Goal: Task Accomplishment & Management: Manage account settings

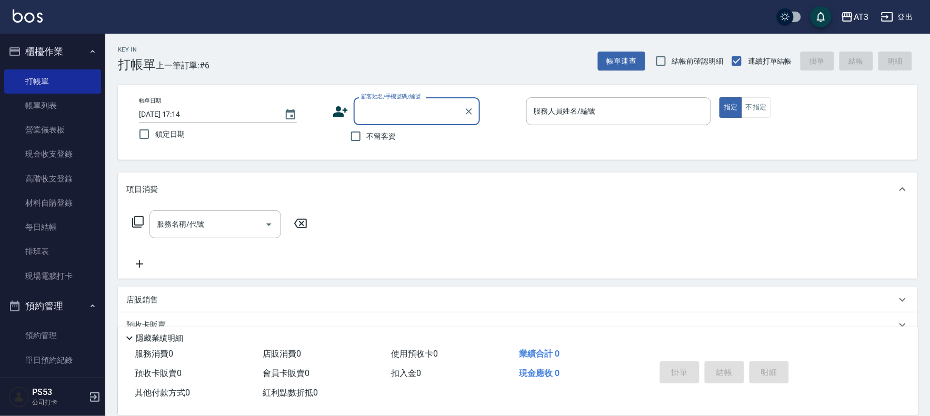
click at [335, 109] on icon at bounding box center [341, 112] width 16 height 16
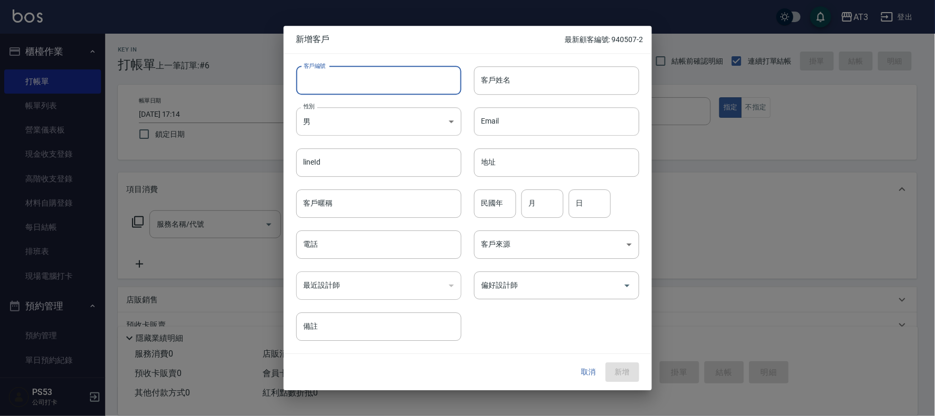
click at [343, 83] on input "客戶編號" at bounding box center [378, 80] width 165 height 28
type input "791130-1"
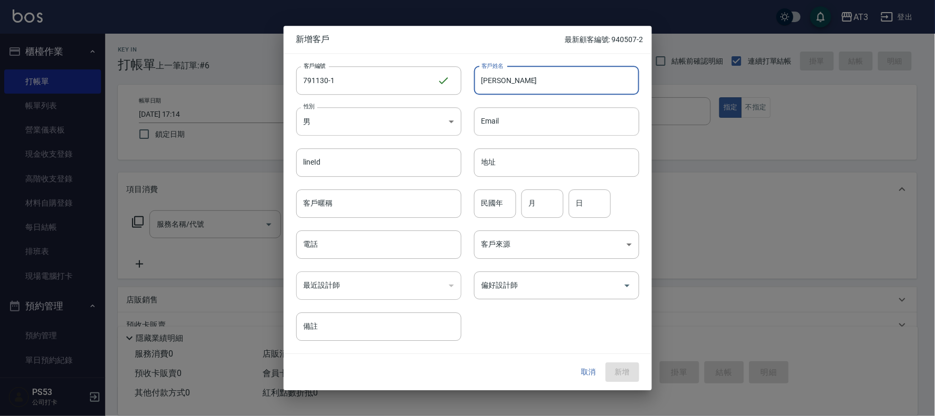
type input "[PERSON_NAME]"
type input "79"
type input "11"
type input "30"
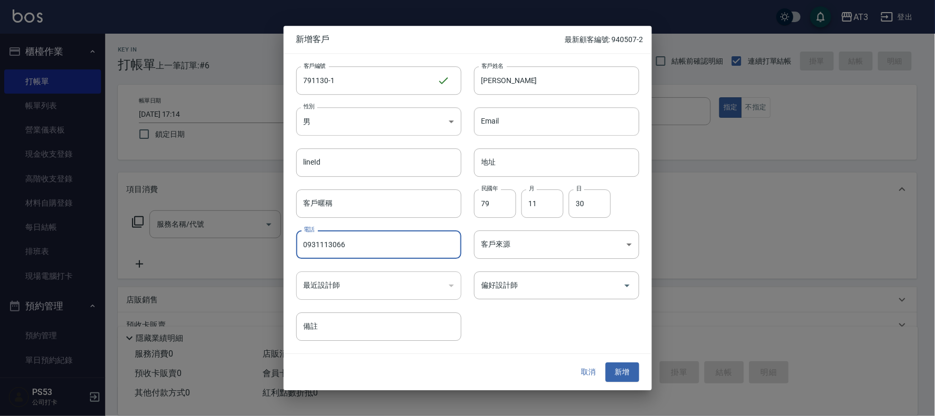
type input "0931113066"
click at [606, 363] on button "新增" at bounding box center [623, 372] width 34 height 19
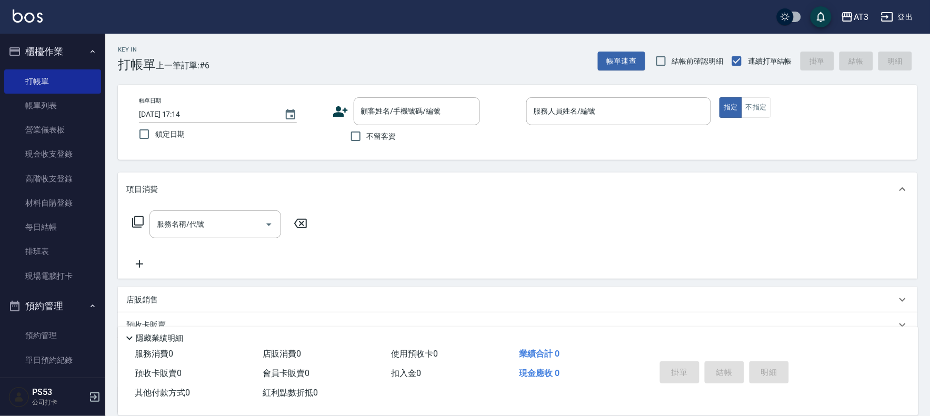
click at [339, 113] on icon at bounding box center [340, 111] width 15 height 11
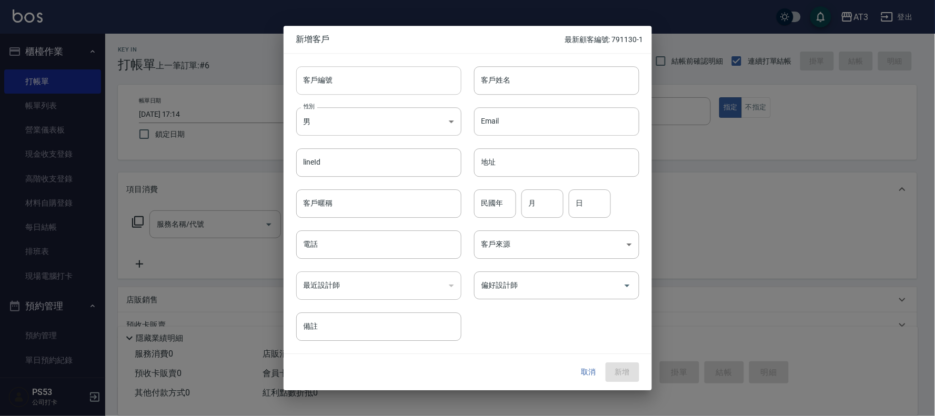
click at [402, 78] on input "客戶編號" at bounding box center [378, 80] width 165 height 28
type input "0"
type input "031210"
type input "[PERSON_NAME]"
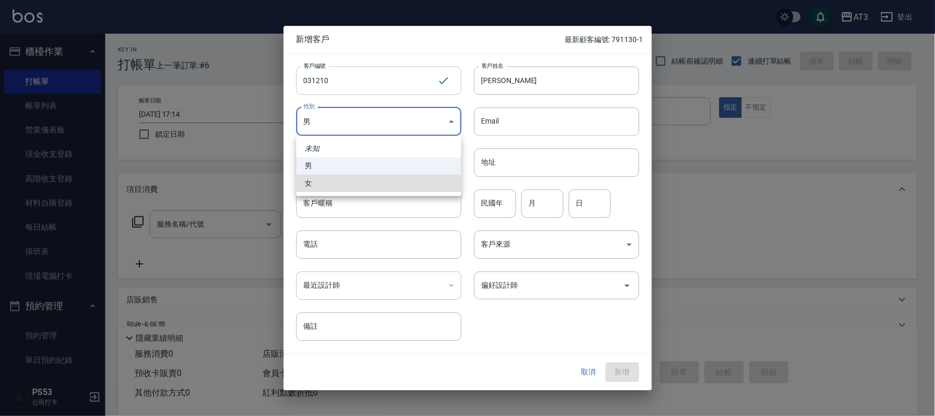
type input "[DEMOGRAPHIC_DATA]"
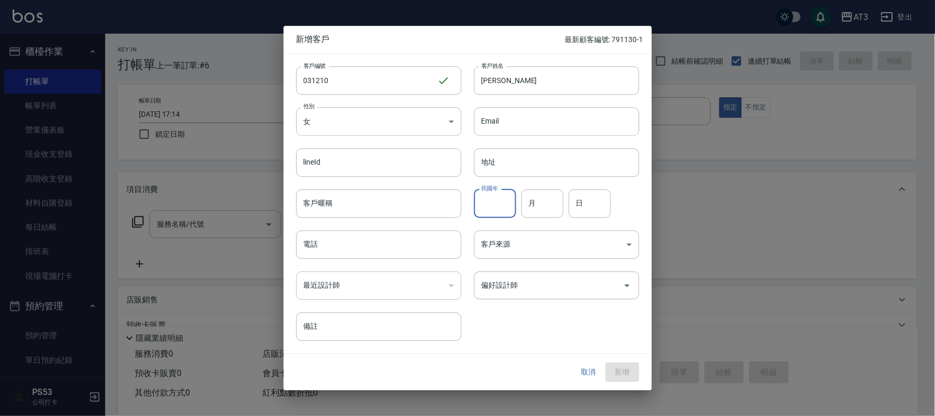
click at [490, 195] on div "民國年 民國年" at bounding box center [495, 203] width 42 height 28
type input "03"
type input "12"
type input "10"
click at [488, 204] on input "03" at bounding box center [495, 203] width 42 height 28
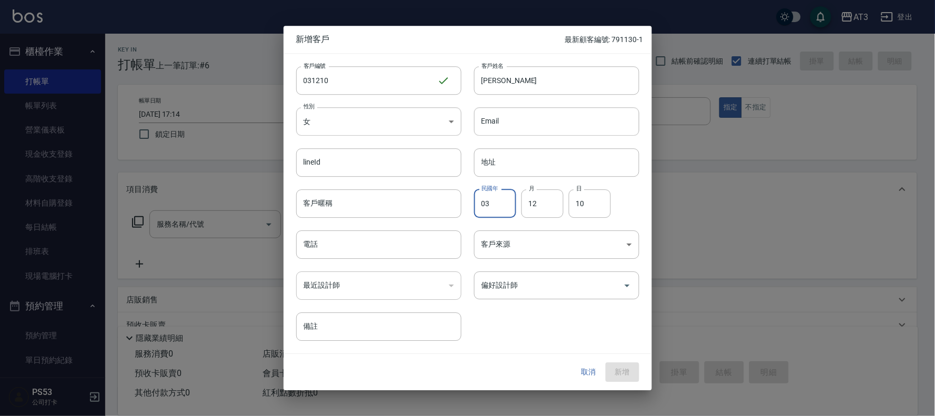
type input "0"
click at [350, 265] on div "最近設計師 ​ 最近設計師" at bounding box center [373, 279] width 178 height 41
click at [354, 248] on input "電話" at bounding box center [378, 244] width 165 height 28
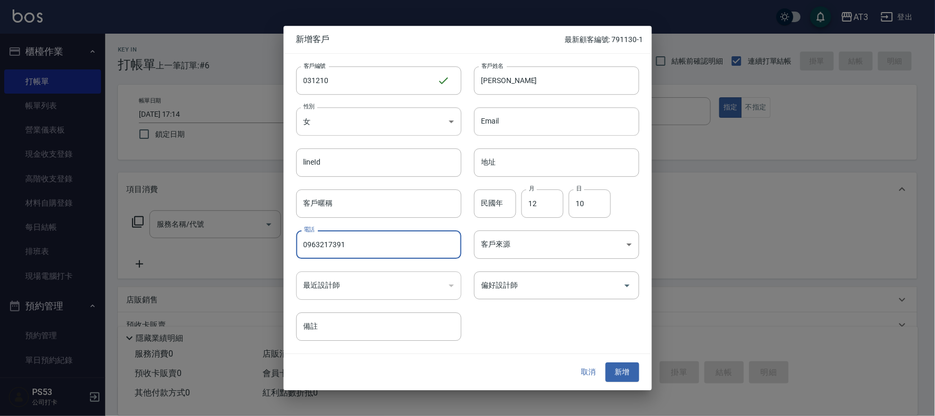
type input "0963217391"
click at [606, 363] on button "新增" at bounding box center [623, 372] width 34 height 19
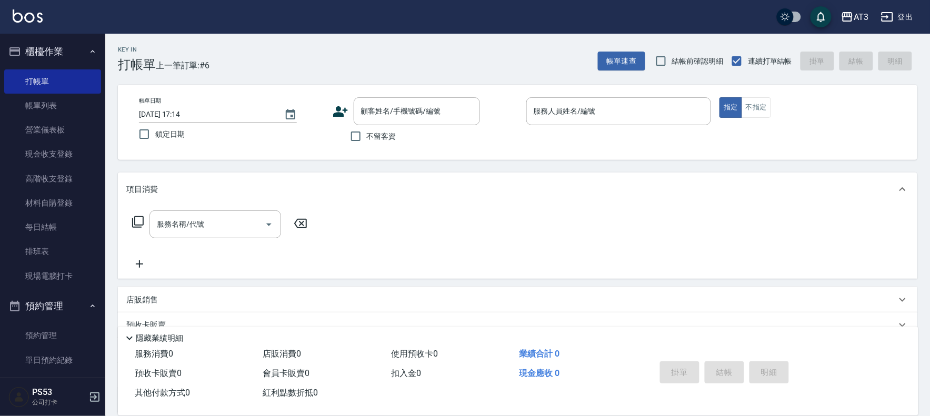
click at [338, 108] on icon at bounding box center [340, 111] width 15 height 11
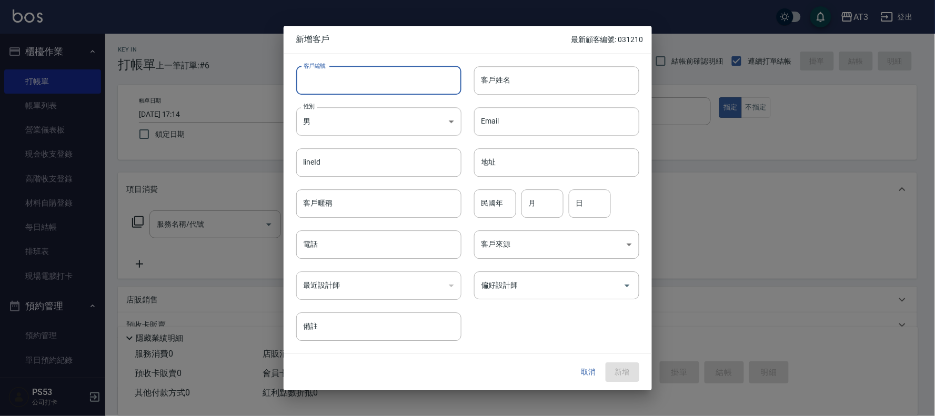
click at [350, 83] on input "客戶編號" at bounding box center [378, 80] width 165 height 28
type input "710203"
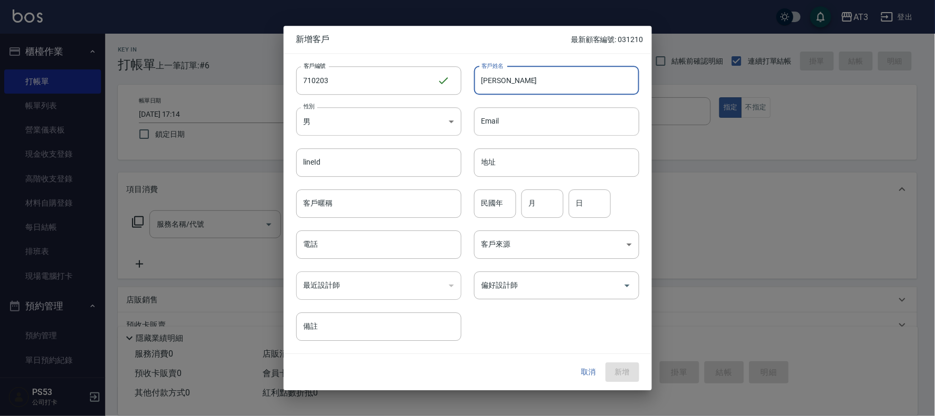
type input "[PERSON_NAME]"
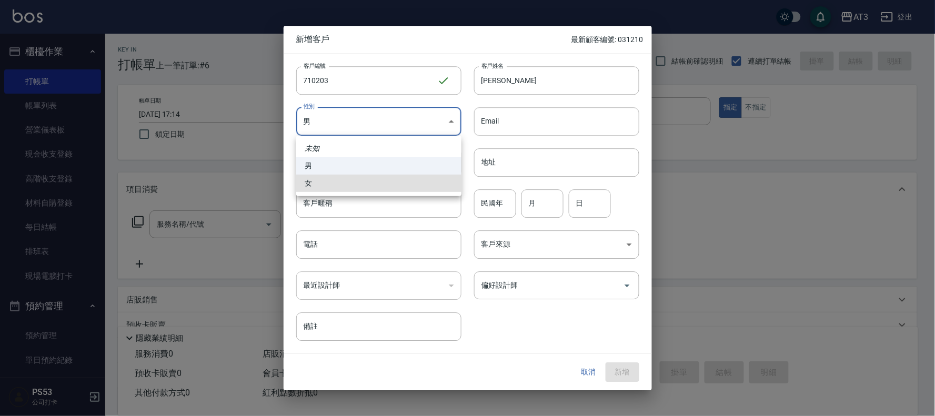
type input "[DEMOGRAPHIC_DATA]"
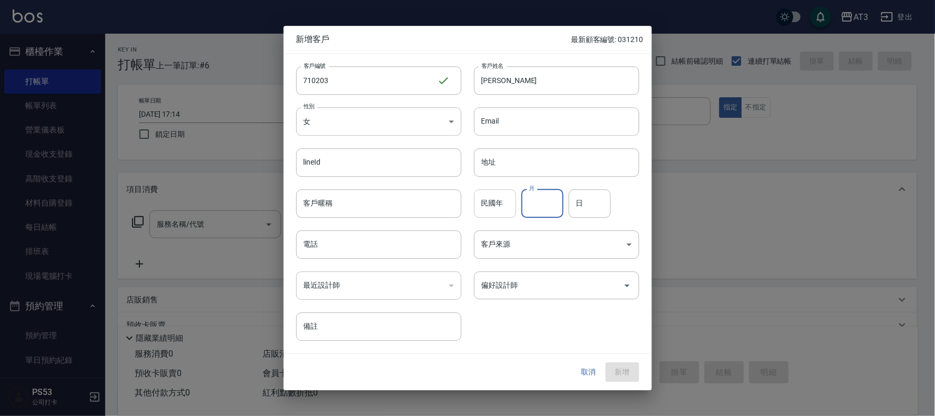
click at [480, 198] on input "民國年" at bounding box center [495, 203] width 42 height 28
type input "71"
click at [549, 203] on input "月" at bounding box center [542, 203] width 42 height 28
type input "2"
type input "3"
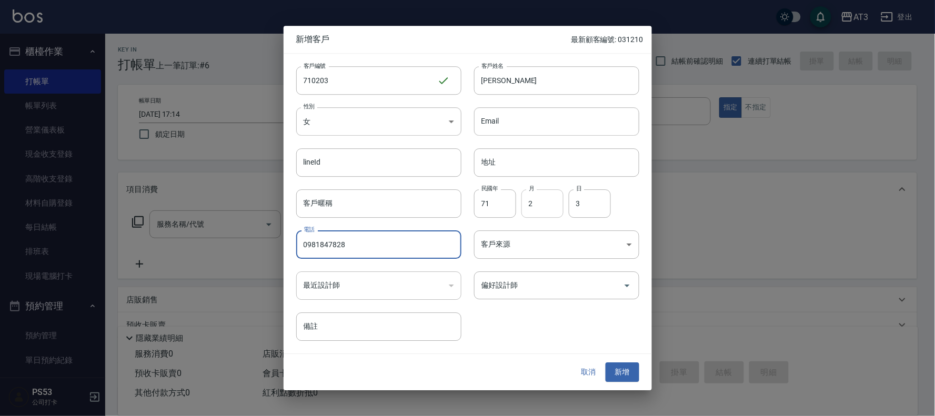
type input "0981847828"
click at [606, 363] on button "新增" at bounding box center [623, 372] width 34 height 19
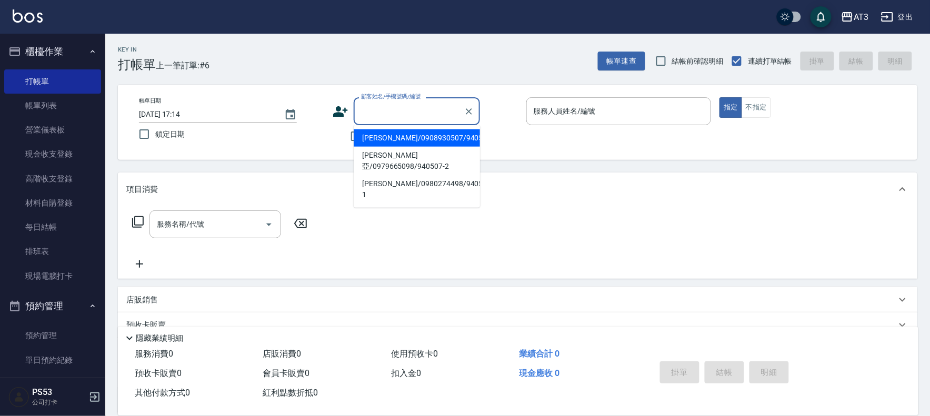
click at [424, 105] on input "顧客姓名/手機號碼/編號" at bounding box center [408, 111] width 101 height 18
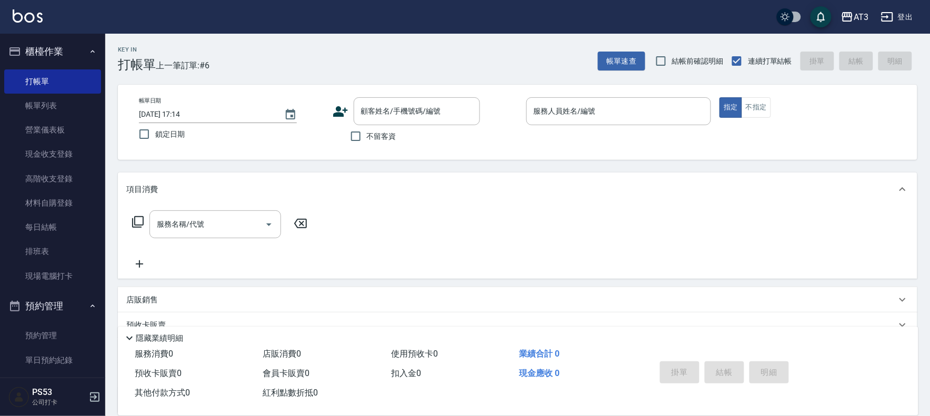
click at [334, 110] on icon at bounding box center [341, 112] width 16 height 16
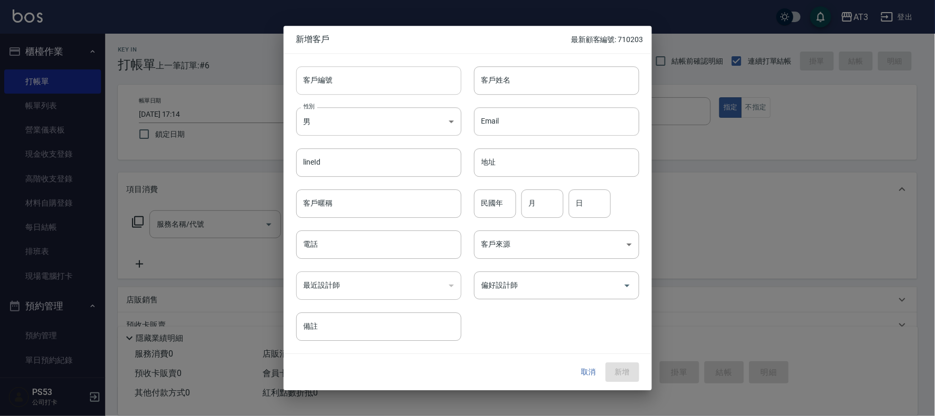
click at [382, 88] on input "客戶編號" at bounding box center [378, 80] width 165 height 28
type input "661129"
type input "[PERSON_NAME]"
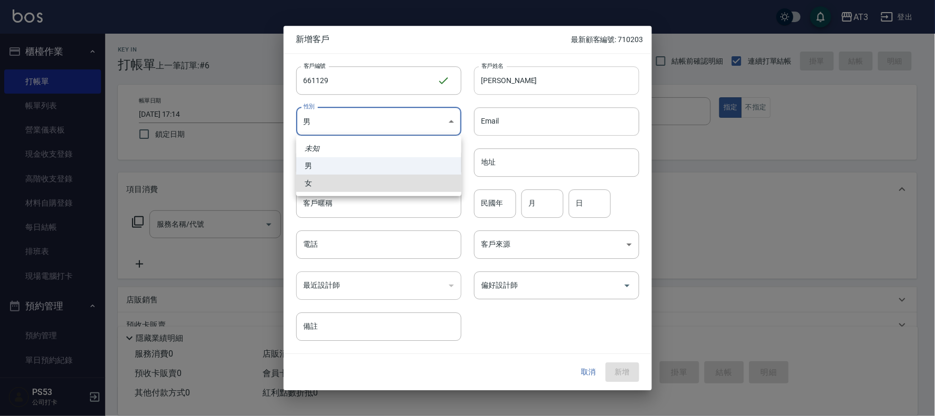
type input "[DEMOGRAPHIC_DATA]"
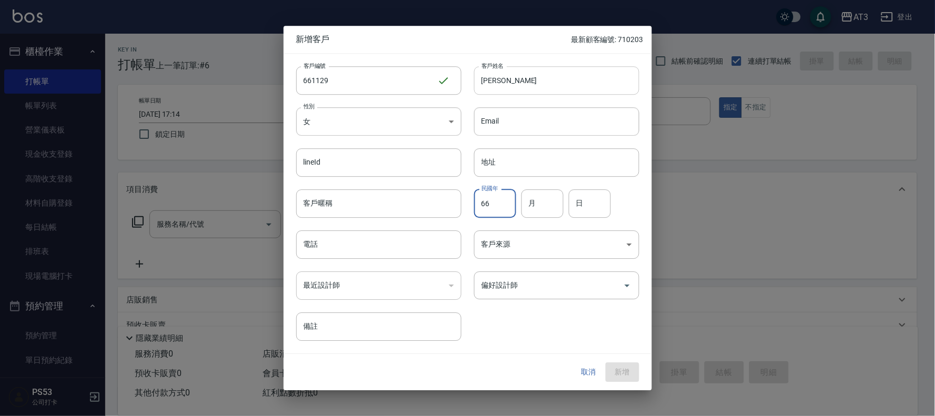
type input "66"
type input "11"
type input "29"
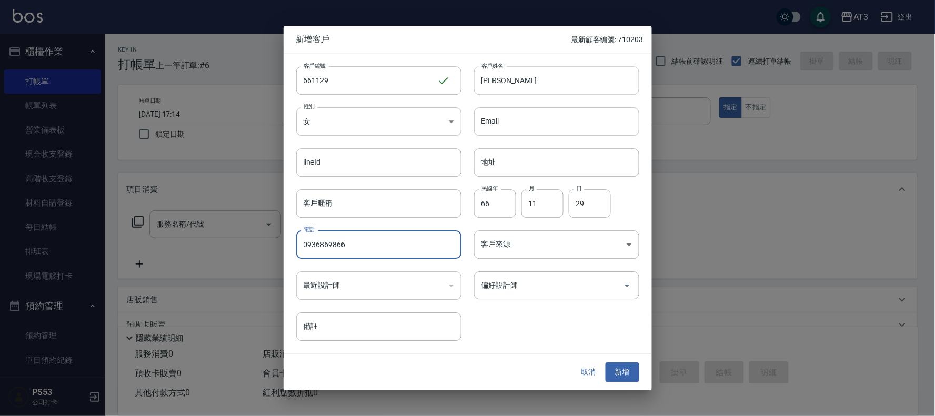
type input "0936869866"
click at [606, 363] on button "新增" at bounding box center [623, 372] width 34 height 19
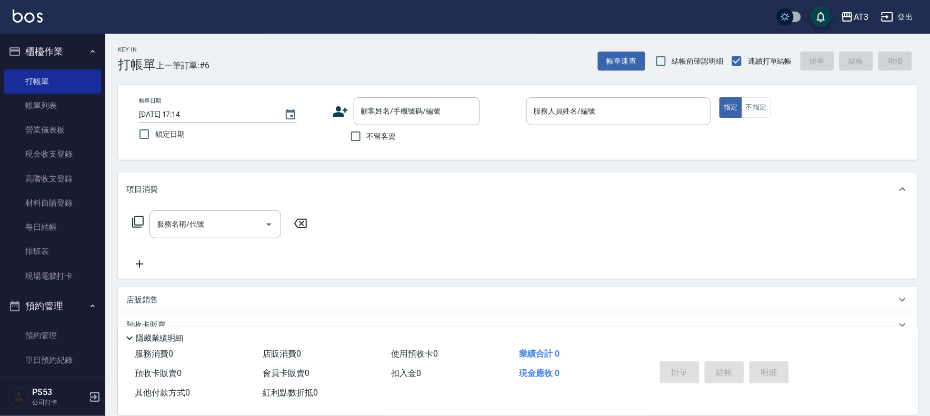
click at [345, 107] on icon at bounding box center [340, 111] width 15 height 11
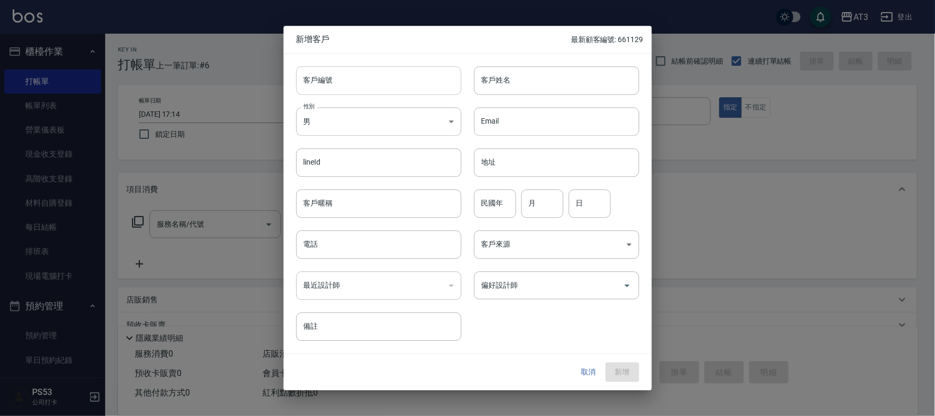
click at [407, 83] on input "客戶編號" at bounding box center [378, 80] width 165 height 28
type input "760122-1"
type input "[PERSON_NAME]"
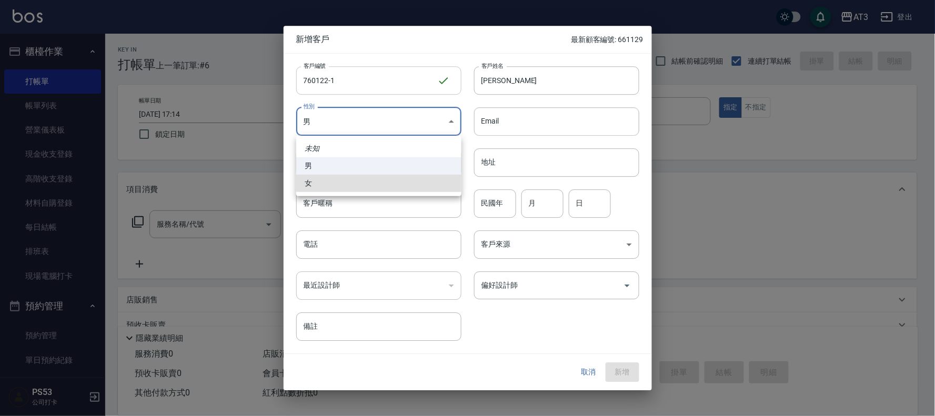
type input "[DEMOGRAPHIC_DATA]"
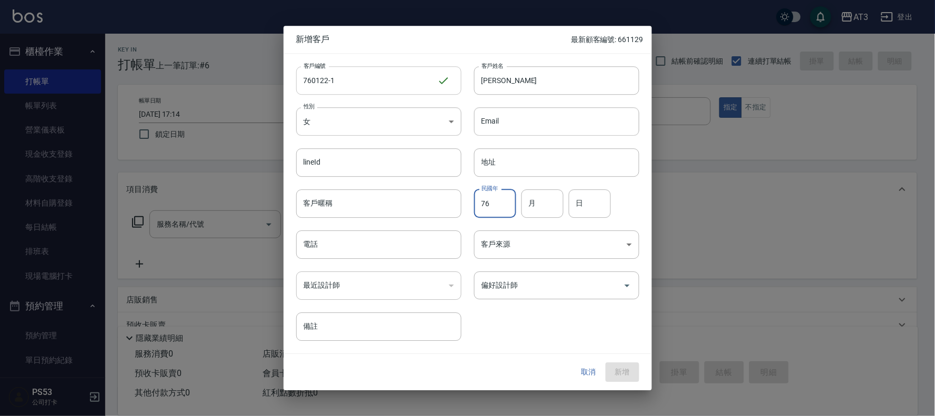
type input "76"
type input "1"
type input "22"
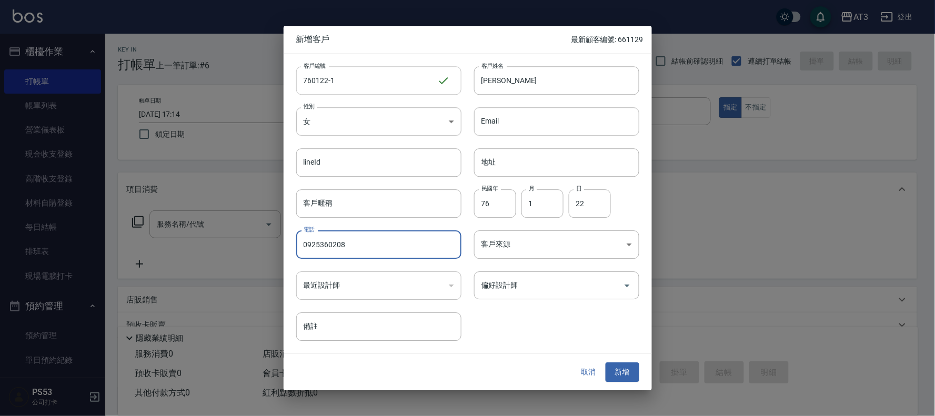
type input "0925360208"
click at [606, 363] on button "新增" at bounding box center [623, 372] width 34 height 19
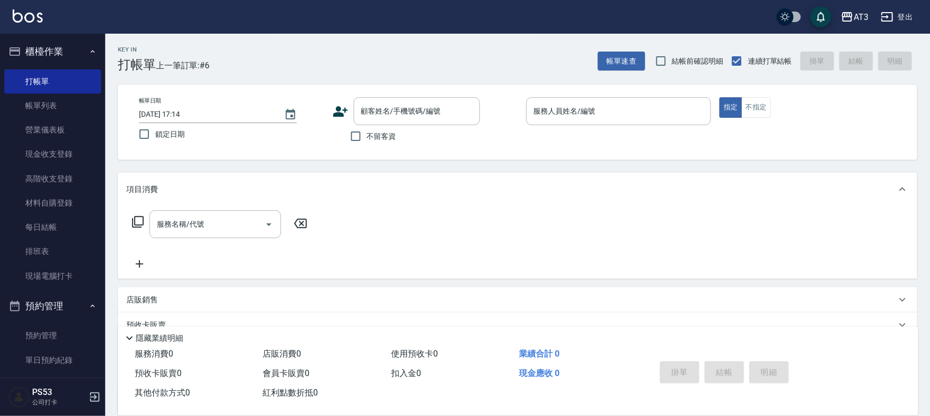
click at [334, 118] on icon at bounding box center [341, 112] width 16 height 16
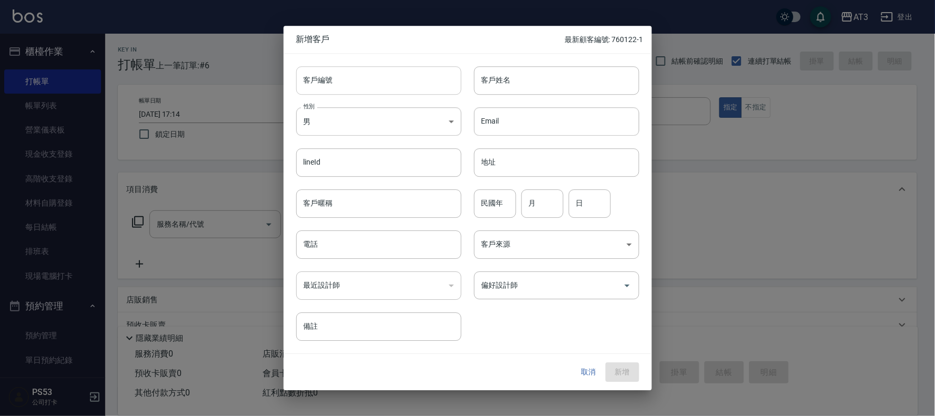
click at [369, 80] on input "客戶編號" at bounding box center [378, 80] width 165 height 28
type input "780720-3"
type input "[PERSON_NAME]"
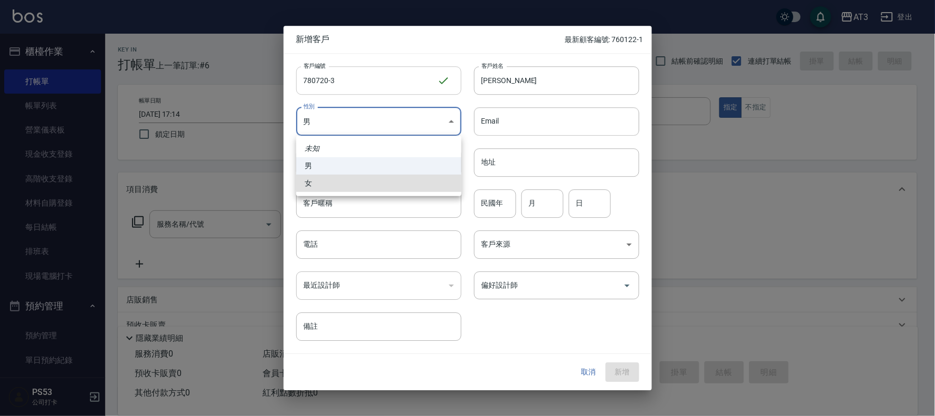
type input "[DEMOGRAPHIC_DATA]"
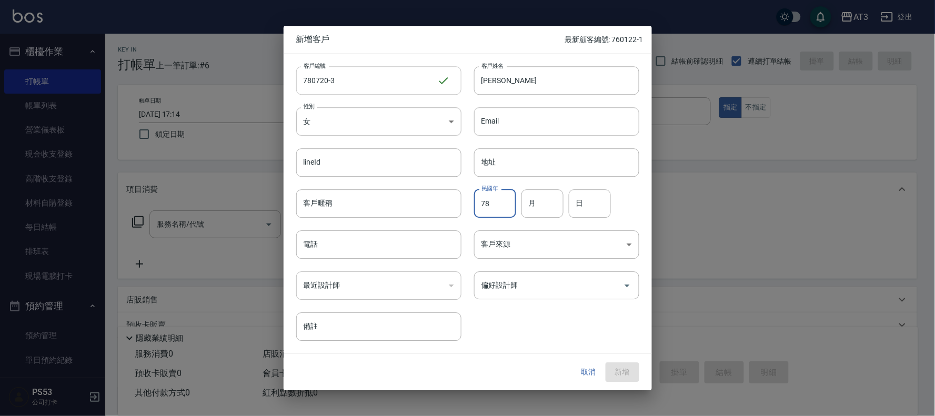
type input "78"
type input "7"
type input "20"
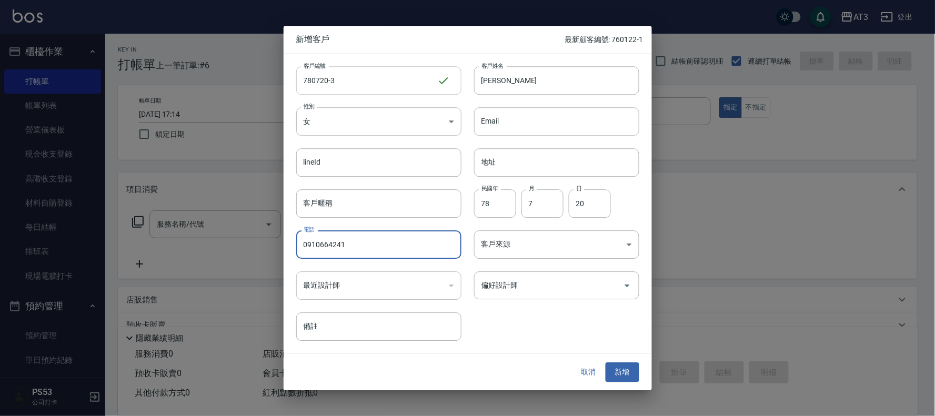
type input "0910664241"
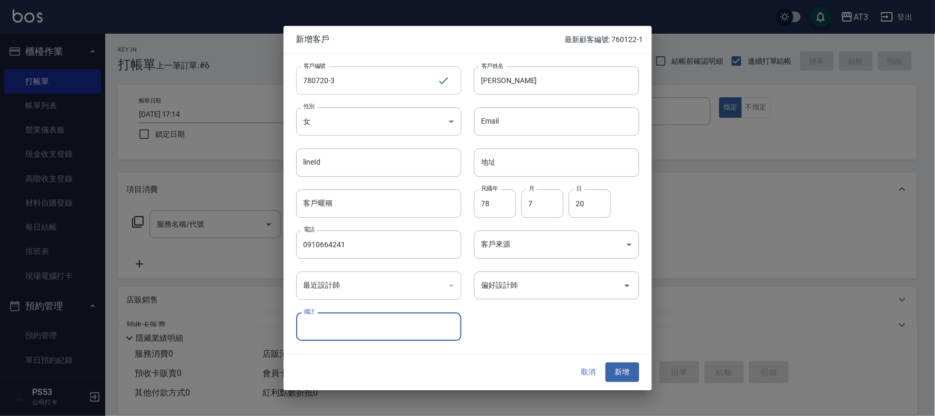
click at [606, 363] on button "新增" at bounding box center [623, 372] width 34 height 19
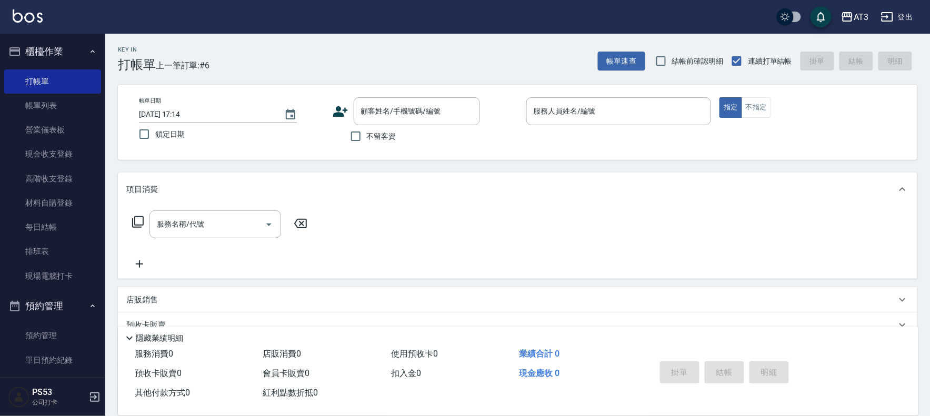
click at [338, 107] on icon at bounding box center [340, 111] width 15 height 11
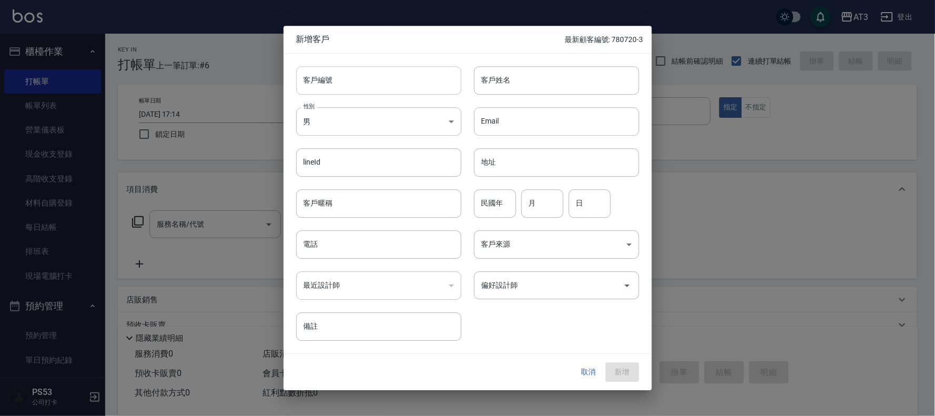
click at [361, 79] on input "客戶編號" at bounding box center [378, 80] width 165 height 28
type input "750911"
type input "[PERSON_NAME]"
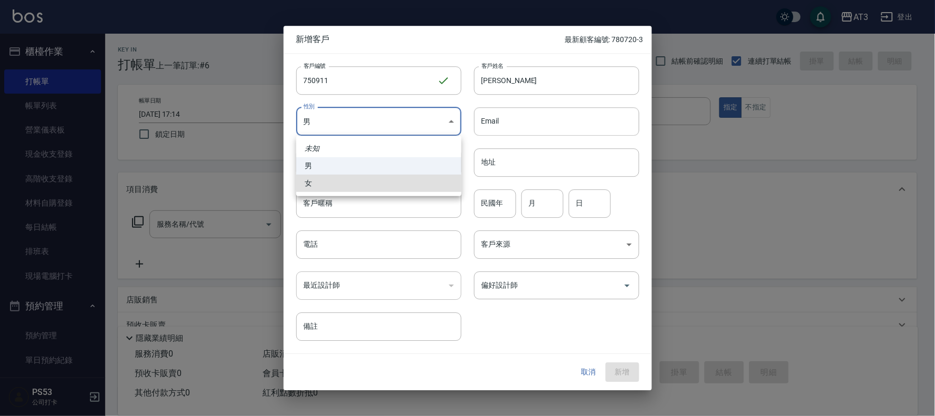
type input "[DEMOGRAPHIC_DATA]"
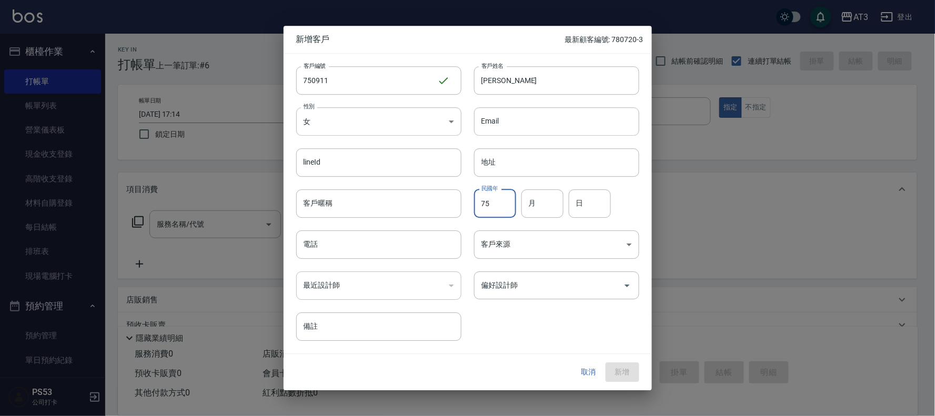
type input "75"
type input "9"
type input "11"
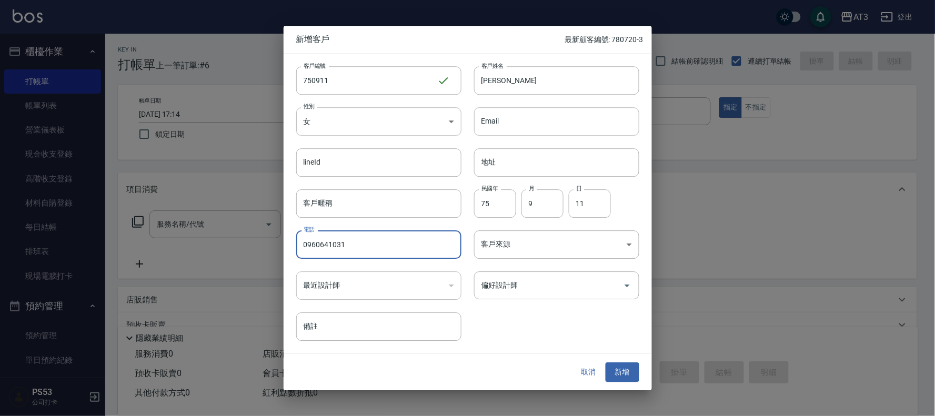
type input "0960641031"
click at [606, 363] on button "新增" at bounding box center [623, 372] width 34 height 19
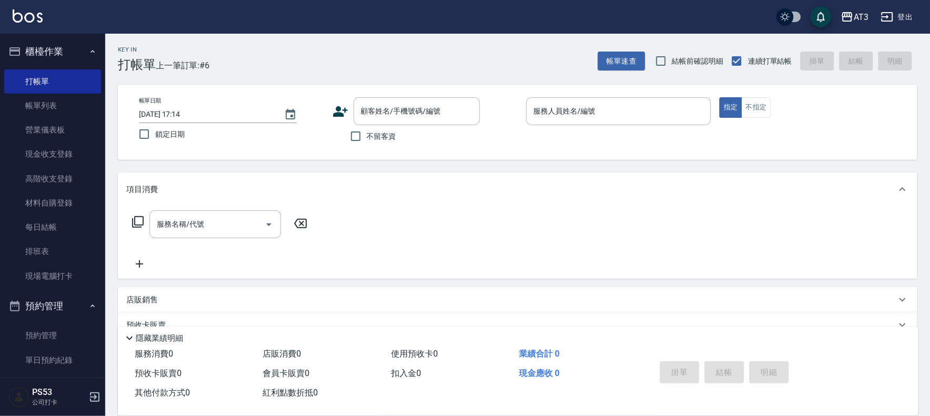
click at [338, 108] on icon at bounding box center [340, 111] width 15 height 11
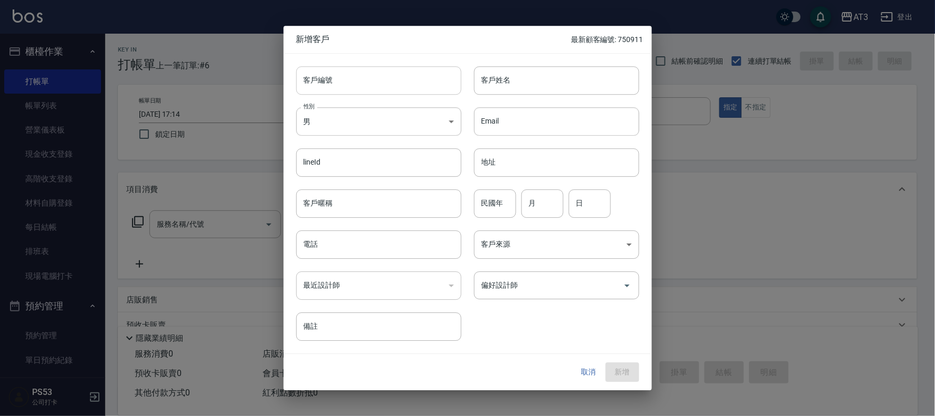
click at [365, 84] on input "客戶編號" at bounding box center [378, 80] width 165 height 28
type input "670408"
type input "[PERSON_NAME]"
click at [379, 112] on body "AT3 登出 櫃檯作業 打帳單 帳單列表 營業儀表板 現金收支登錄 高階收支登錄 材料自購登錄 每日結帳 排班表 現場電腦打卡 預約管理 預約管理 單日預約紀…" at bounding box center [467, 256] width 935 height 513
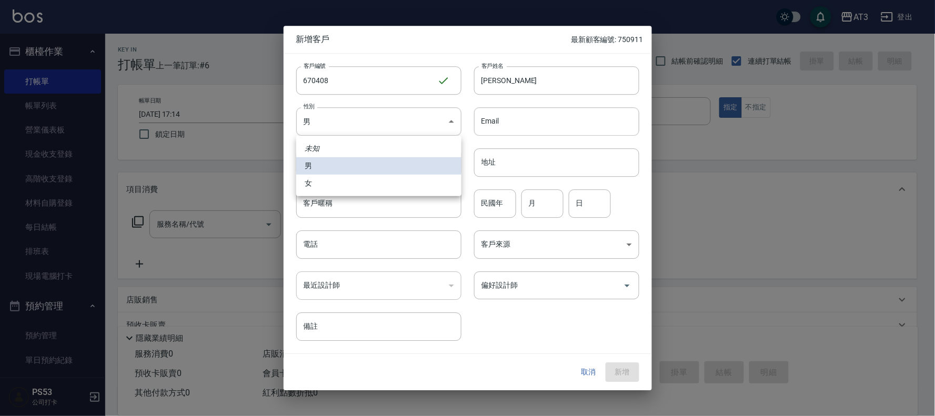
click at [390, 179] on li "女" at bounding box center [378, 183] width 165 height 17
type input "[DEMOGRAPHIC_DATA]"
click at [483, 204] on input "民國年" at bounding box center [495, 203] width 42 height 28
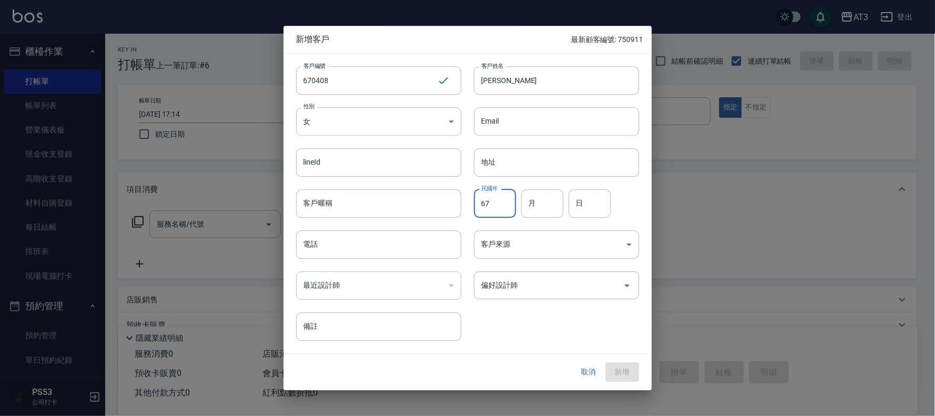
type input "67"
type input "4"
type input "8"
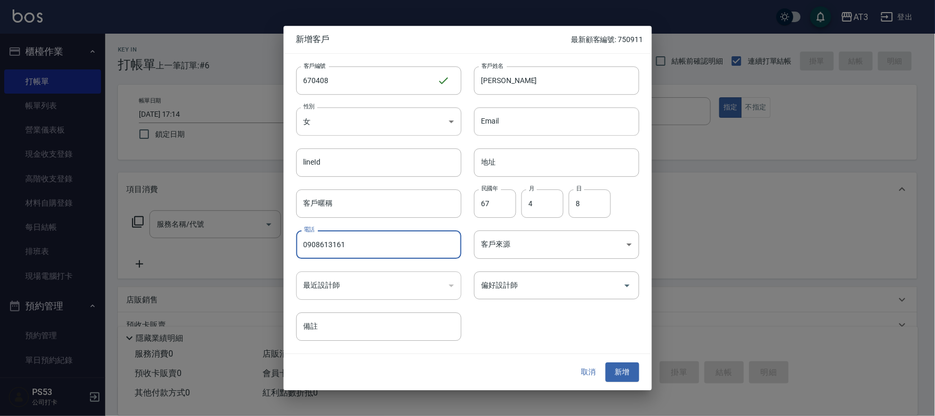
type input "0908613161"
click at [606, 363] on button "新增" at bounding box center [623, 372] width 34 height 19
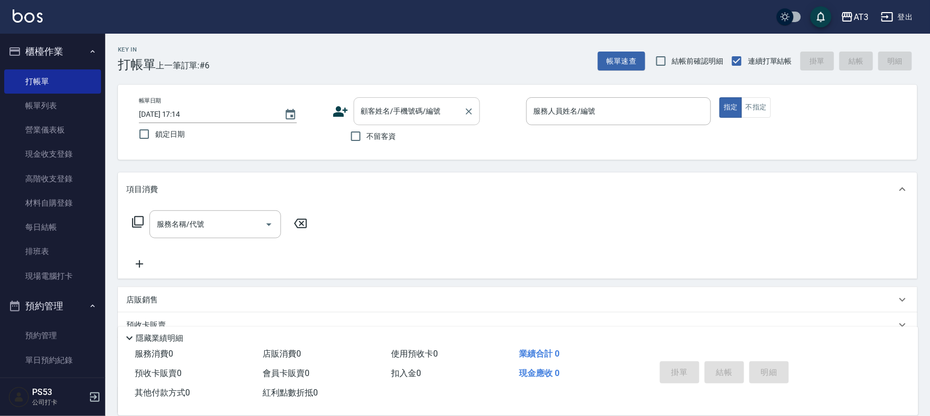
click at [396, 98] on div "顧客姓名/手機號碼/編號" at bounding box center [417, 111] width 126 height 28
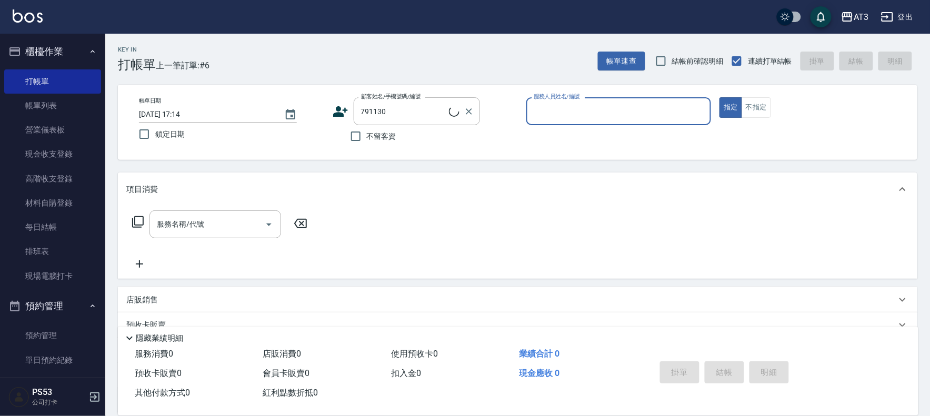
type input "[PERSON_NAME]/0919807734/791130"
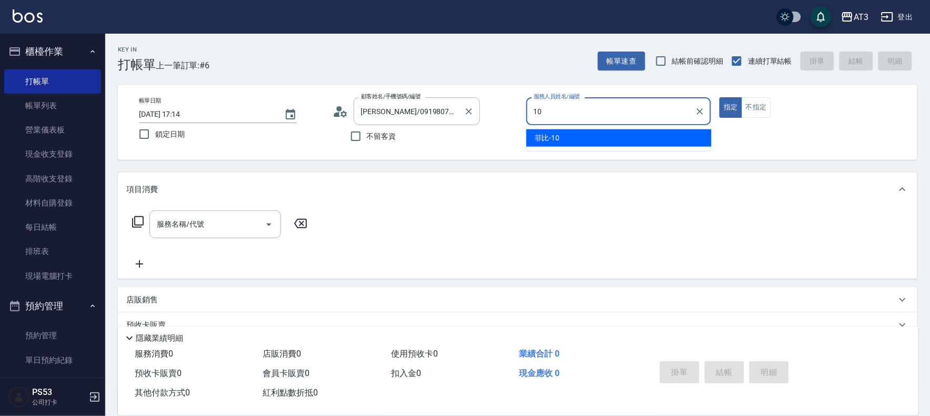
type input "10"
type button "true"
type input "菲比-10"
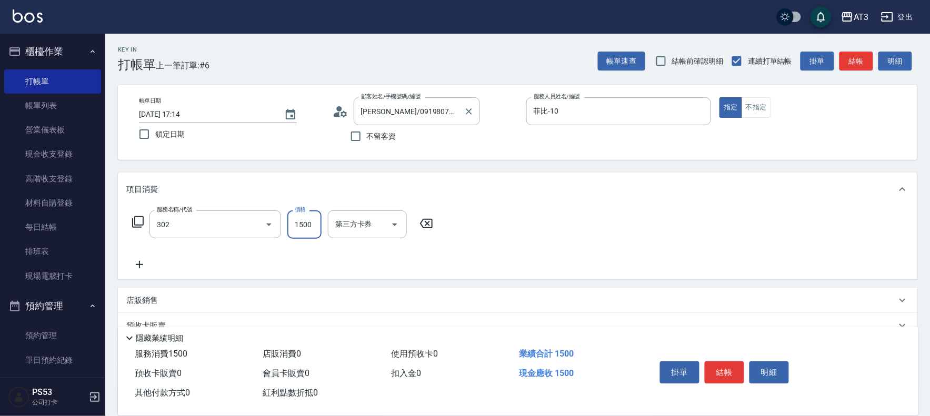
type input "設計燙髮(302)"
type input "1080"
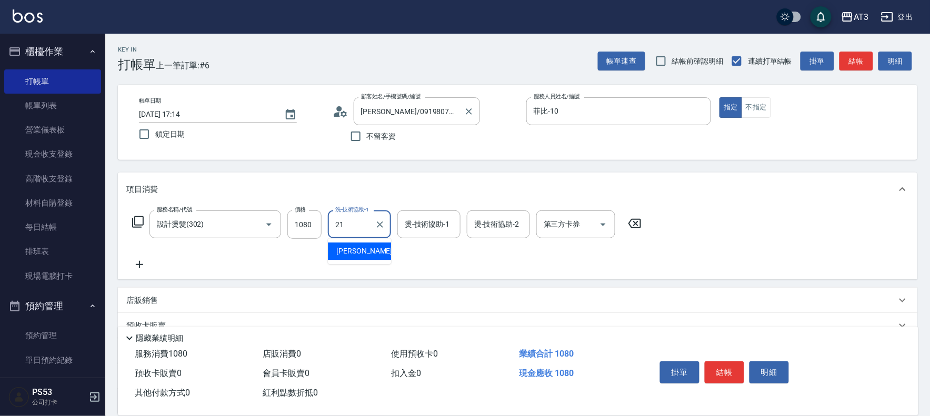
type input "[PERSON_NAME]-21"
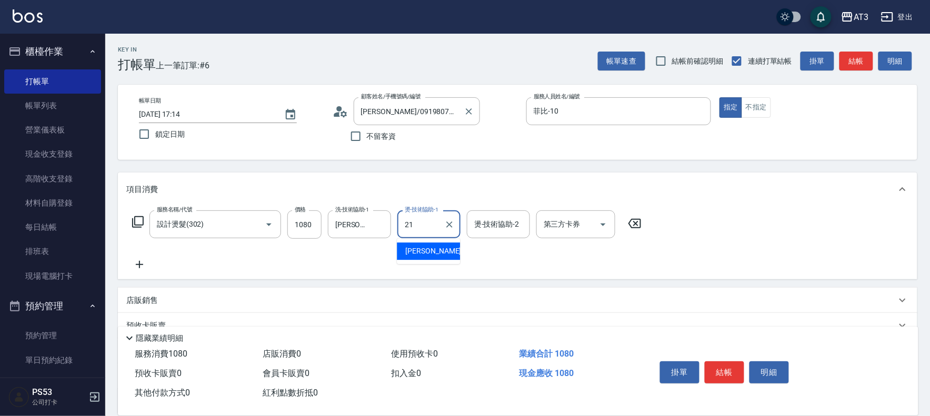
type input "[PERSON_NAME]-21"
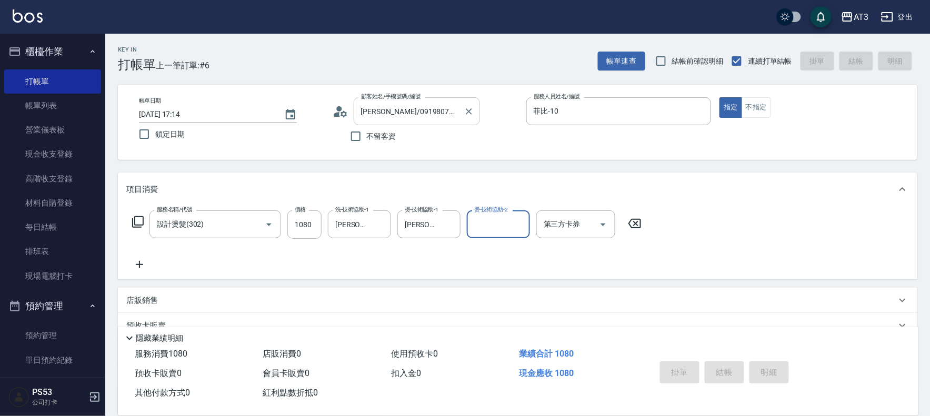
type input "[DATE] 18:45"
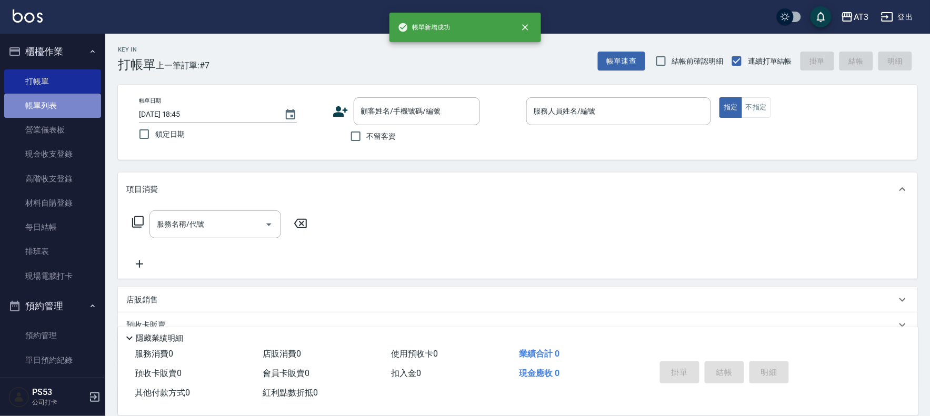
click at [58, 100] on link "帳單列表" at bounding box center [52, 106] width 97 height 24
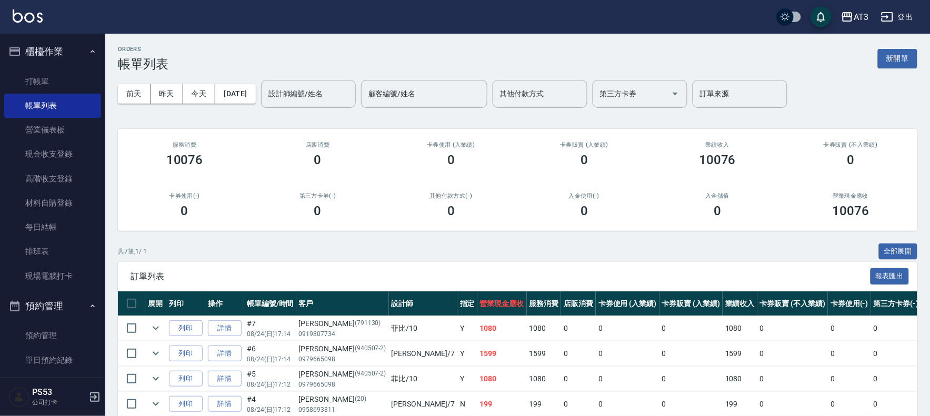
scroll to position [117, 0]
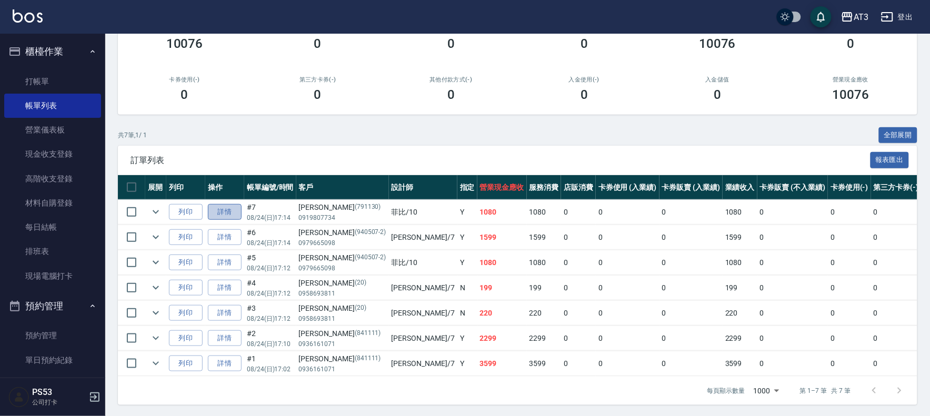
click at [225, 210] on link "詳情" at bounding box center [225, 212] width 34 height 16
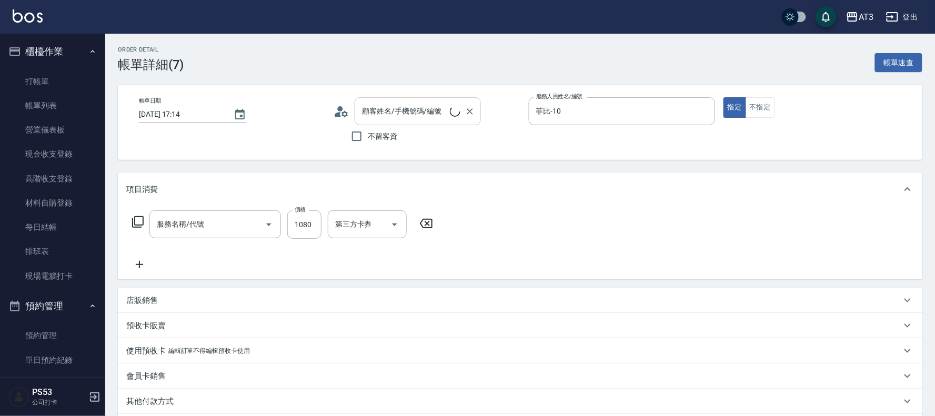
type input "[DATE] 17:14"
type input "菲比-10"
click at [471, 111] on icon "Clear" at bounding box center [469, 111] width 11 height 11
type input "設計燙髮(302)"
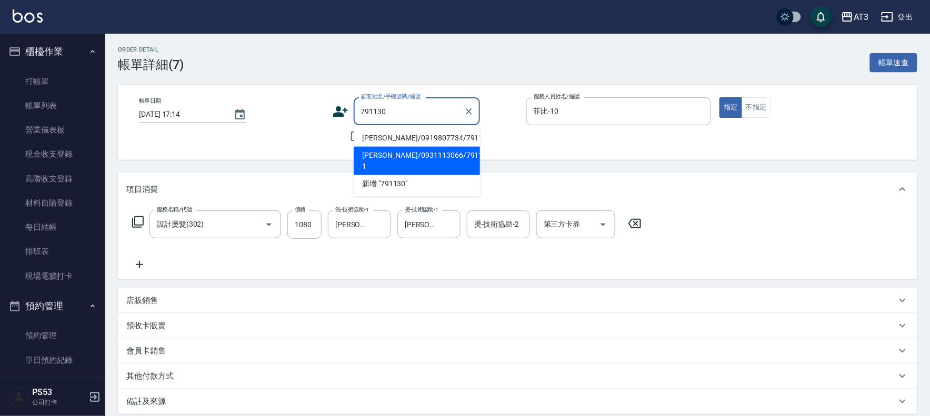
click at [416, 159] on li "[PERSON_NAME]/0931113066/791130-1" at bounding box center [417, 161] width 126 height 28
type input "[PERSON_NAME]/0931113066/791130-1"
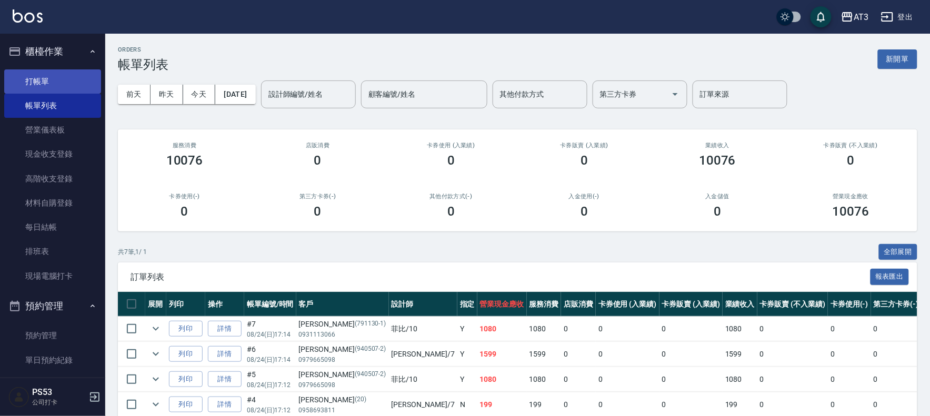
click at [16, 80] on link "打帳單" at bounding box center [52, 81] width 97 height 24
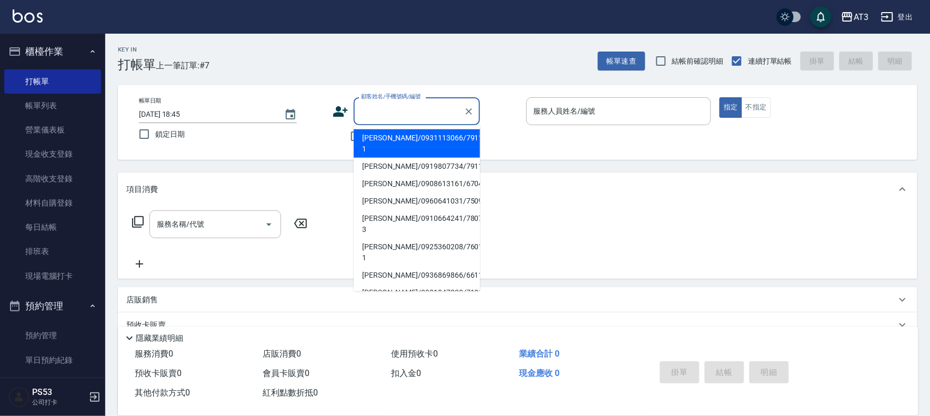
click at [403, 113] on input "顧客姓名/手機號碼/編號" at bounding box center [408, 111] width 101 height 18
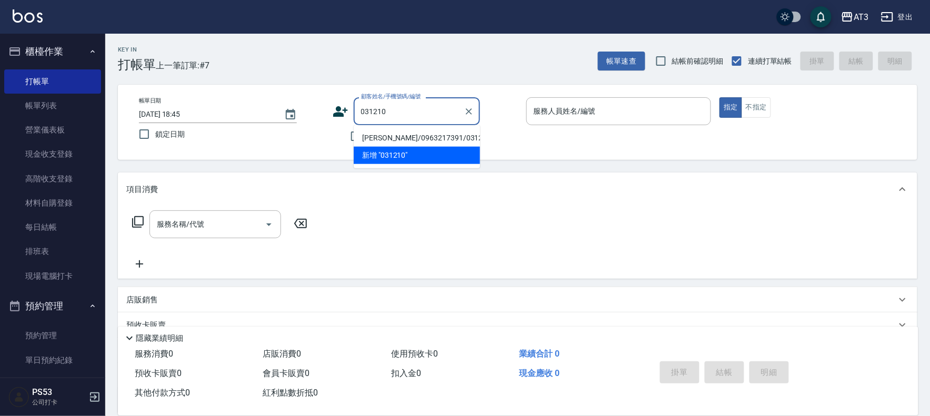
type input "[PERSON_NAME]/0963217391/031210"
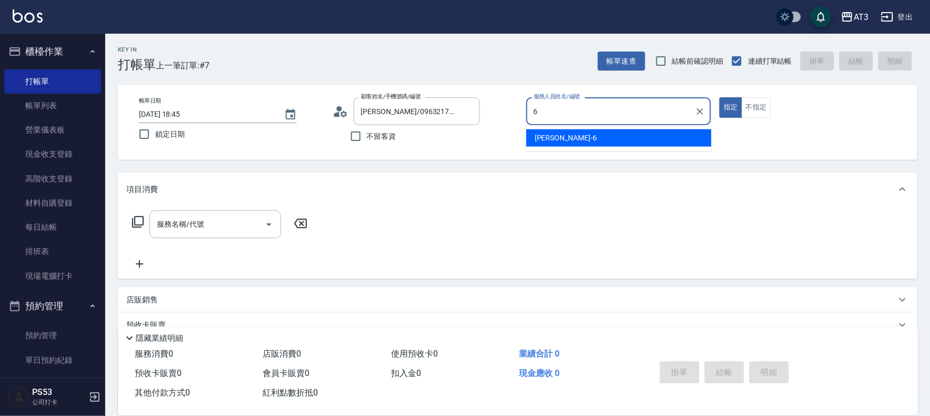
type input "詩雅-6"
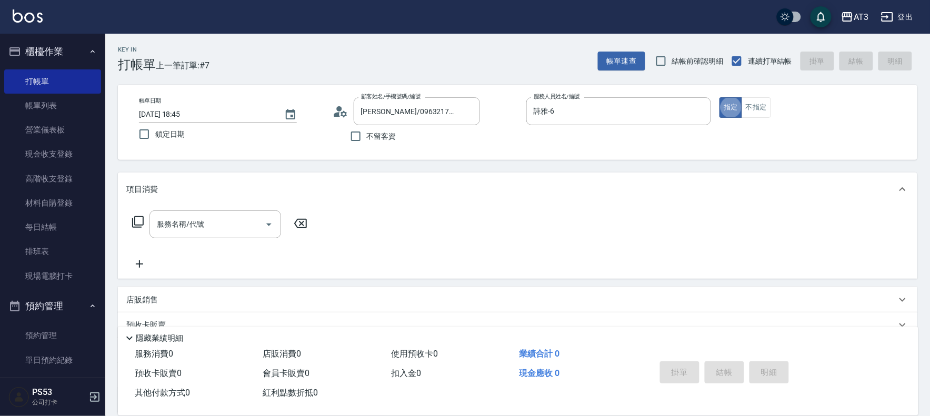
type button "true"
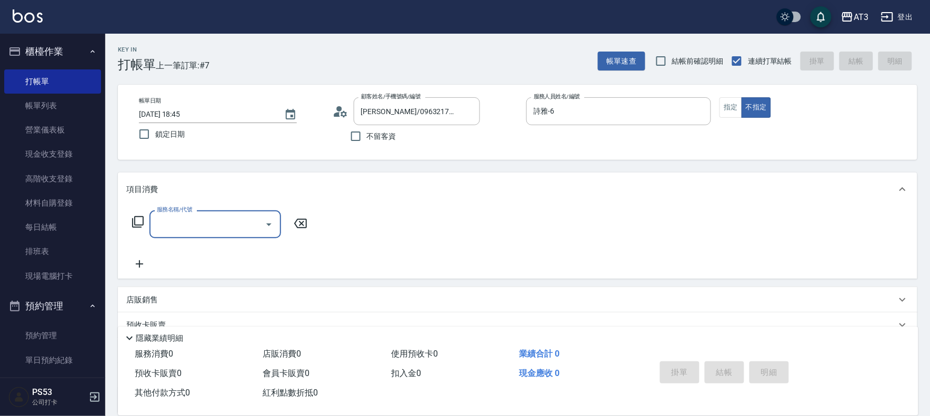
click at [140, 219] on icon at bounding box center [138, 222] width 13 height 13
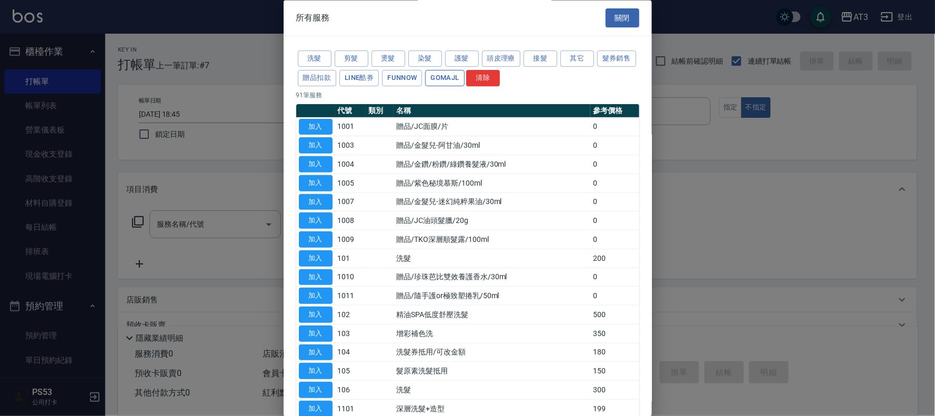
click at [464, 74] on button "GOMAJL" at bounding box center [444, 78] width 39 height 16
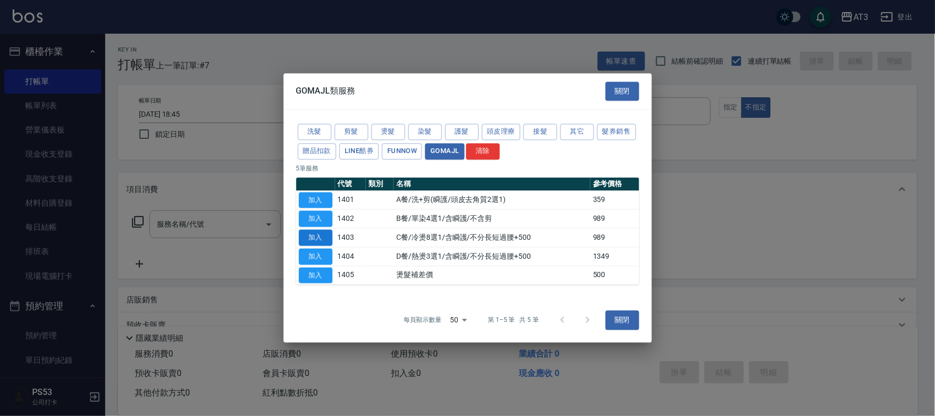
click at [327, 233] on button "加入" at bounding box center [316, 238] width 34 height 16
type input "C餐/冷燙8選1/含瞬護/不分長短過腰+500(1403)"
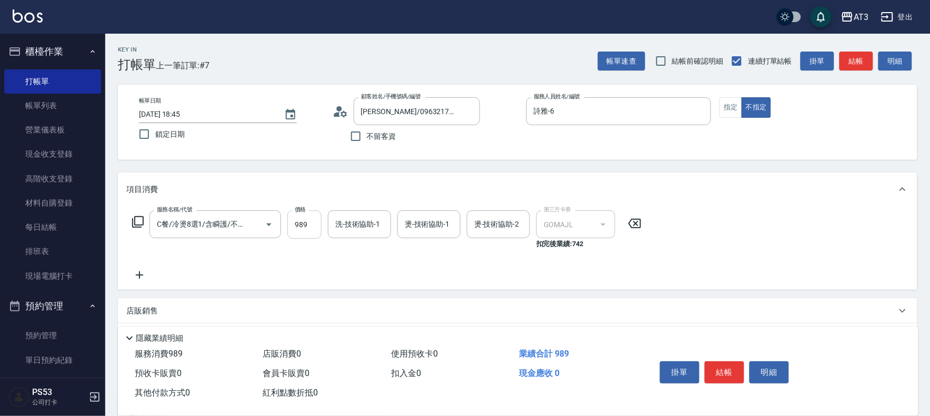
click at [319, 225] on input "989" at bounding box center [304, 224] width 34 height 28
type input "1299"
type input "詩雅-6"
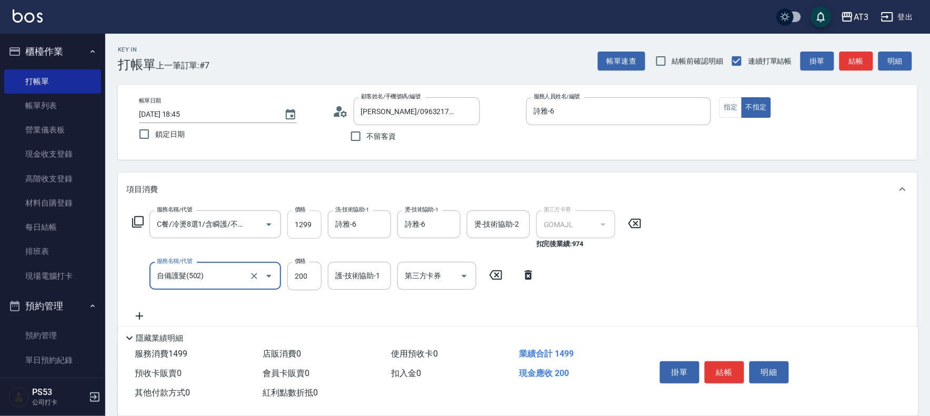
type input "自備護髮(502)"
type input "800"
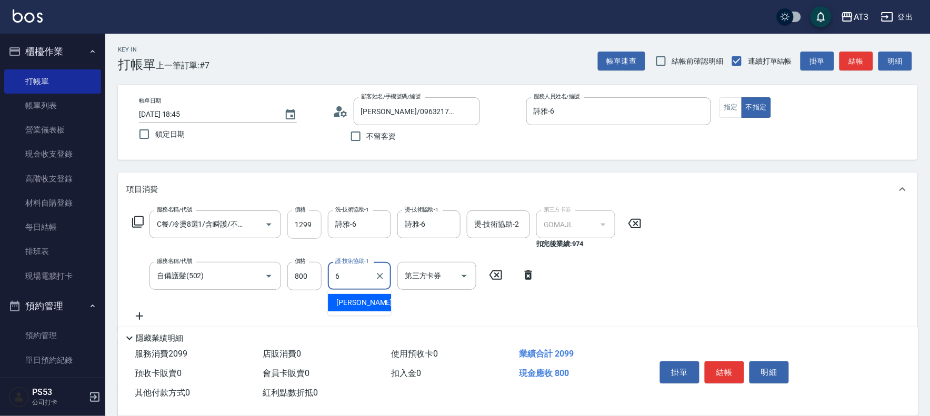
type input "詩雅-6"
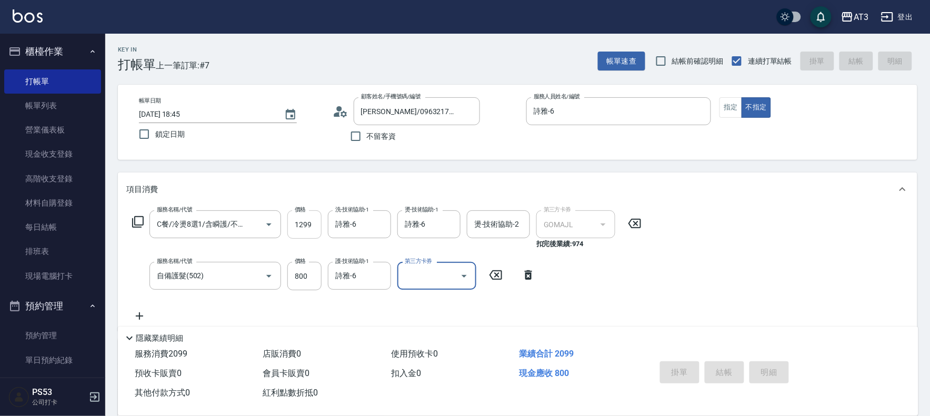
type input "[DATE] 18:46"
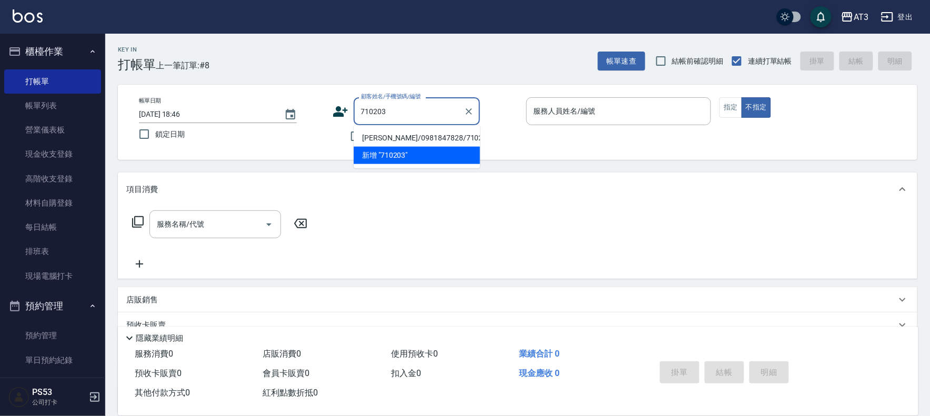
type input "[PERSON_NAME]/0981847828/710203"
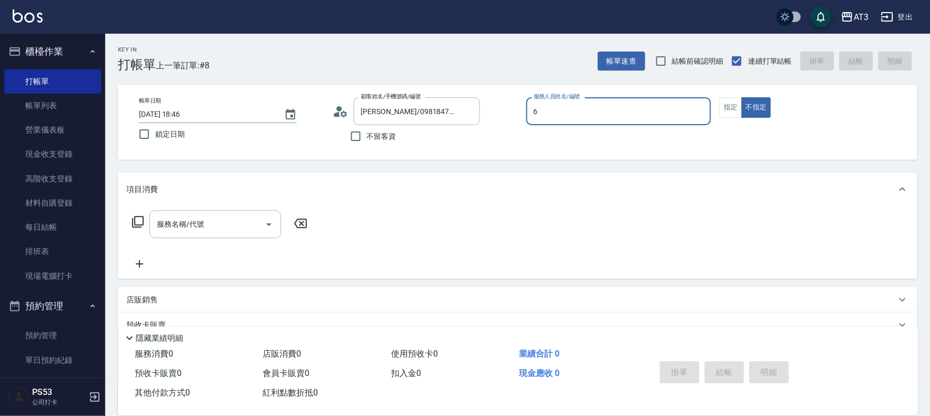
type input "詩雅-6"
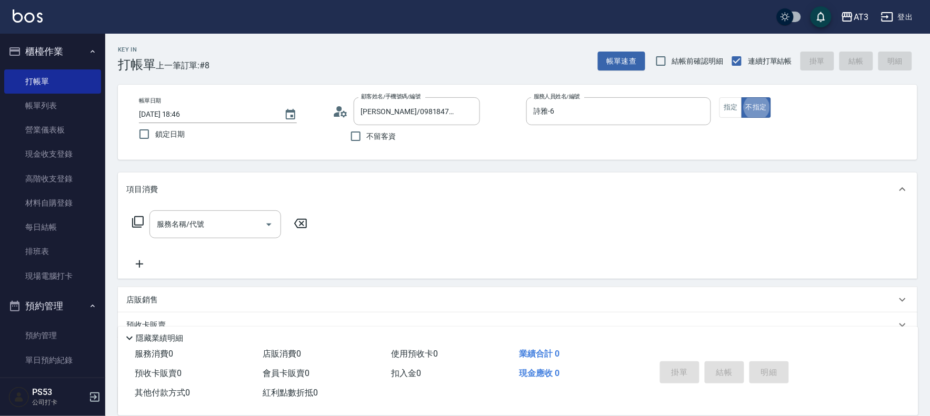
type button "false"
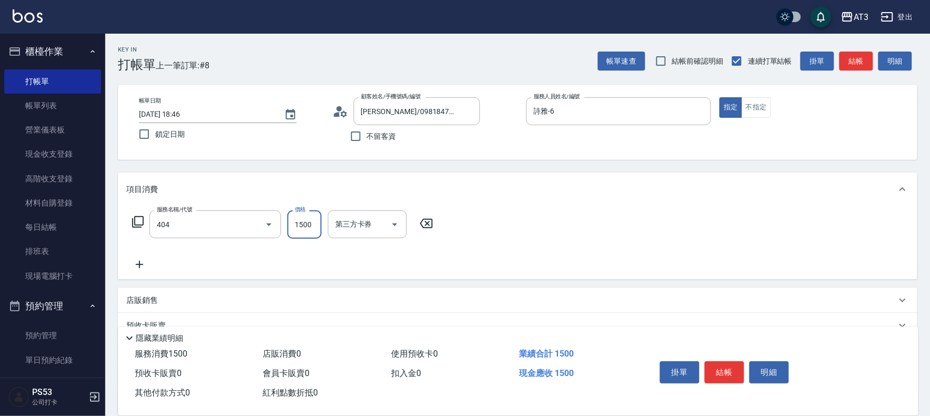
type input "設計染髮(404)"
type input "1099"
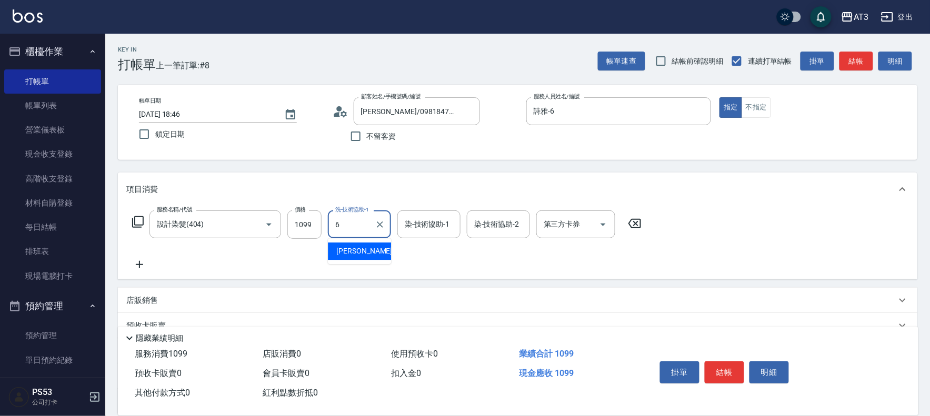
type input "詩雅-6"
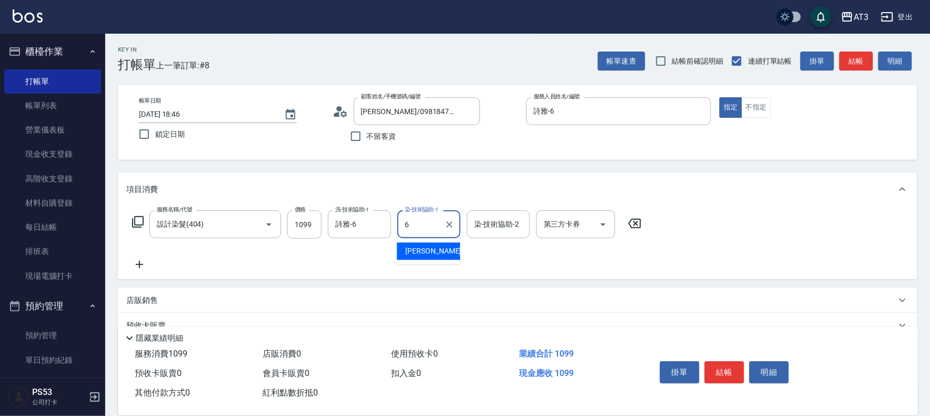
type input "詩雅-6"
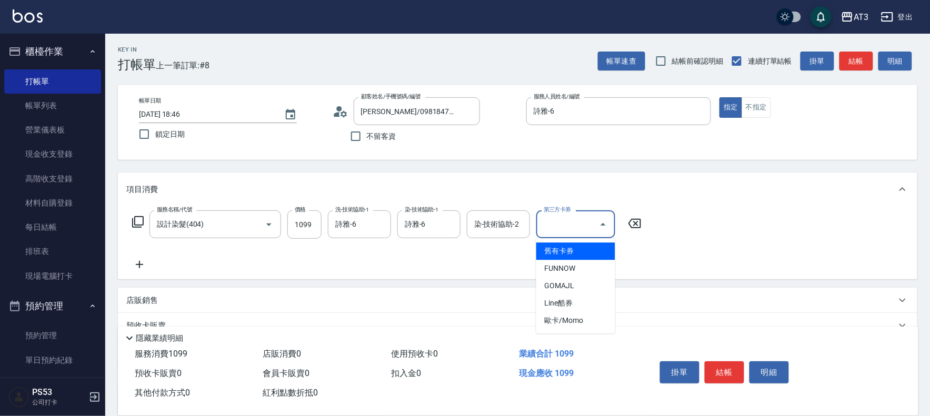
type input "舊有卡券"
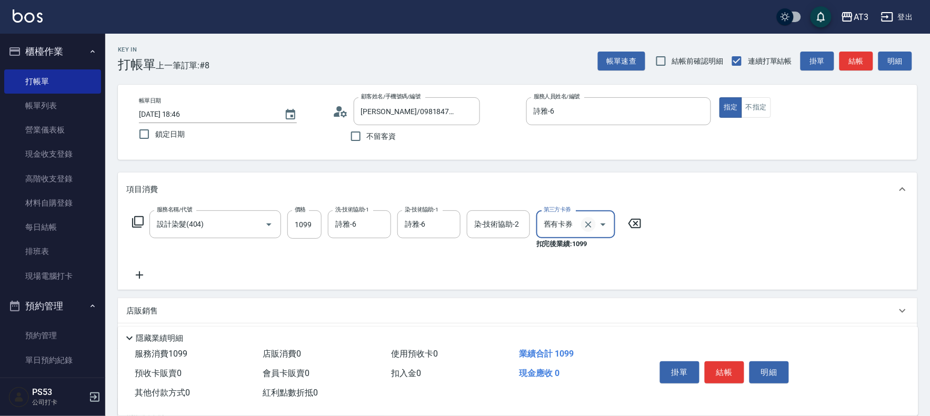
click at [586, 230] on button "Clear" at bounding box center [588, 224] width 15 height 15
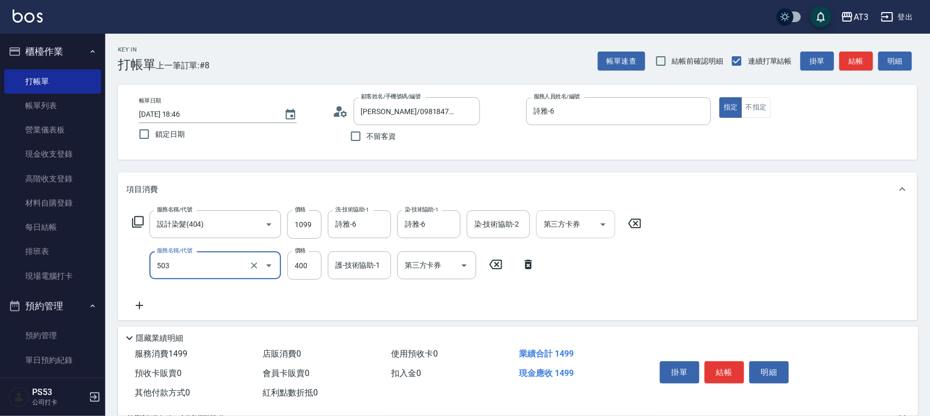
type input "天天護髮(503)"
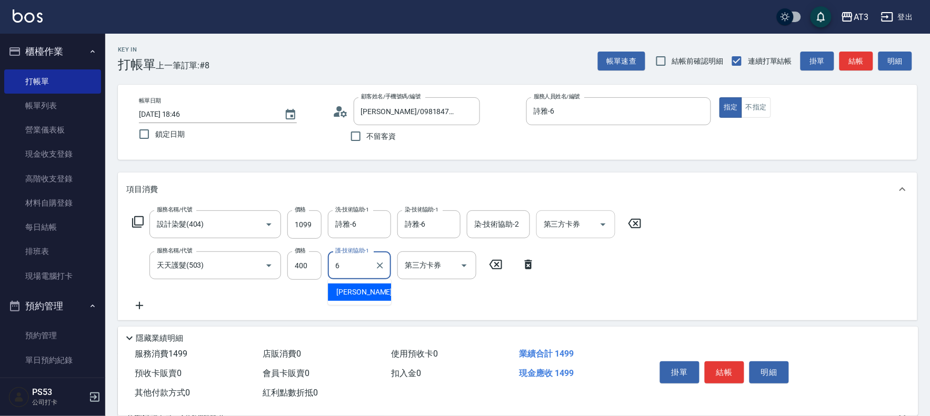
type input "詩雅-6"
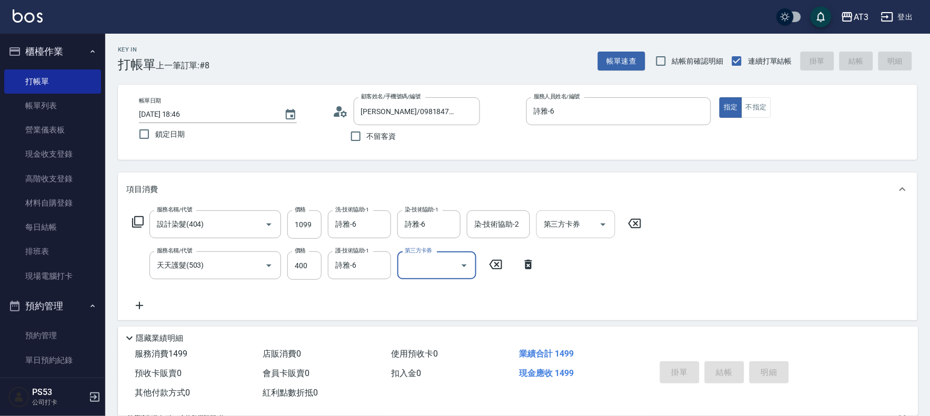
type input "[DATE] 18:47"
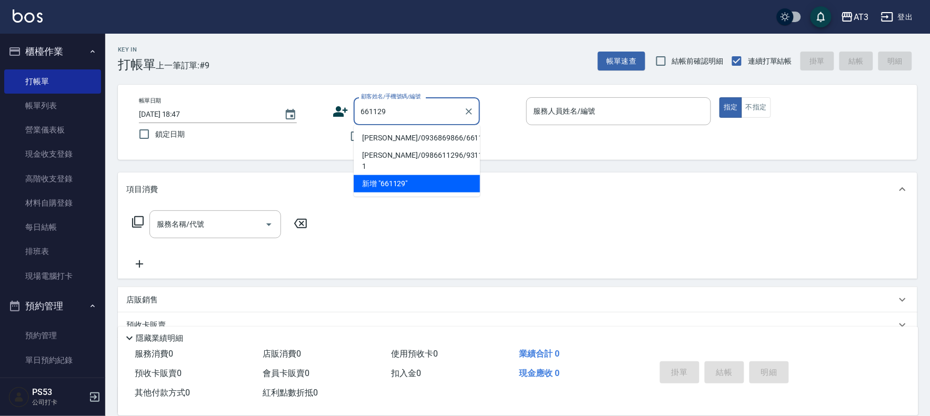
type input "[PERSON_NAME]/0936869866/661129"
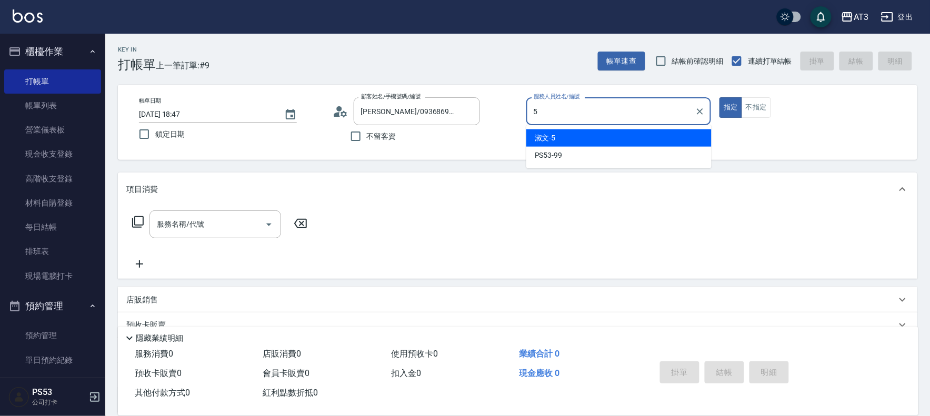
type input "淑文-5"
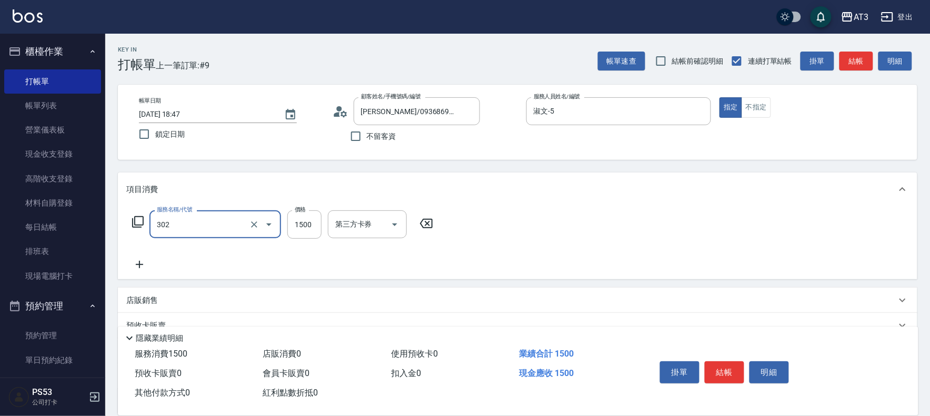
type input "設計燙髮(302)"
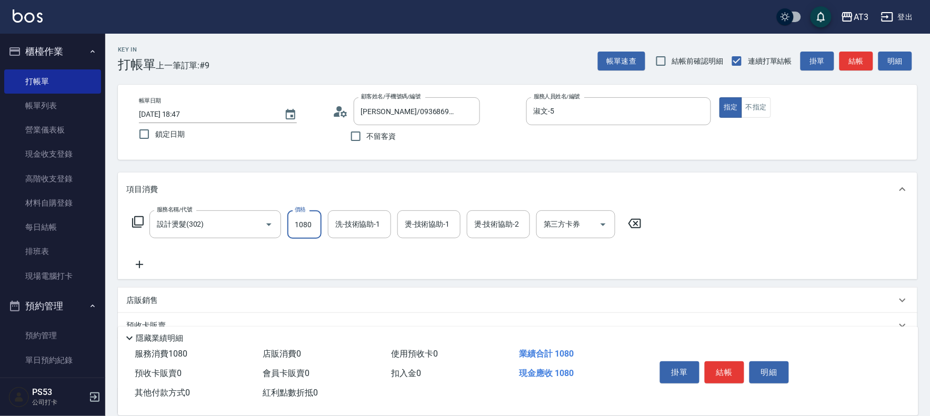
type input "1080"
type input "淑文-5"
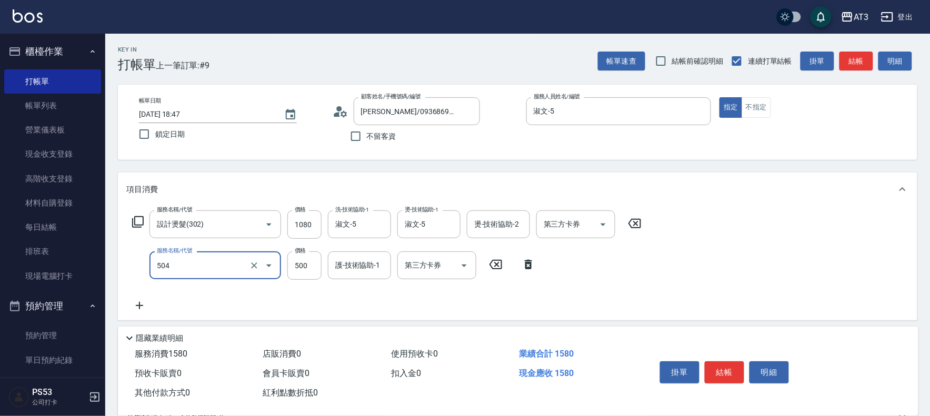
type input "順子護髮(504)"
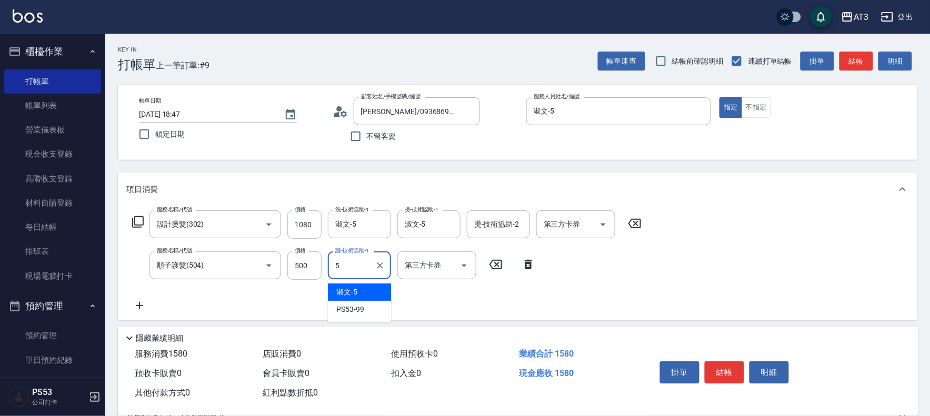
type input "淑文-5"
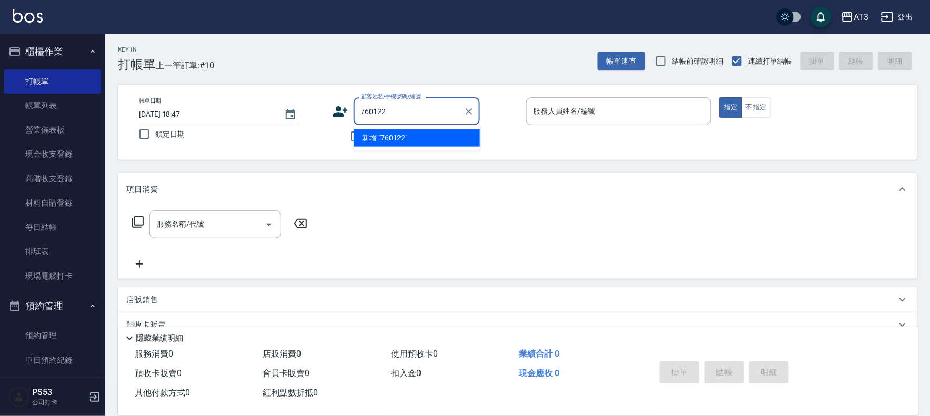
type input "760122"
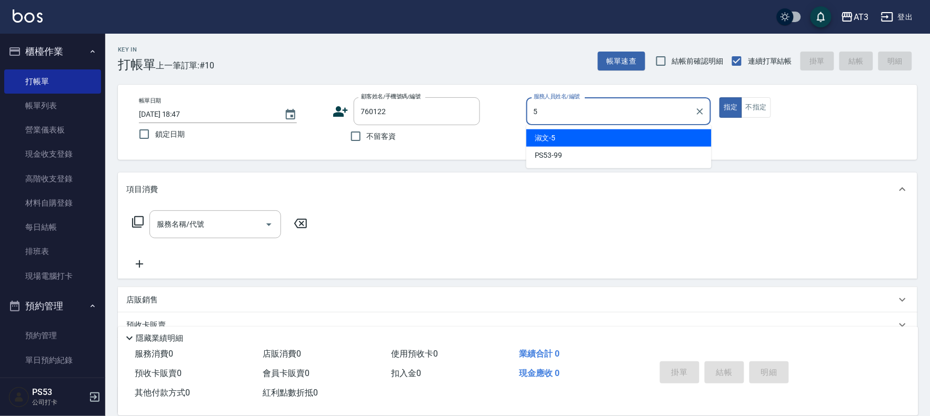
type input "淑文-5"
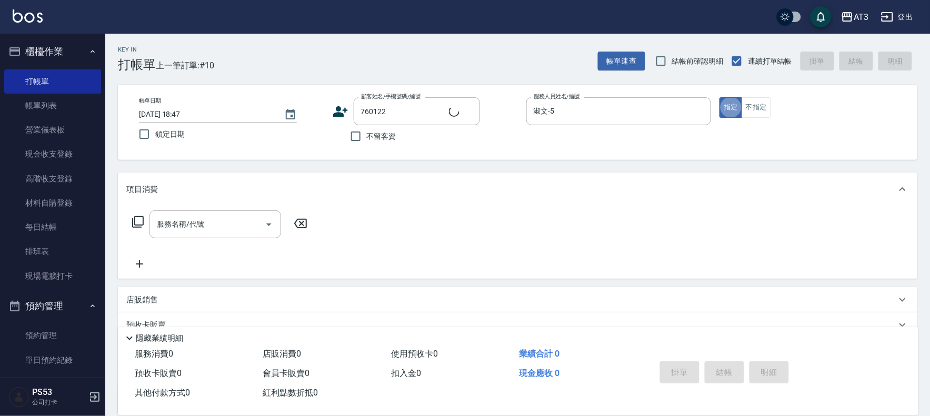
type input "[PERSON_NAME]/0975813233/760122"
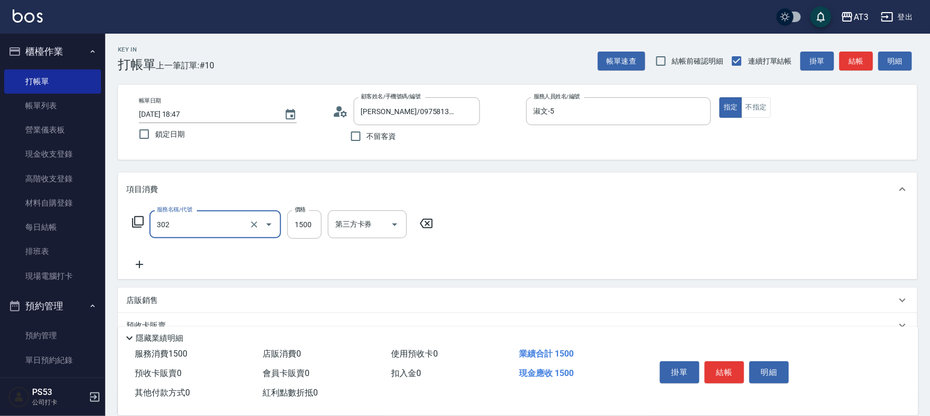
type input "設計燙髮(302)"
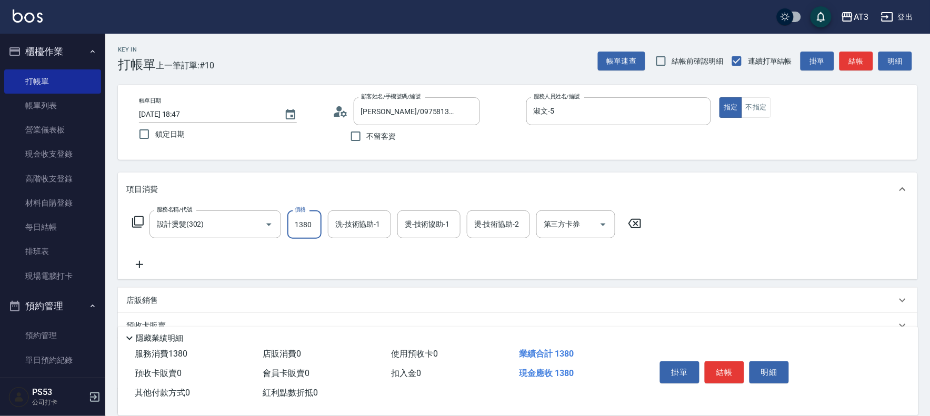
type input "1380"
type input "淑文-5"
type input "5"
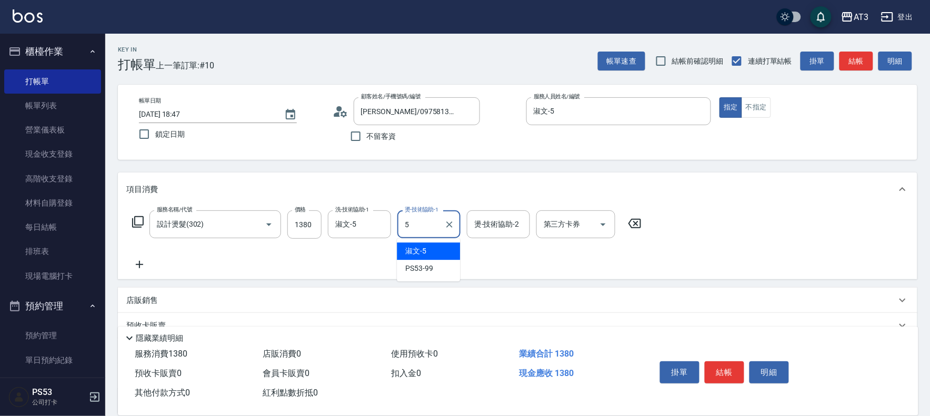
type input "淑文-5"
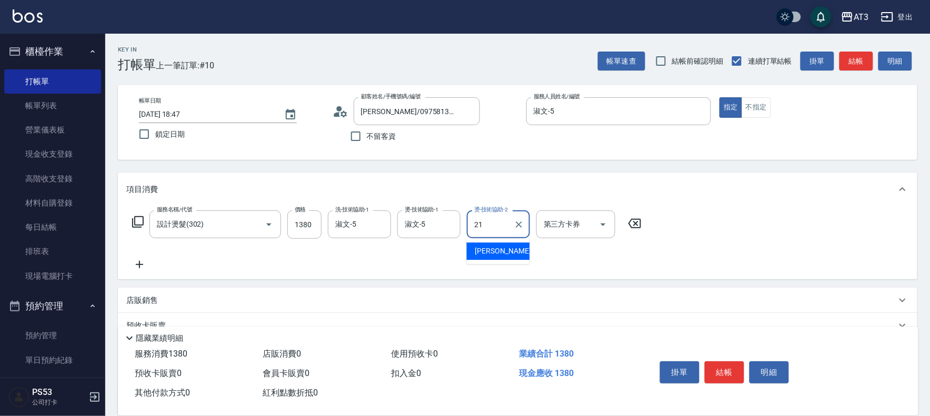
type input "[PERSON_NAME]-21"
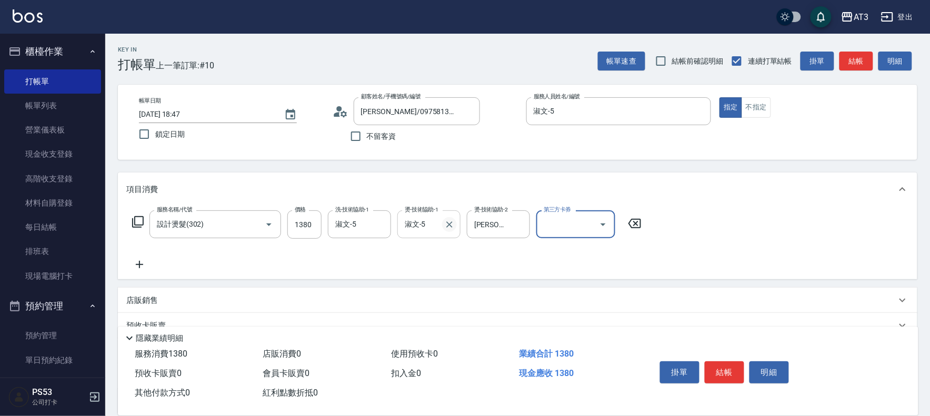
click at [448, 225] on icon "Clear" at bounding box center [449, 224] width 6 height 6
click at [516, 224] on icon "Clear" at bounding box center [518, 224] width 11 height 11
click at [408, 225] on input "燙-技術協助-1" at bounding box center [429, 224] width 54 height 18
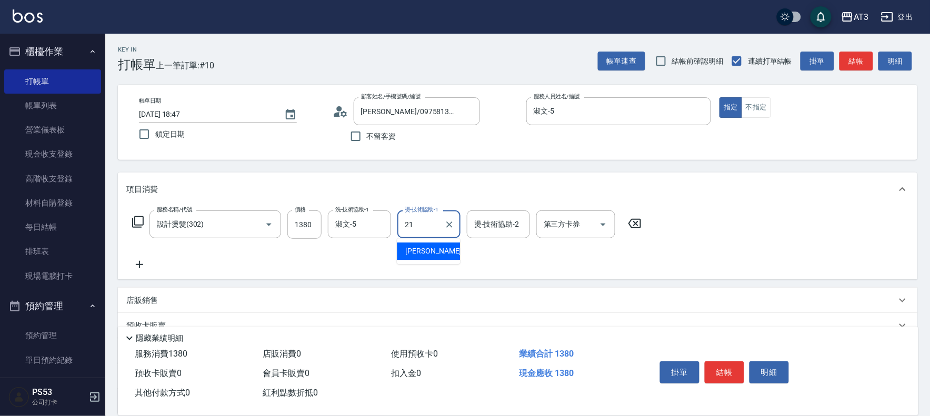
type input "[PERSON_NAME]-21"
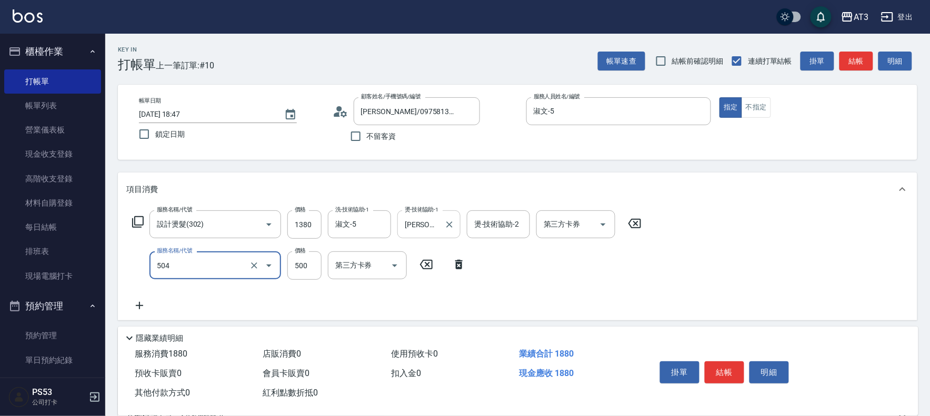
type input "順子護髮(504)"
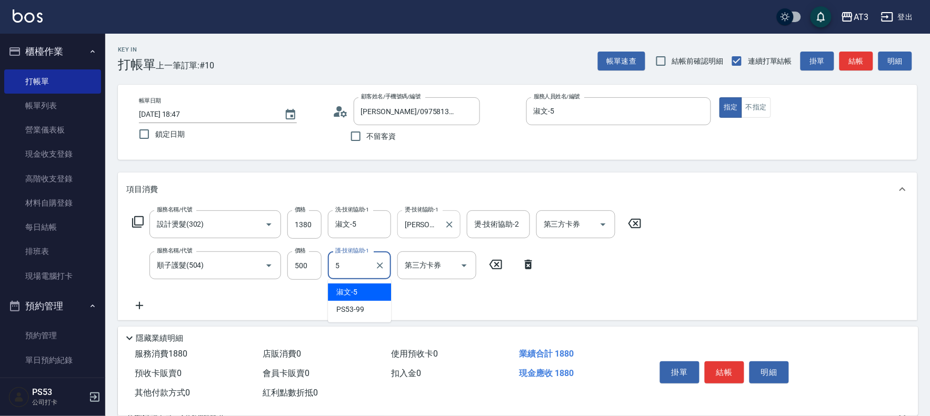
type input "淑文-5"
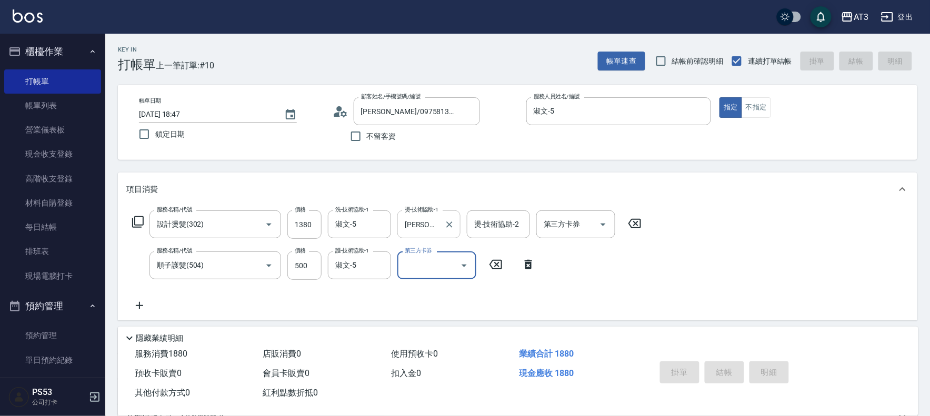
type input "[DATE] 18:48"
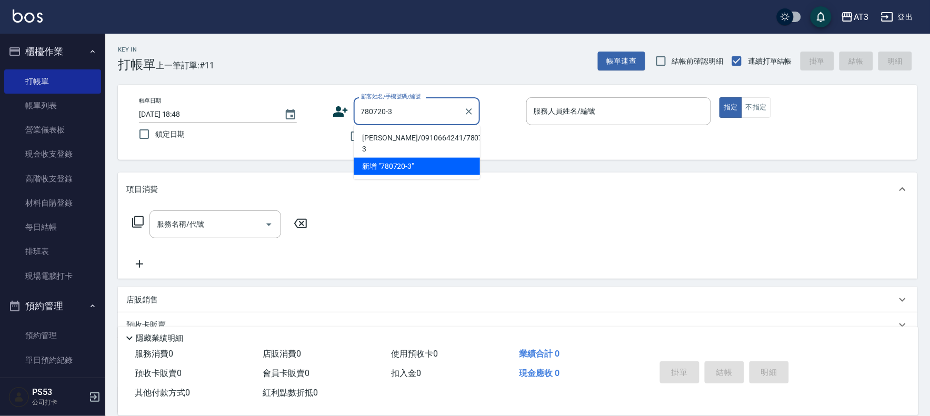
type input "[PERSON_NAME]/0910664241/780720-3"
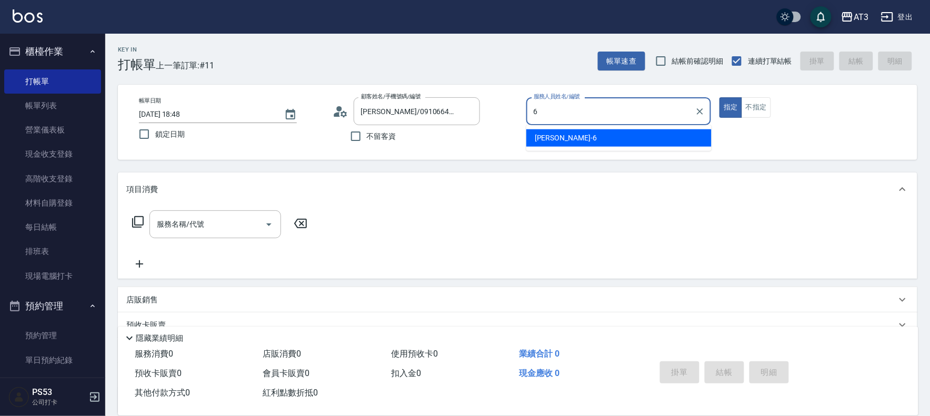
type input "詩雅-6"
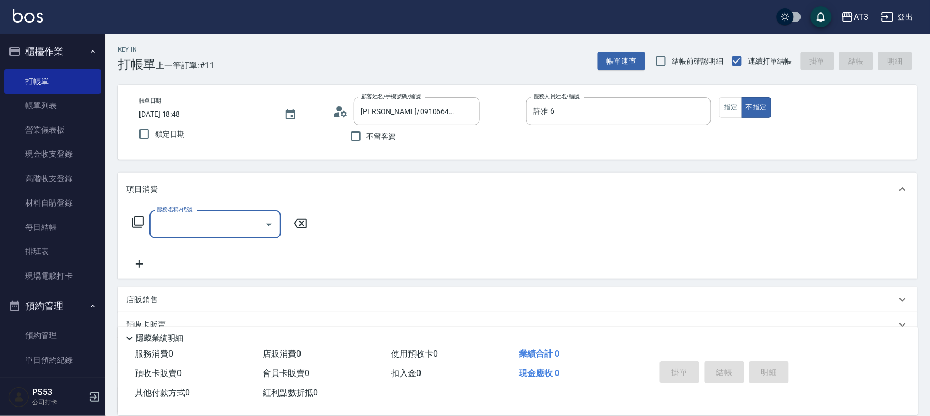
type input "3"
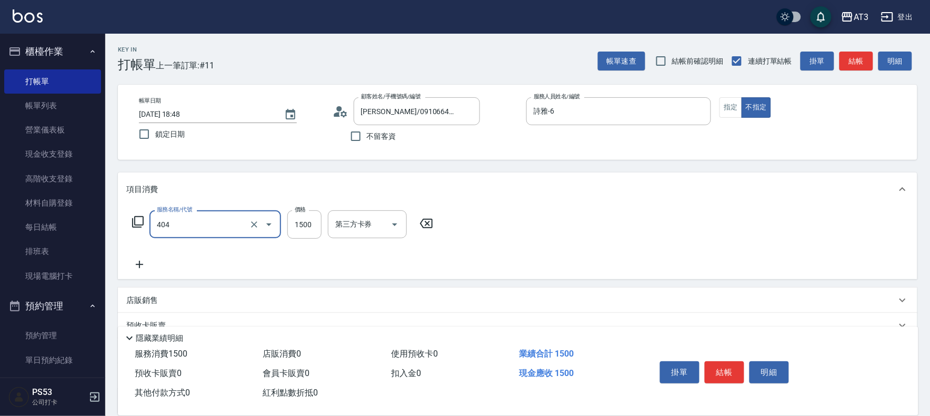
type input "設計染髮(404)"
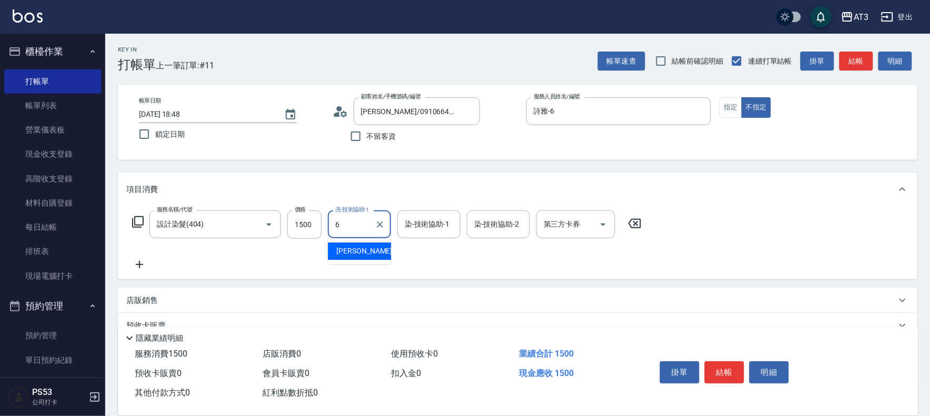
type input "詩雅-6"
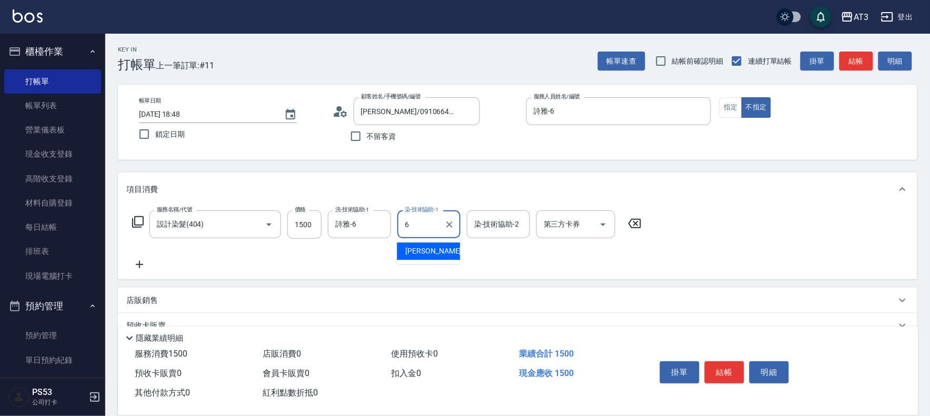
type input "詩雅-6"
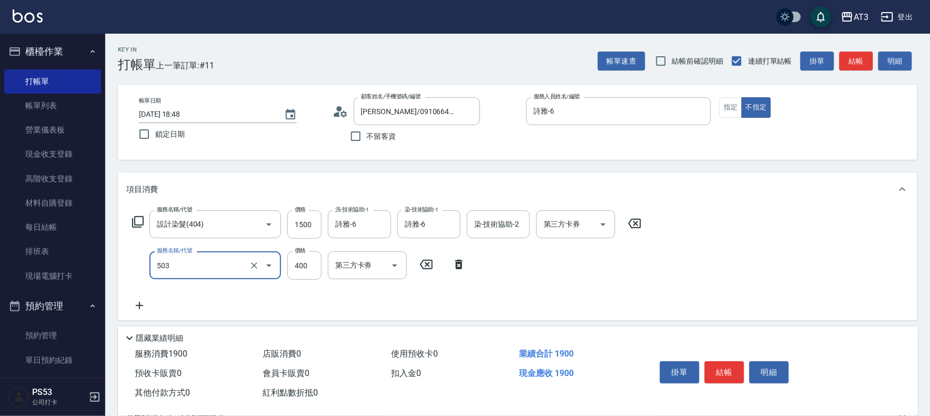
type input "天天護髮(503)"
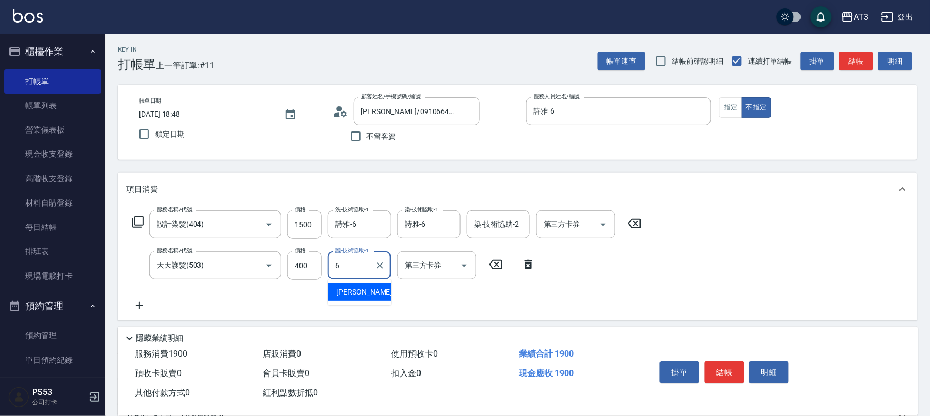
type input "詩雅-6"
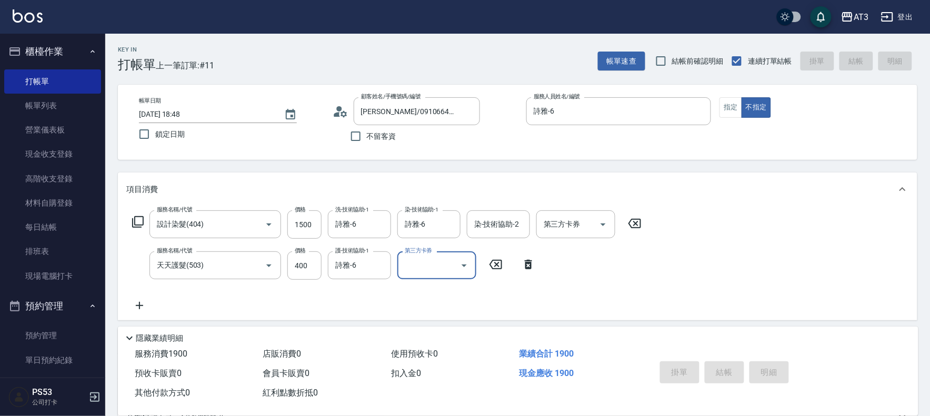
type input "[DATE] 18:49"
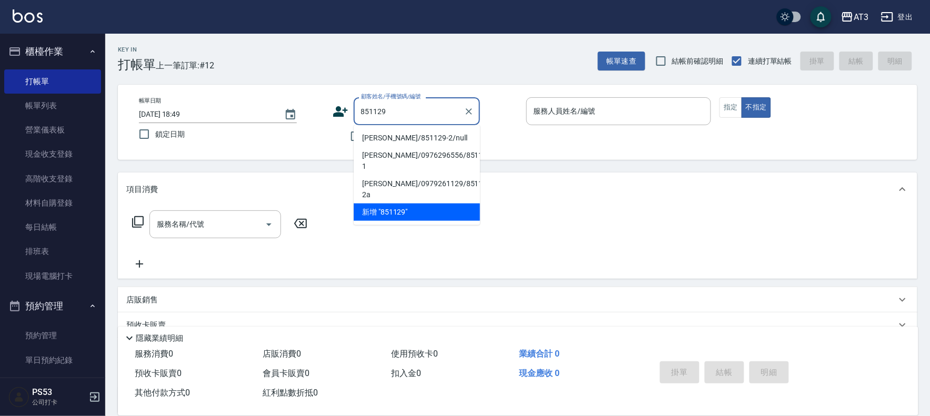
type input "[PERSON_NAME]/851129-2/null"
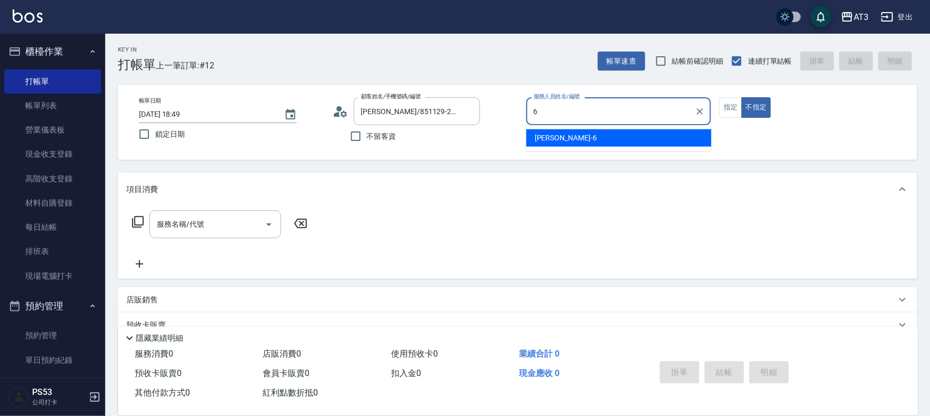
type input "詩雅-6"
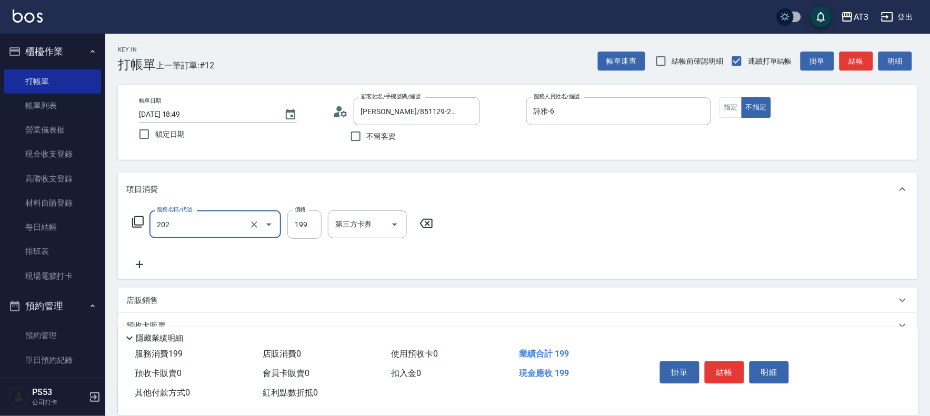
type input "不指定單剪(202)"
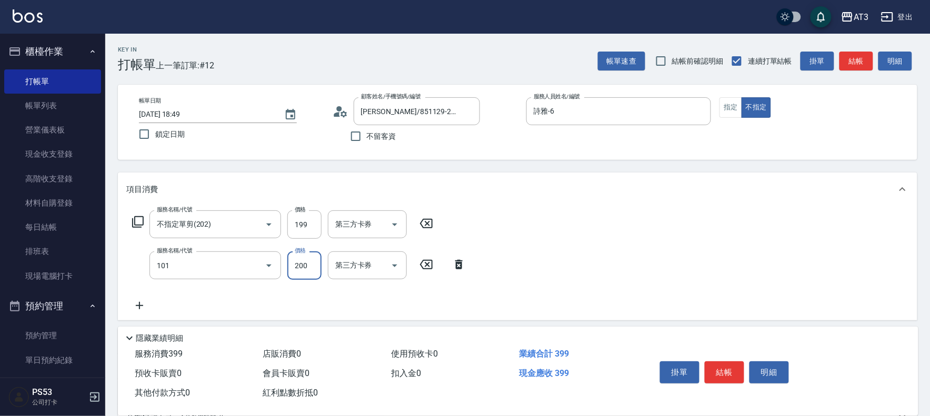
type input "洗髮(101)"
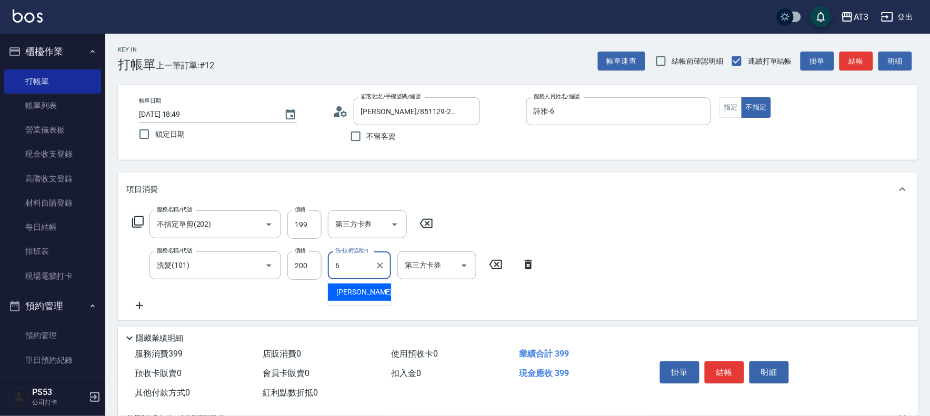
type input "詩雅-6"
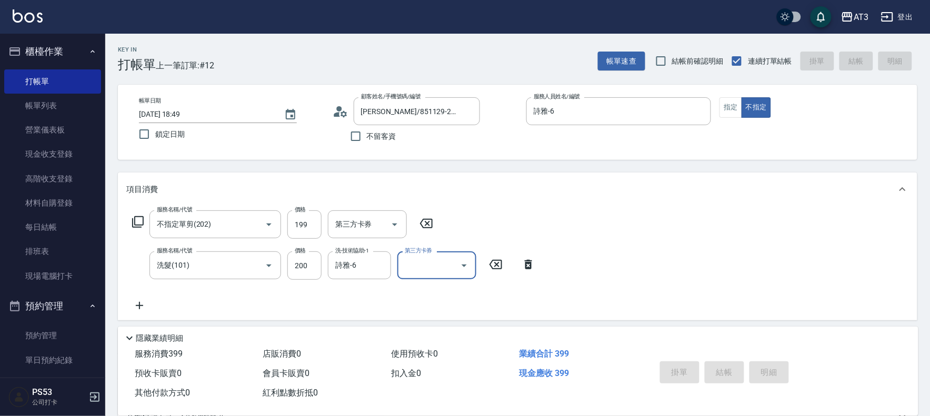
type input "[DATE] 18:50"
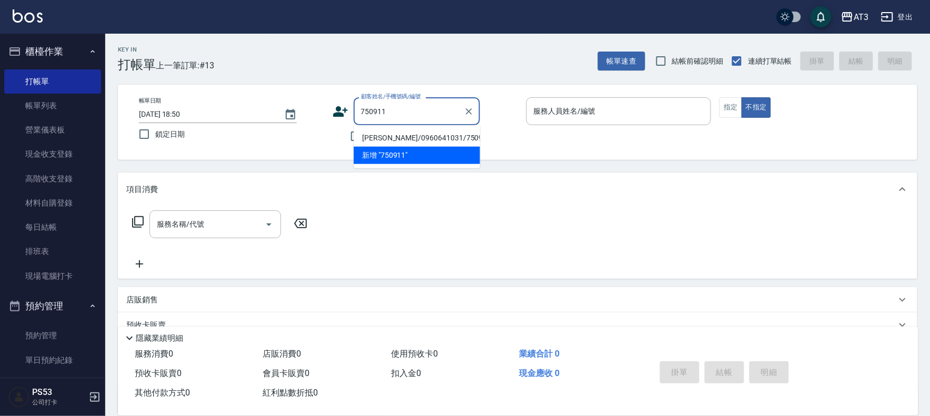
type input "[PERSON_NAME]/0960641031/750911"
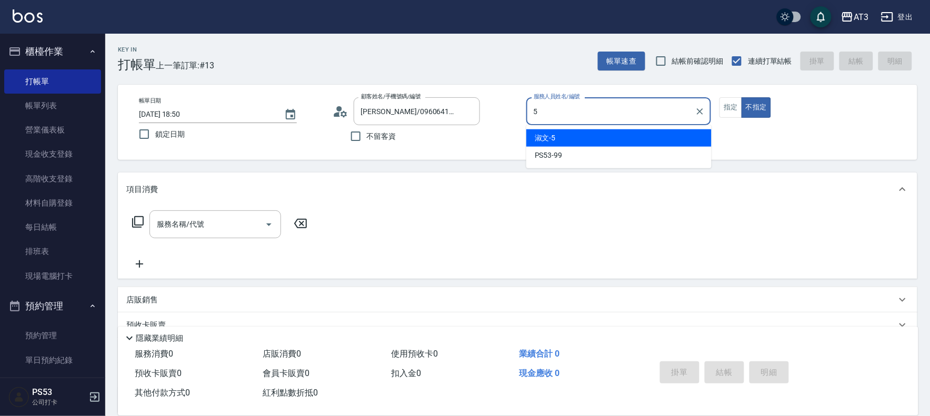
type input "淑文-5"
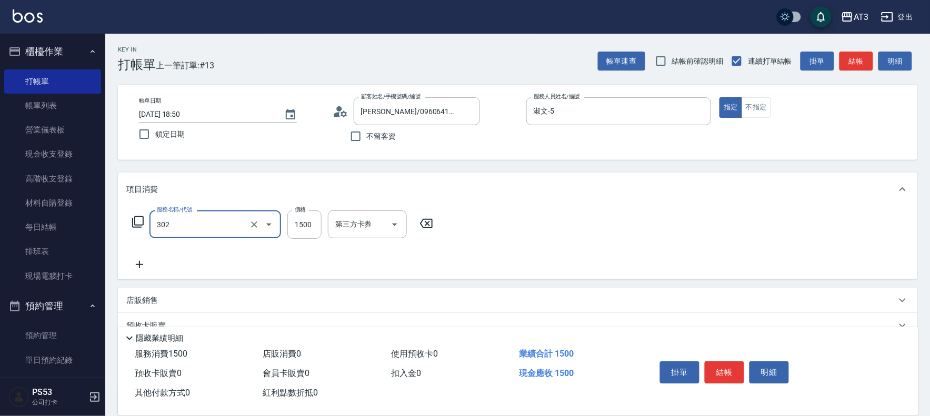
type input "設計燙髮(302)"
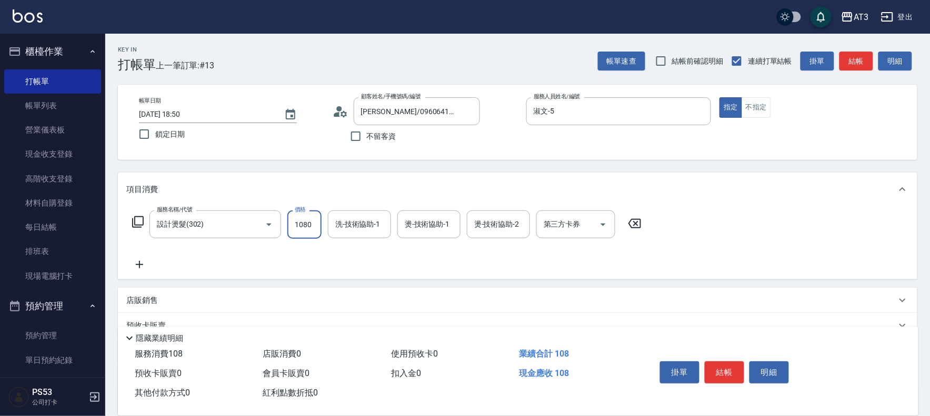
type input "1080"
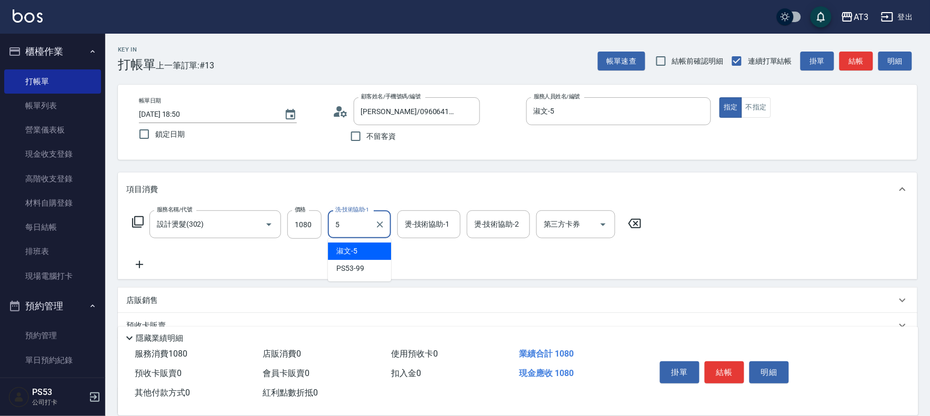
type input "淑文-5"
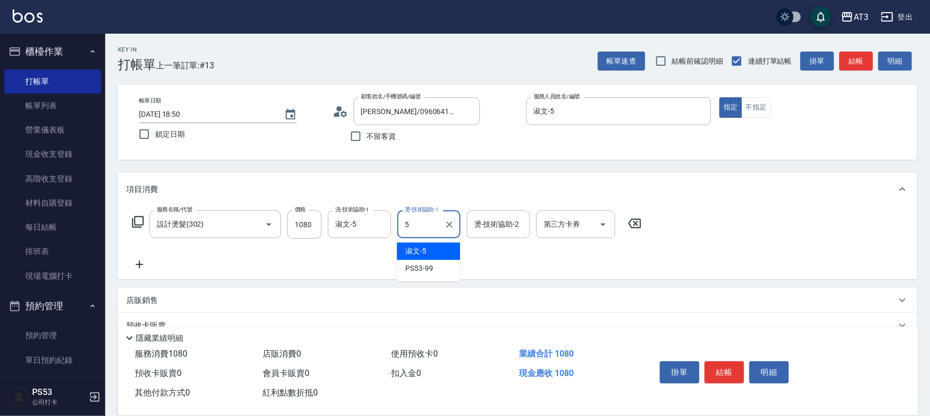
type input "淑文-5"
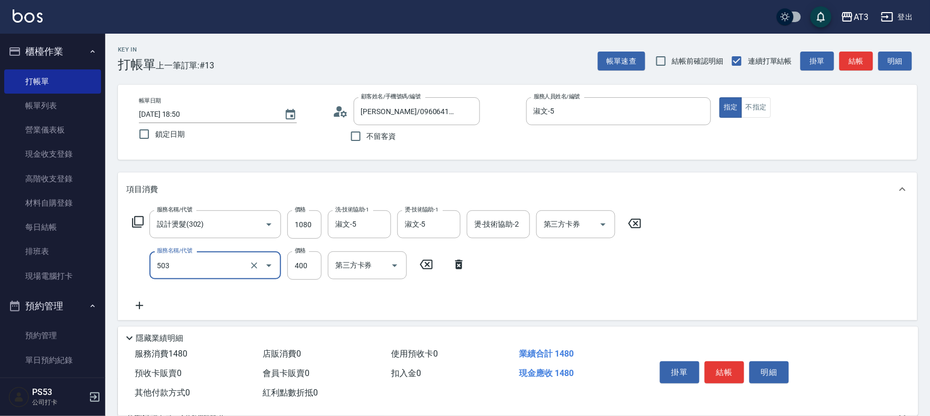
type input "天天護髮(503)"
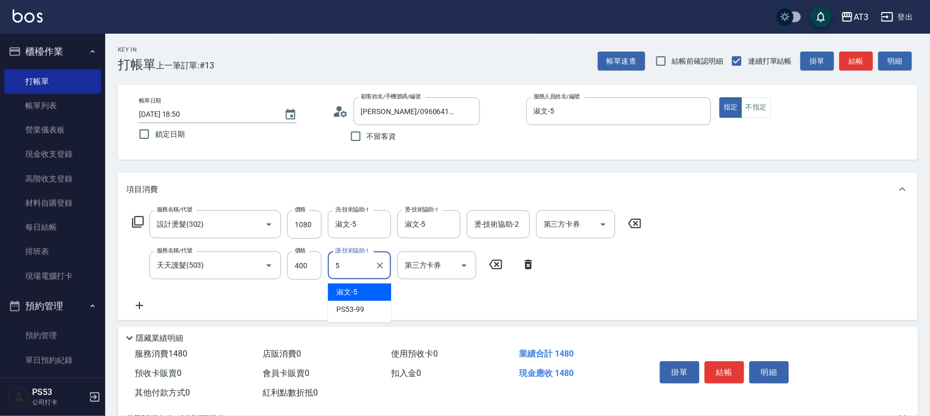
type input "淑文-5"
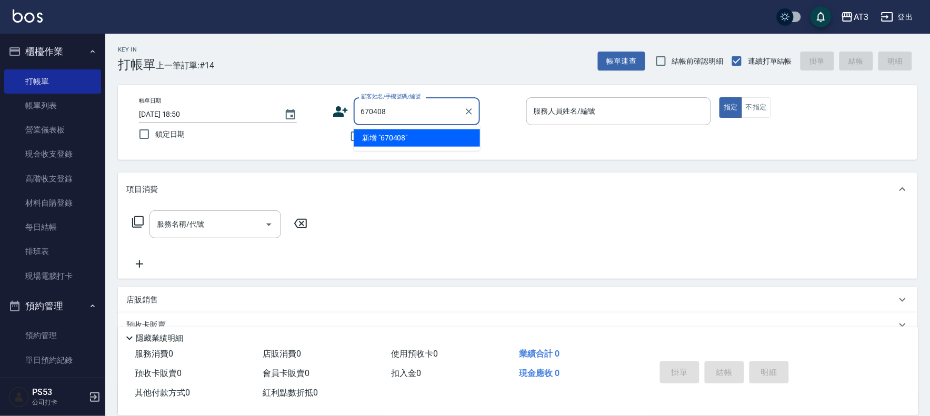
type input "670408"
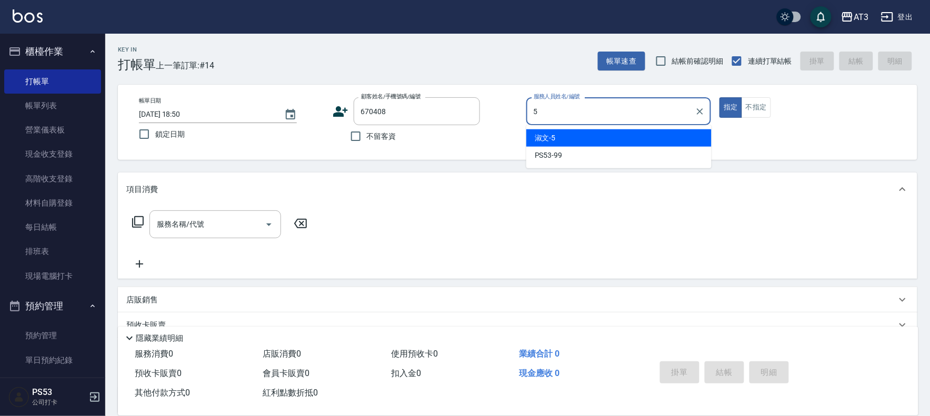
type input "淑文-5"
type input "[PERSON_NAME]/0908613161/670408"
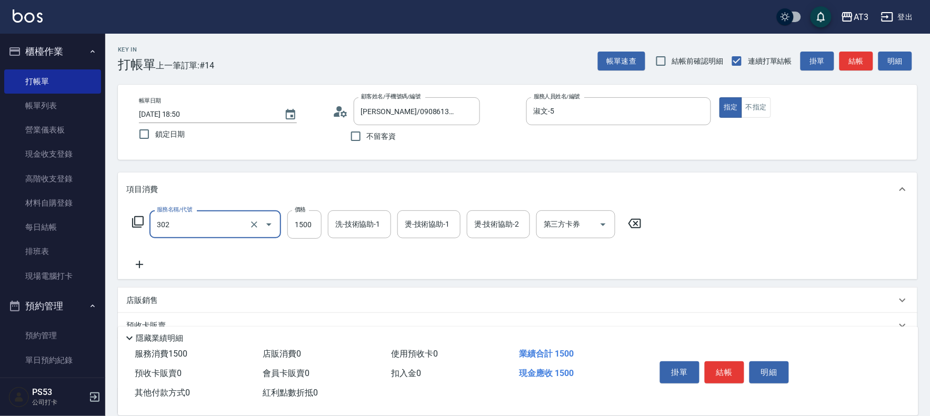
type input "設計燙髮(302)"
type input "1080"
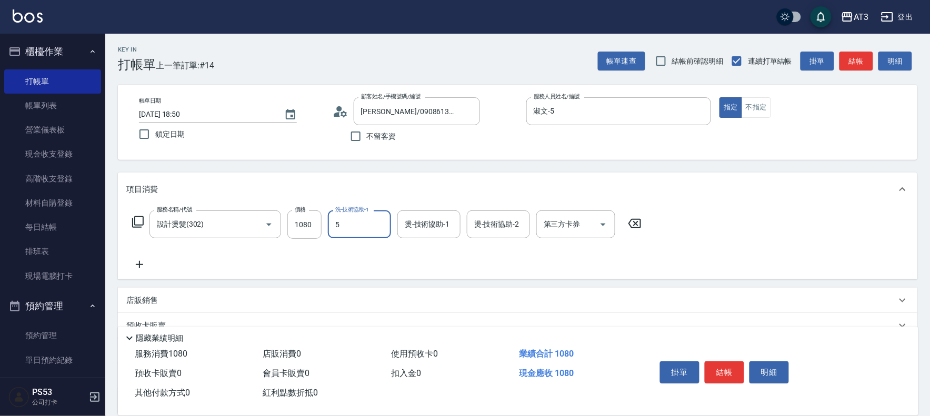
type input "淑文-5"
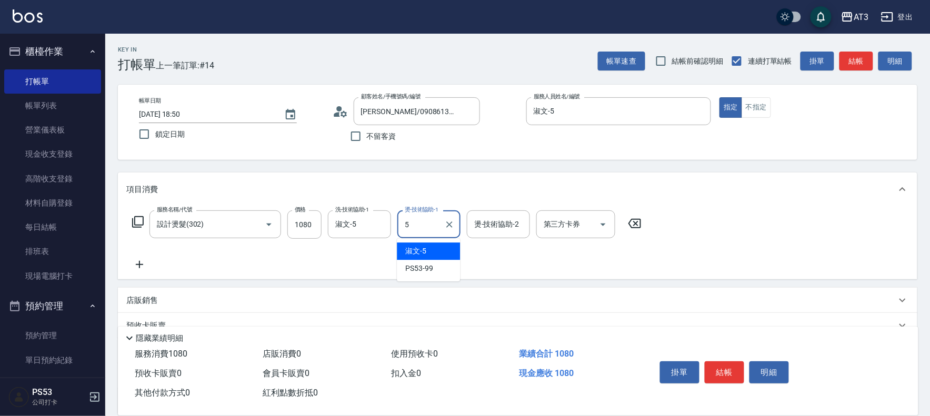
type input "淑文-5"
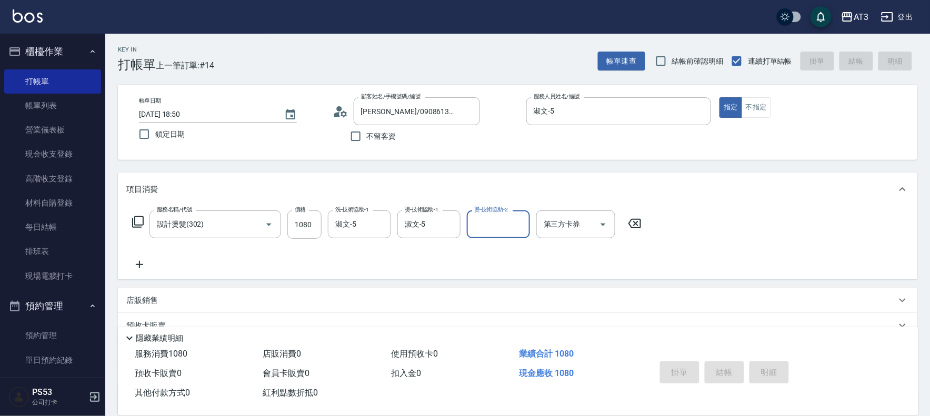
type input "[DATE] 18:51"
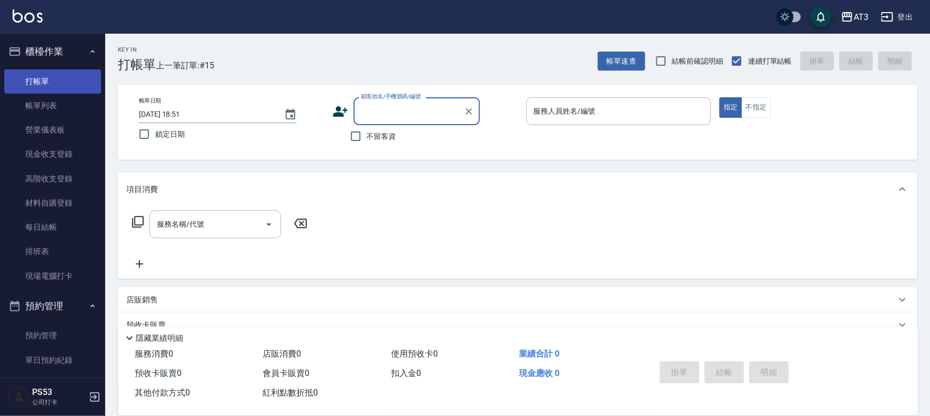
click at [90, 92] on link "打帳單" at bounding box center [52, 81] width 97 height 24
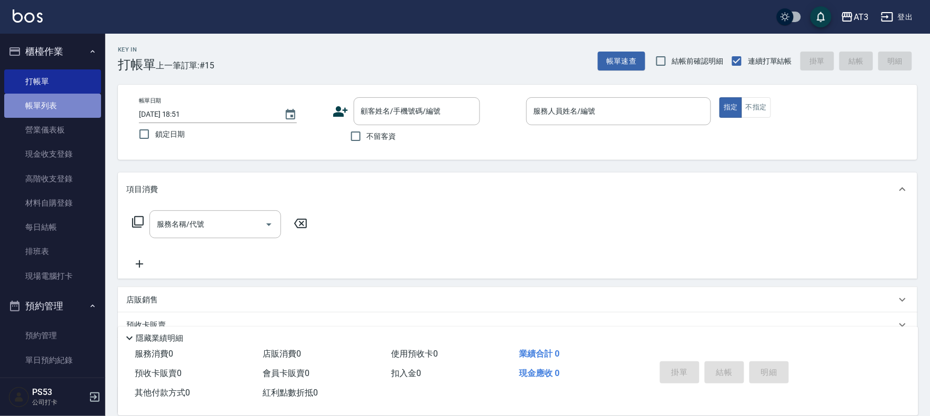
click at [85, 97] on link "帳單列表" at bounding box center [52, 106] width 97 height 24
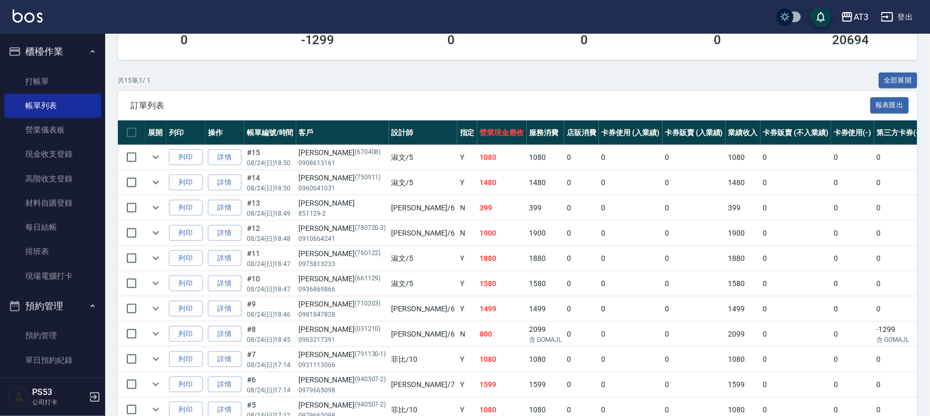
scroll to position [117, 0]
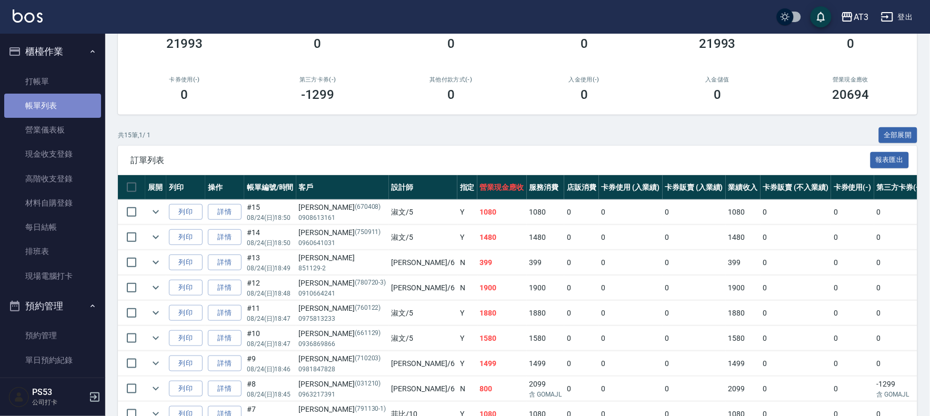
click at [71, 94] on link "帳單列表" at bounding box center [52, 106] width 97 height 24
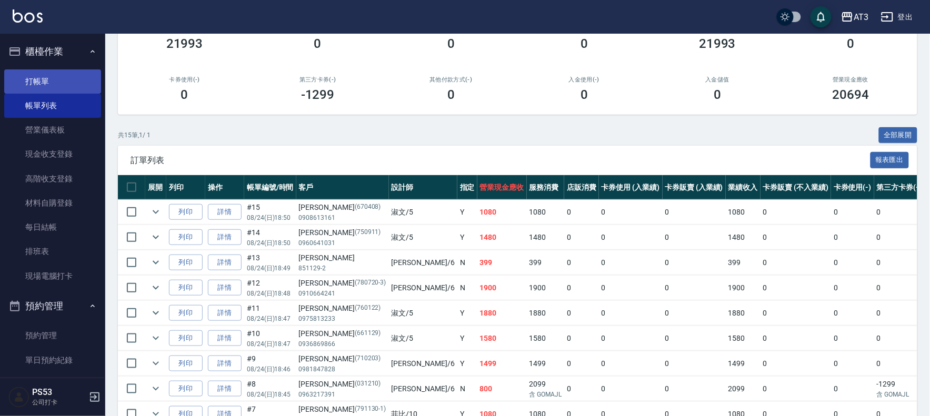
click at [72, 85] on link "打帳單" at bounding box center [52, 81] width 97 height 24
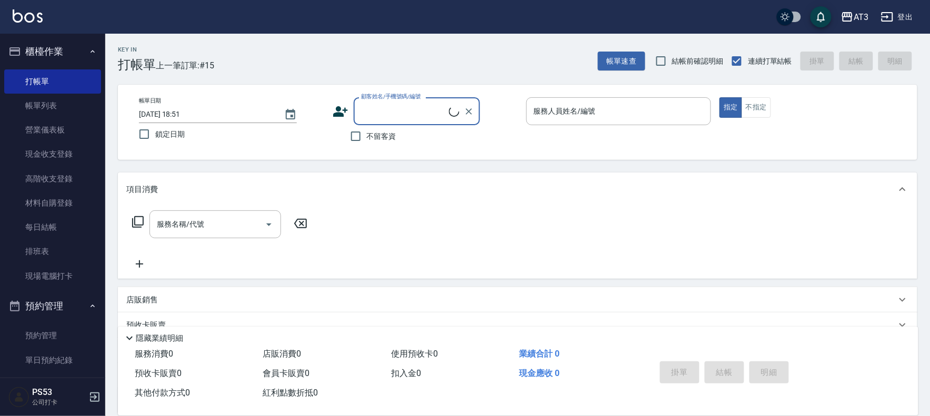
click at [386, 103] on input "顧客姓名/手機號碼/編號" at bounding box center [403, 111] width 90 height 18
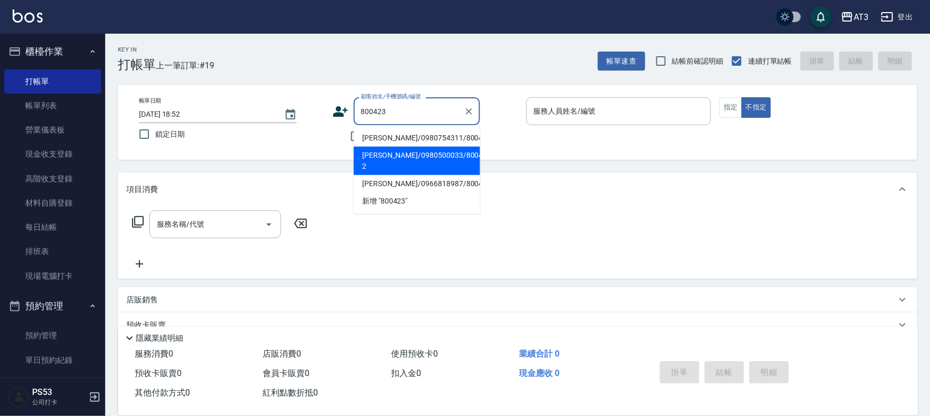
click at [445, 150] on li "[PERSON_NAME]/0980500033/800423-2" at bounding box center [417, 161] width 126 height 28
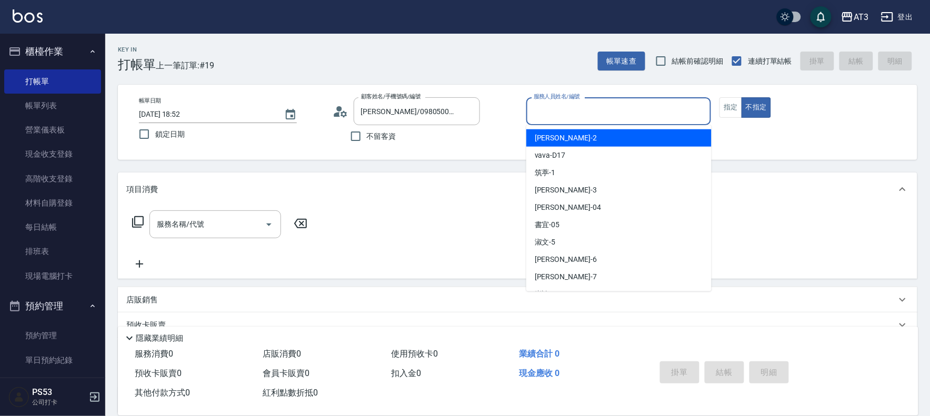
click at [552, 102] on input "服務人員姓名/編號" at bounding box center [619, 111] width 176 height 18
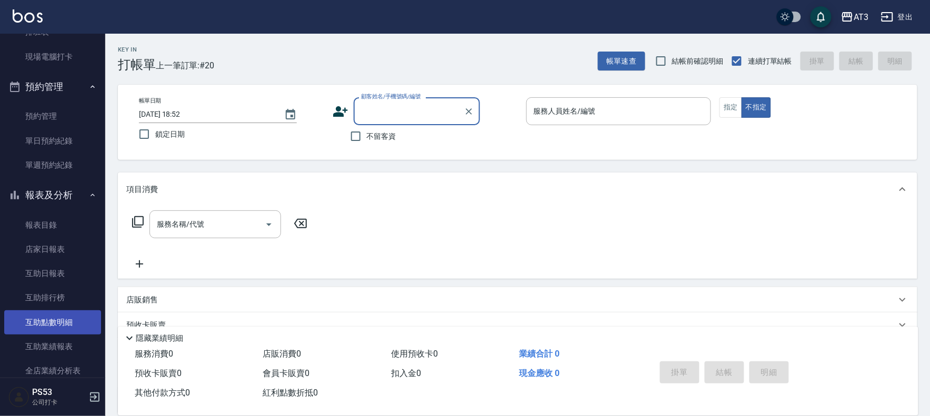
scroll to position [292, 0]
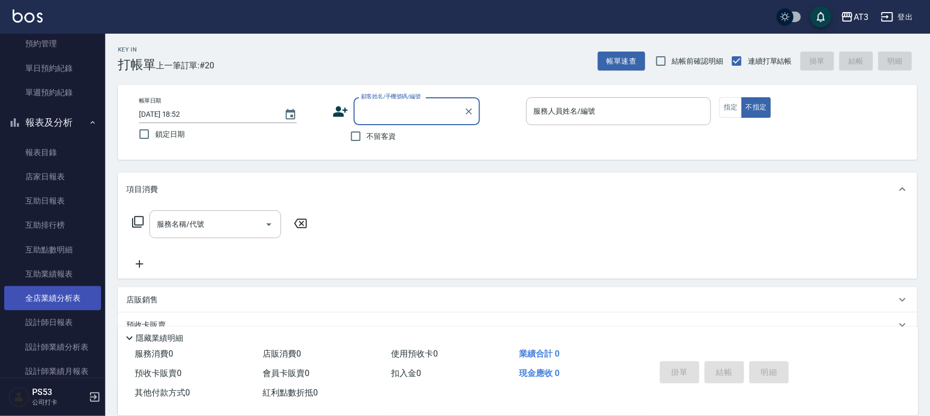
click at [74, 296] on link "全店業績分析表" at bounding box center [52, 298] width 97 height 24
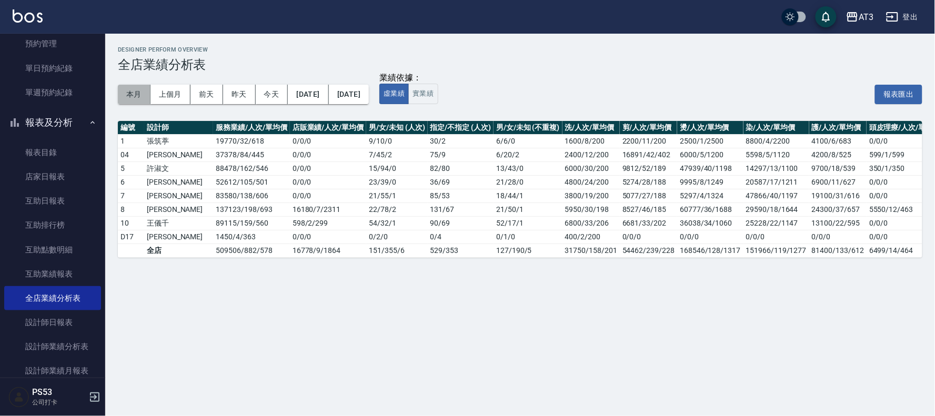
click at [130, 95] on button "本月" at bounding box center [134, 94] width 33 height 19
click at [135, 102] on button "本月" at bounding box center [134, 94] width 33 height 19
click at [64, 311] on link "設計師日報表" at bounding box center [52, 322] width 97 height 24
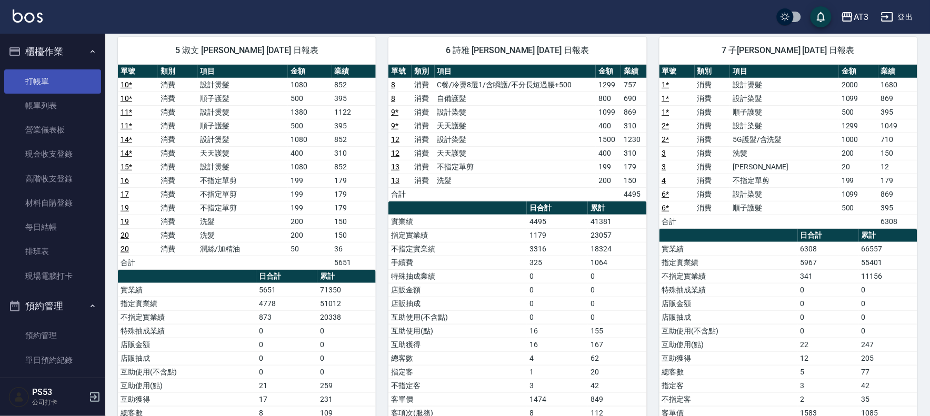
scroll to position [22, 0]
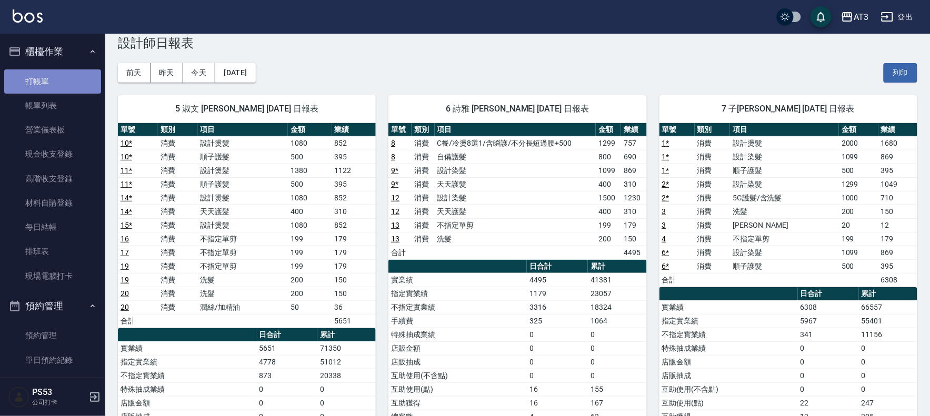
click at [55, 83] on link "打帳單" at bounding box center [52, 81] width 97 height 24
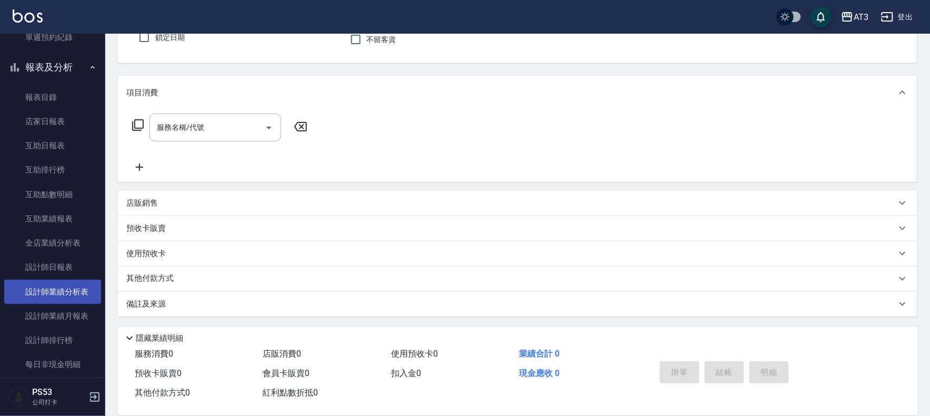
scroll to position [350, 0]
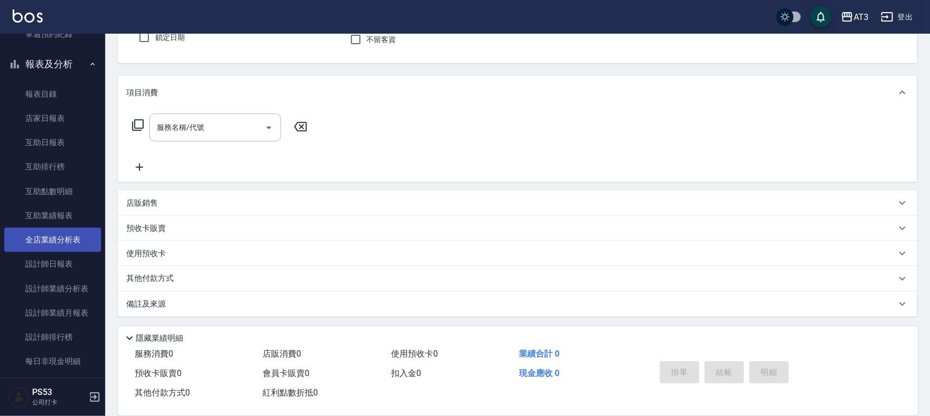
click at [61, 250] on link "全店業績分析表" at bounding box center [52, 240] width 97 height 24
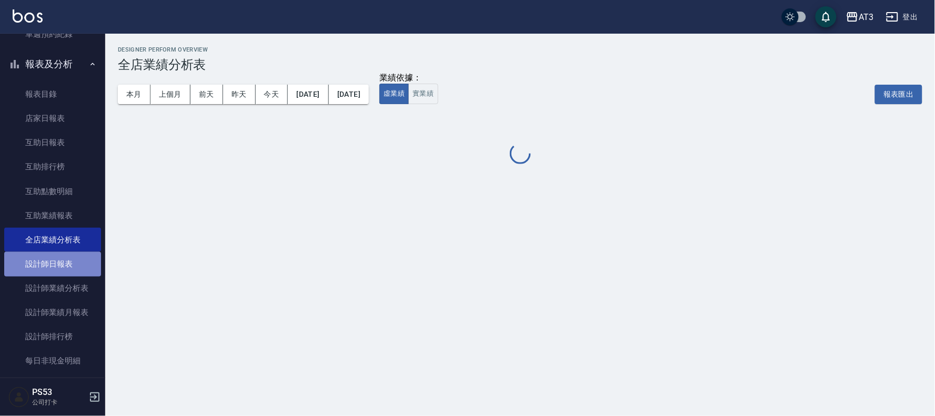
click at [59, 259] on link "設計師日報表" at bounding box center [52, 264] width 97 height 24
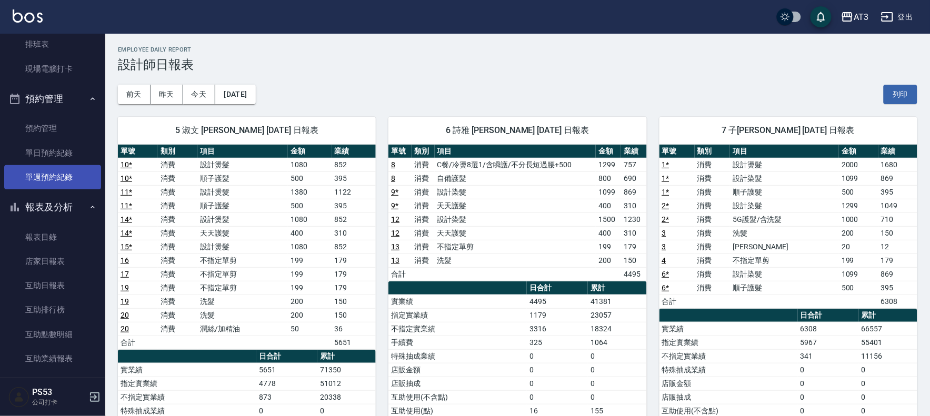
scroll to position [206, 0]
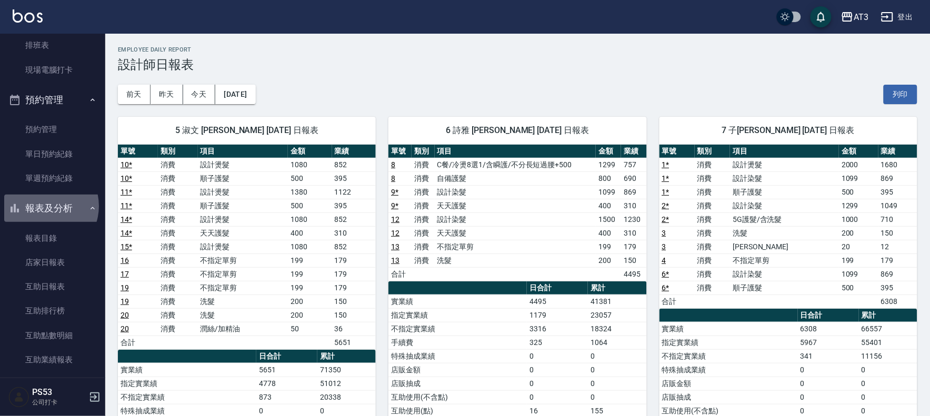
click at [45, 206] on button "報表及分析" at bounding box center [52, 208] width 97 height 27
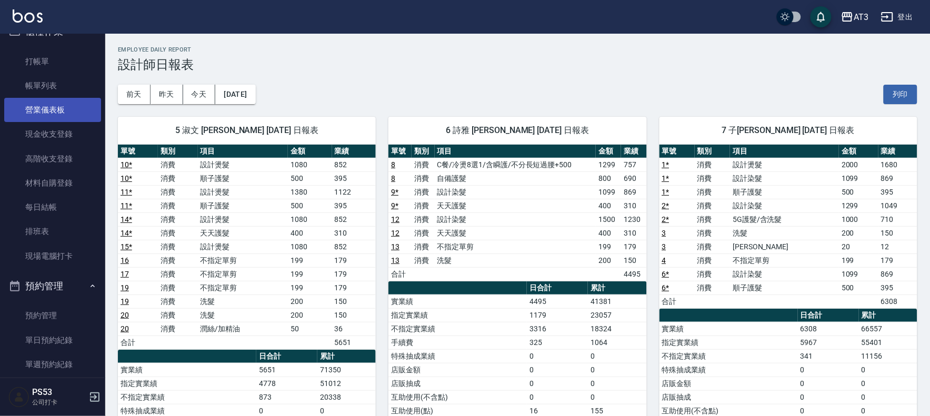
scroll to position [0, 0]
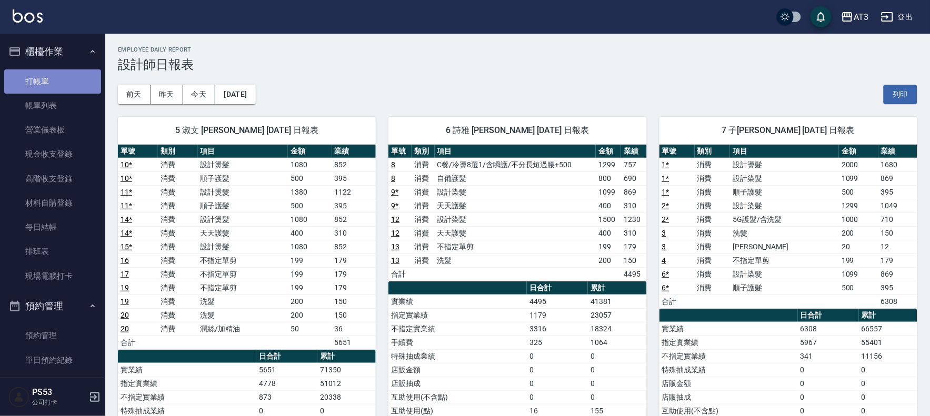
click at [60, 82] on link "打帳單" at bounding box center [52, 81] width 97 height 24
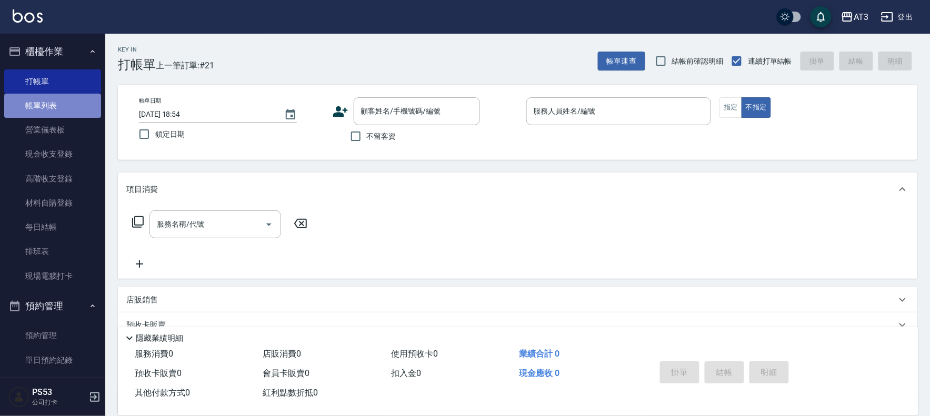
click at [67, 100] on link "帳單列表" at bounding box center [52, 106] width 97 height 24
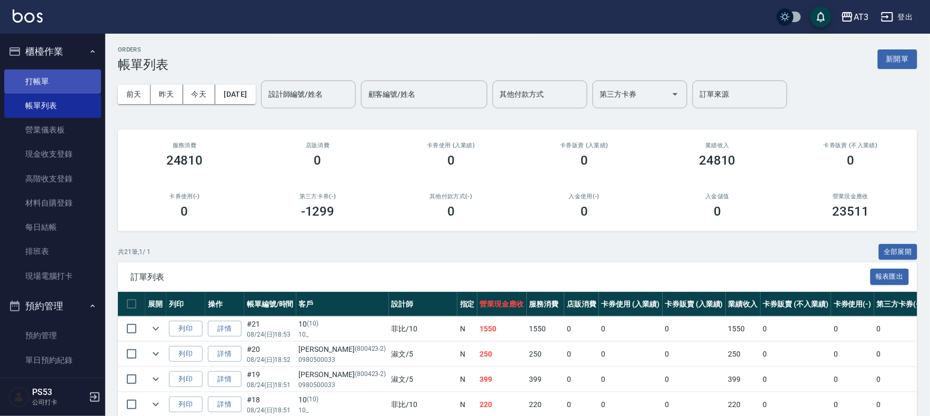
click at [38, 85] on link "打帳單" at bounding box center [52, 81] width 97 height 24
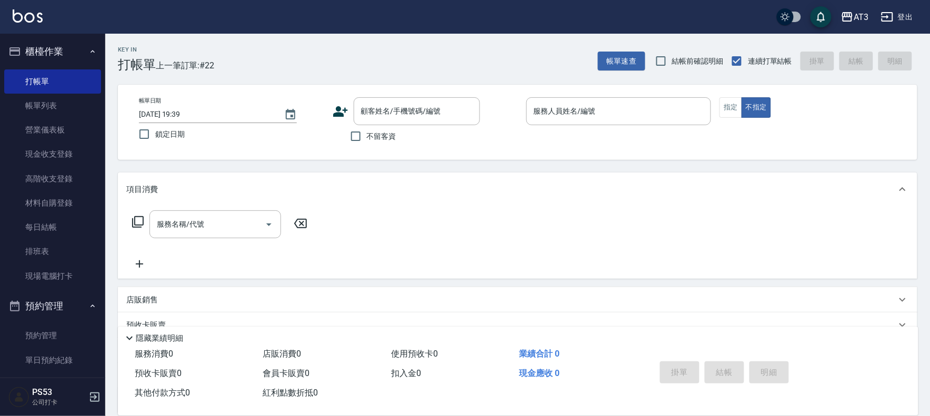
click at [335, 106] on icon at bounding box center [341, 112] width 16 height 16
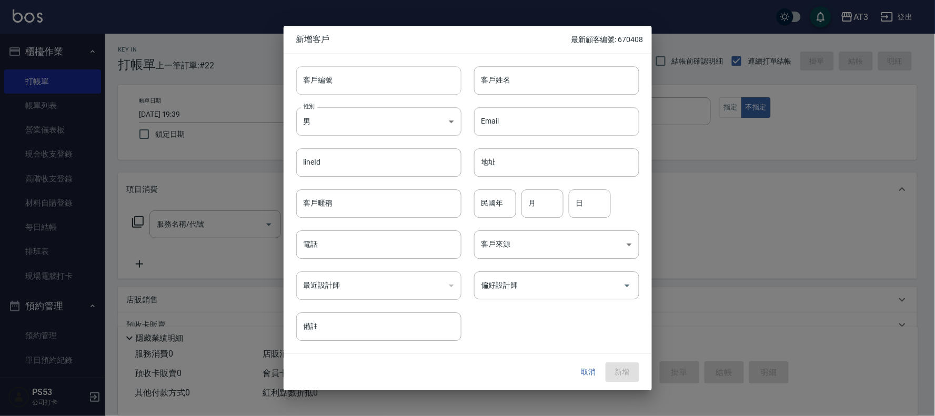
click at [361, 83] on input "客戶編號" at bounding box center [378, 80] width 165 height 28
click at [606, 363] on button "新增" at bounding box center [623, 372] width 34 height 19
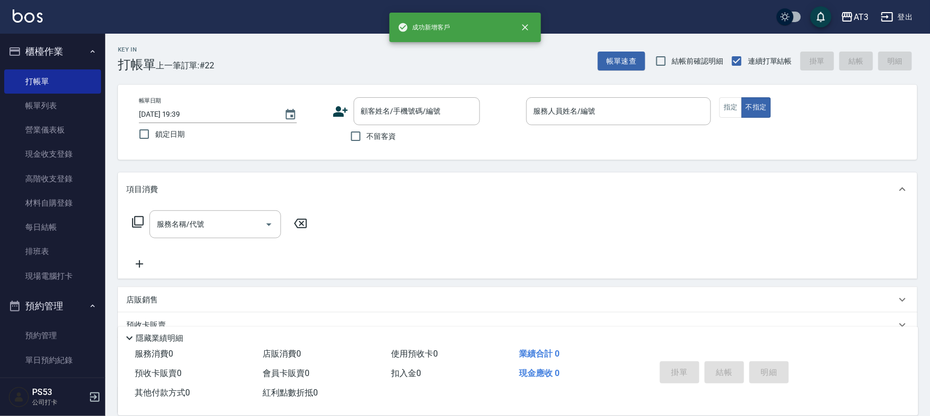
click at [395, 127] on label "不留客資" at bounding box center [371, 136] width 52 height 22
click at [367, 127] on input "不留客資" at bounding box center [356, 136] width 22 height 22
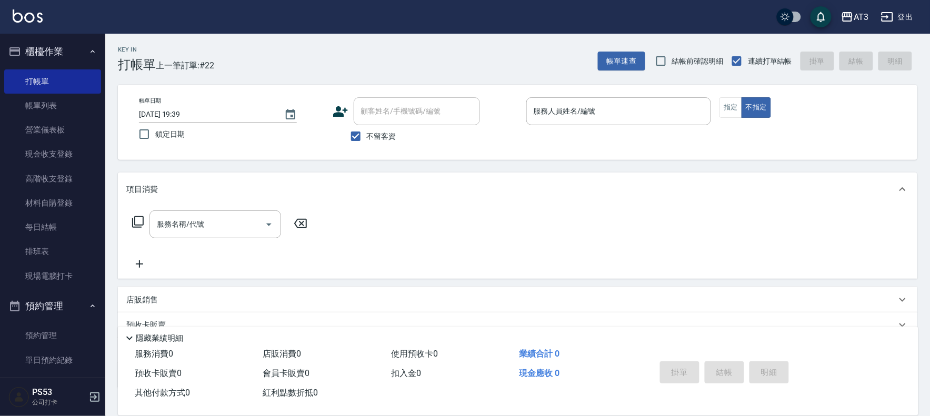
click at [400, 108] on input "顧客姓名/手機號碼/編號" at bounding box center [416, 111] width 117 height 18
click at [353, 134] on input "不留客資" at bounding box center [356, 136] width 22 height 22
click at [376, 116] on input "顧客姓名/手機號碼/編號" at bounding box center [403, 111] width 90 height 18
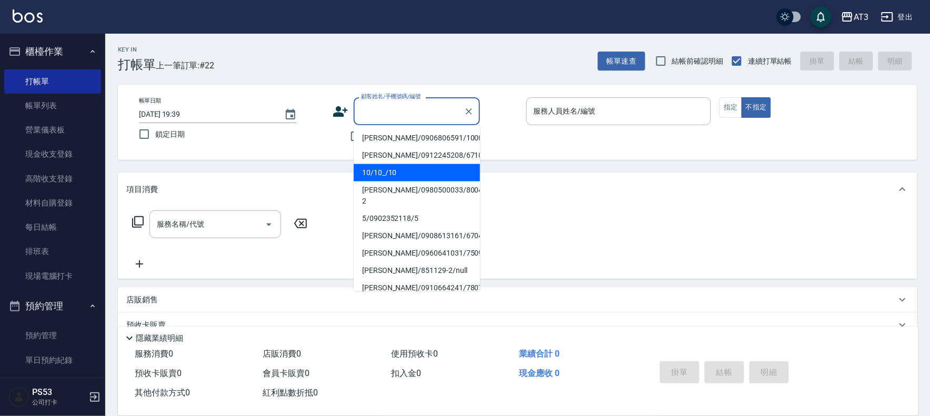
click at [418, 136] on li "[PERSON_NAME]/0906806591/1000329" at bounding box center [417, 137] width 126 height 17
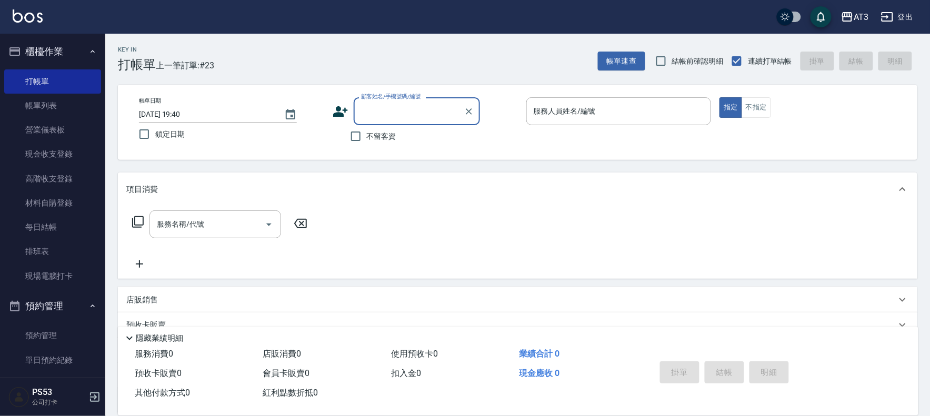
click at [335, 109] on icon at bounding box center [341, 112] width 16 height 16
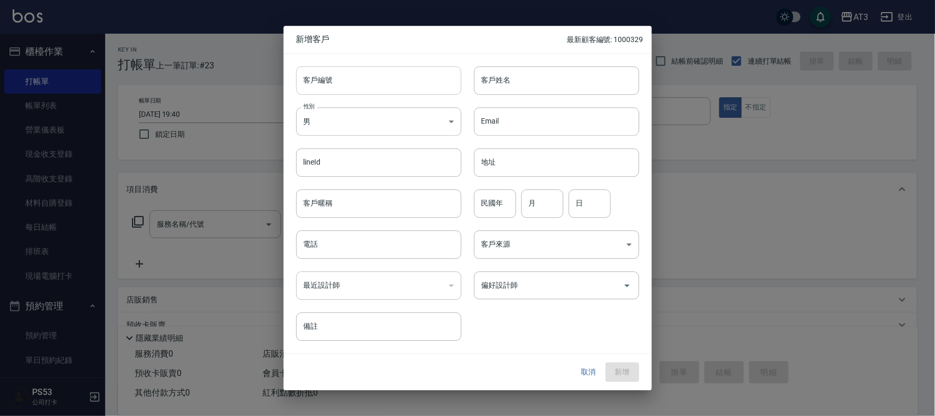
click at [426, 80] on input "客戶編號" at bounding box center [378, 80] width 165 height 28
click at [606, 363] on button "新增" at bounding box center [623, 372] width 34 height 19
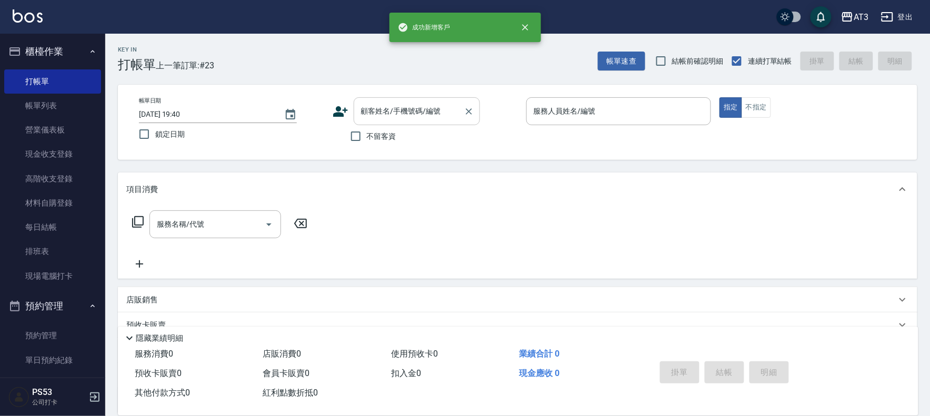
drag, startPoint x: 387, startPoint y: 111, endPoint x: 393, endPoint y: 109, distance: 6.0
click at [393, 109] on input "顧客姓名/手機號碼/編號" at bounding box center [408, 111] width 101 height 18
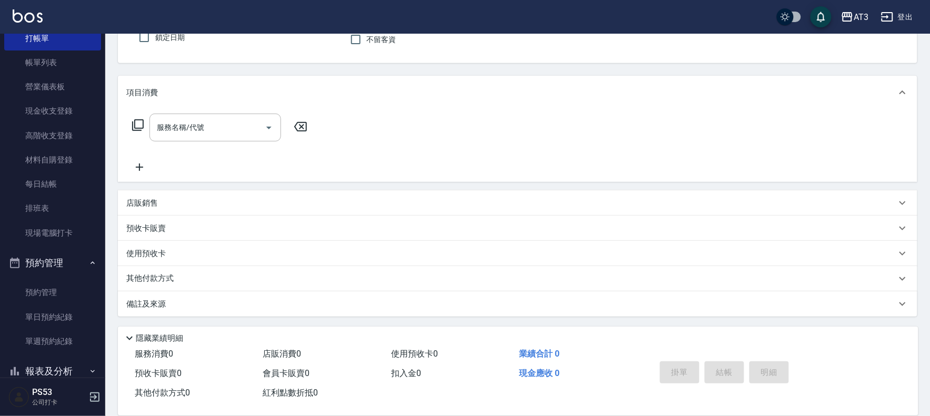
scroll to position [117, 0]
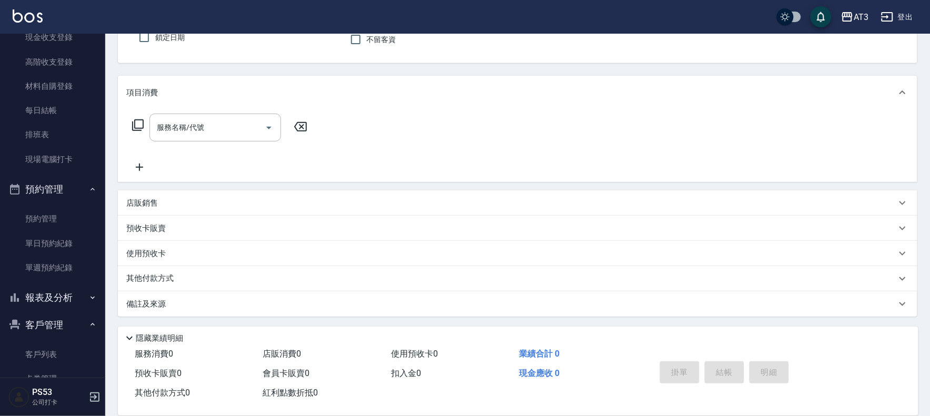
click at [61, 181] on button "預約管理" at bounding box center [52, 189] width 97 height 27
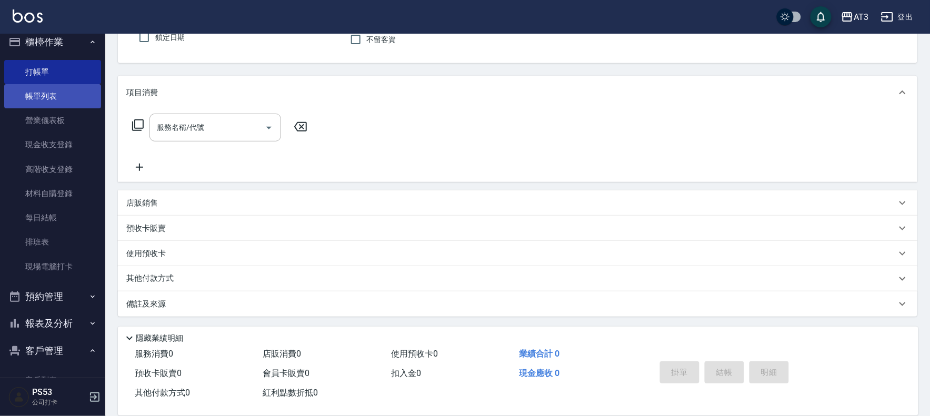
scroll to position [0, 0]
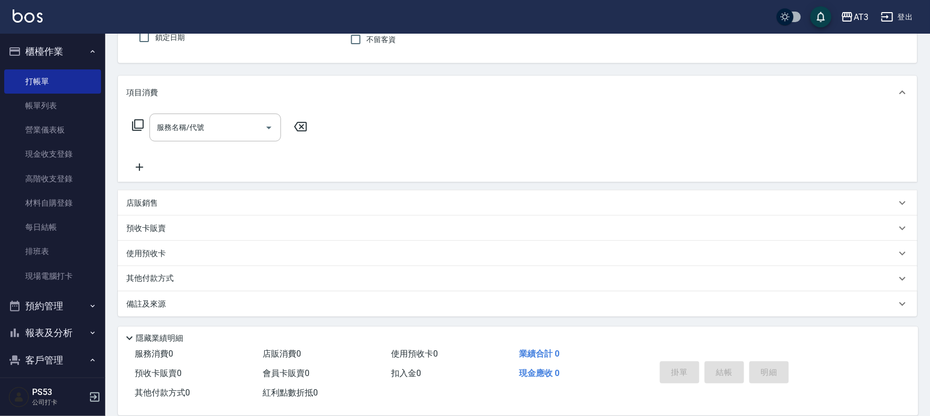
click at [75, 327] on button "報表及分析" at bounding box center [52, 332] width 97 height 27
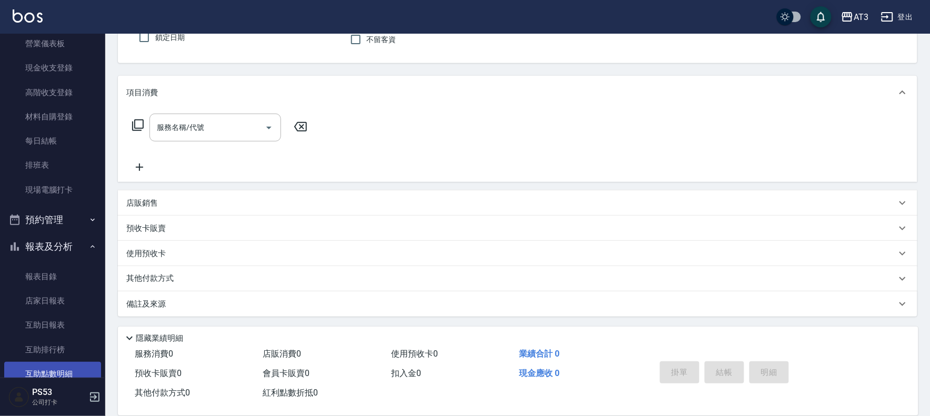
scroll to position [175, 0]
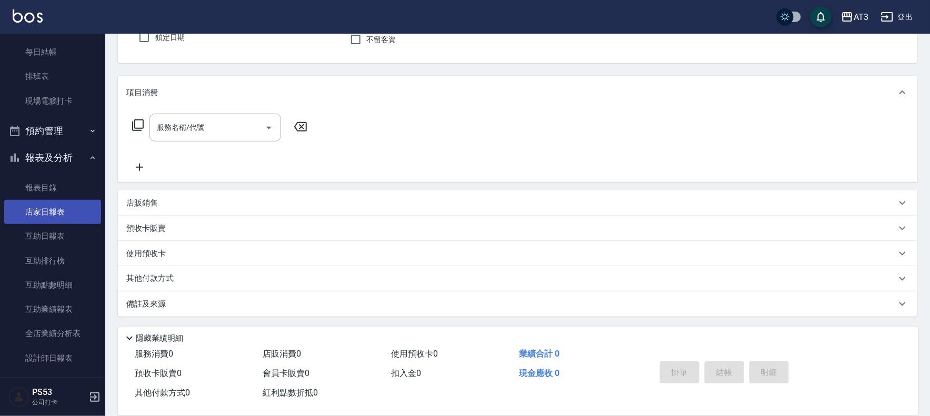
drag, startPoint x: 58, startPoint y: 207, endPoint x: 100, endPoint y: 222, distance: 45.1
click at [58, 207] on link "店家日報表" at bounding box center [52, 212] width 97 height 24
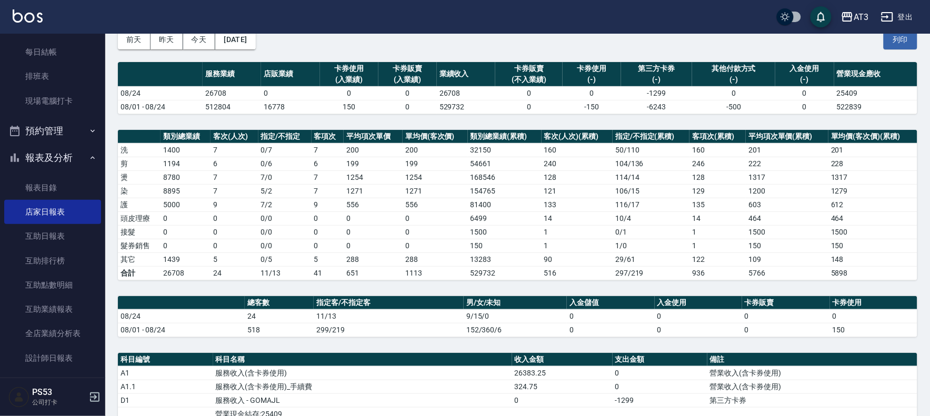
scroll to position [175, 0]
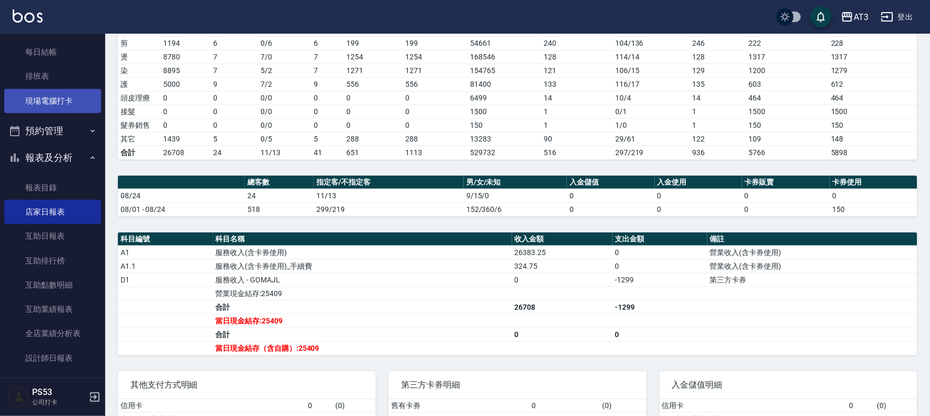
click at [79, 103] on link "現場電腦打卡" at bounding box center [52, 101] width 97 height 24
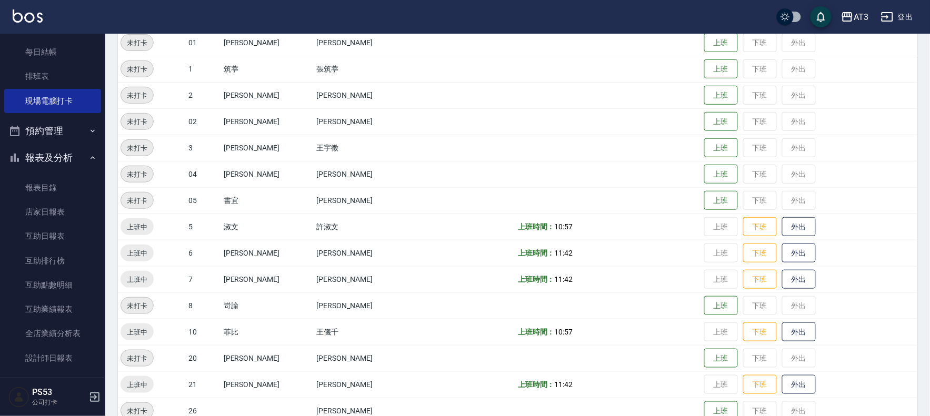
scroll to position [175, 0]
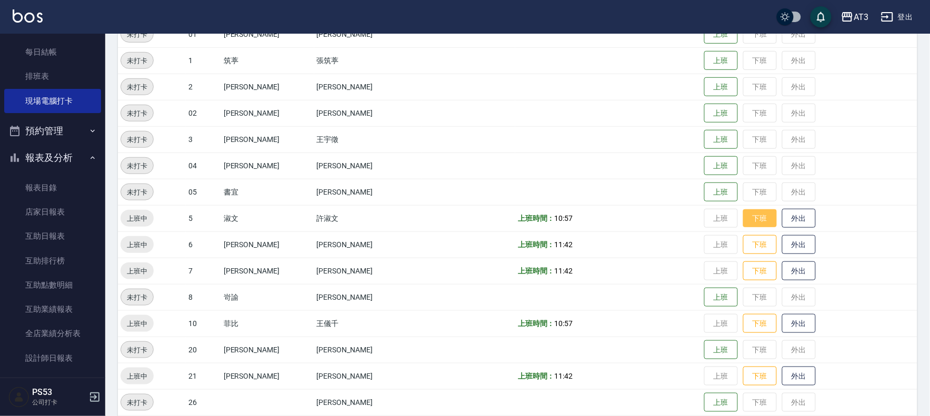
click at [743, 219] on button "下班" at bounding box center [760, 218] width 34 height 18
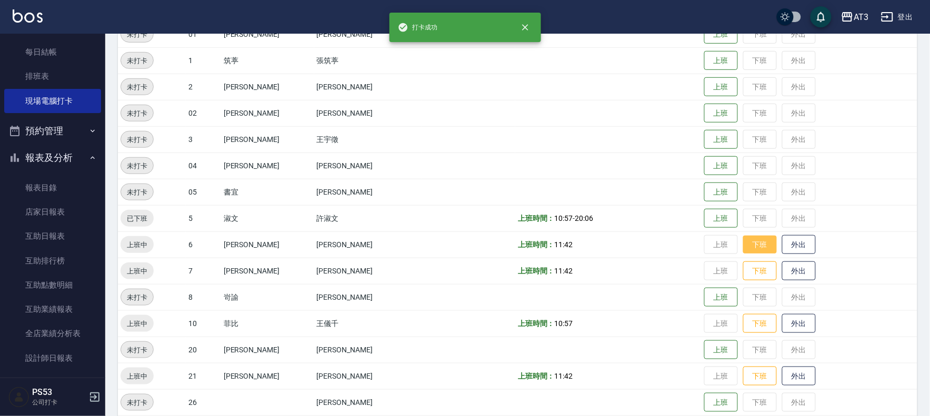
click at [743, 245] on button "下班" at bounding box center [760, 245] width 34 height 18
click at [743, 266] on button "下班" at bounding box center [760, 271] width 34 height 18
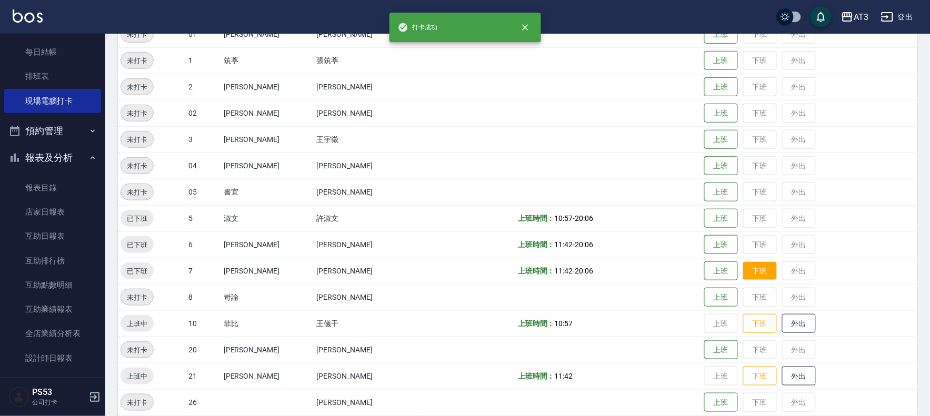
click at [739, 266] on td "上班 下班 外出" at bounding box center [809, 271] width 216 height 26
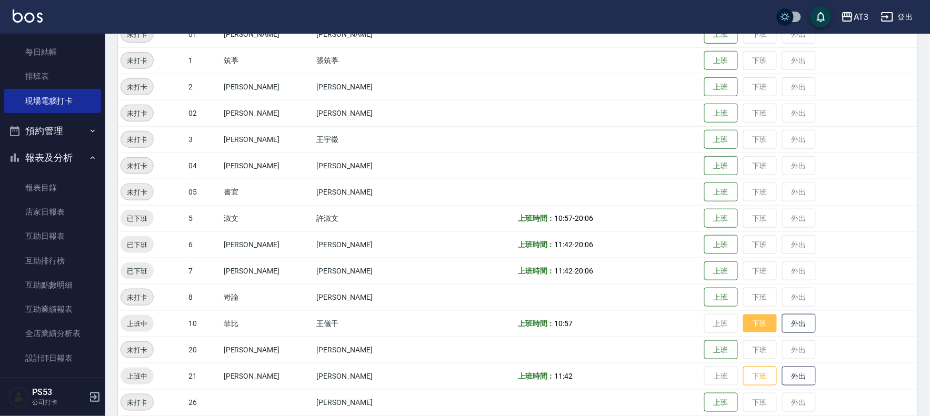
click at [743, 328] on button "下班" at bounding box center [760, 324] width 34 height 18
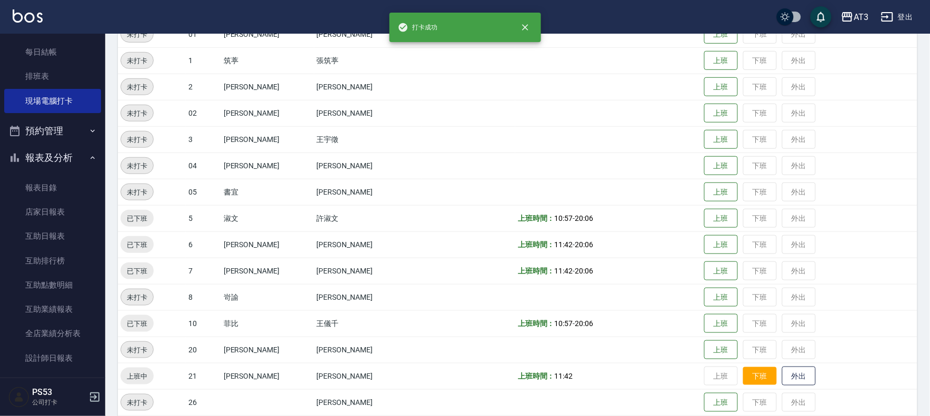
click at [744, 370] on button "下班" at bounding box center [760, 376] width 34 height 18
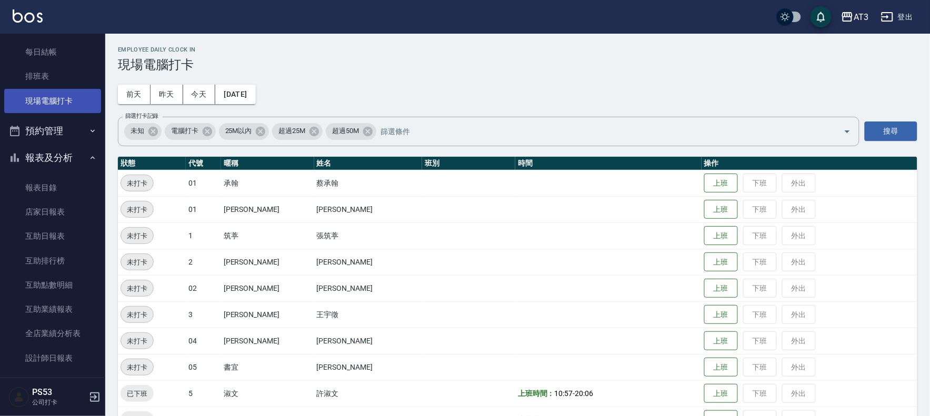
scroll to position [0, 0]
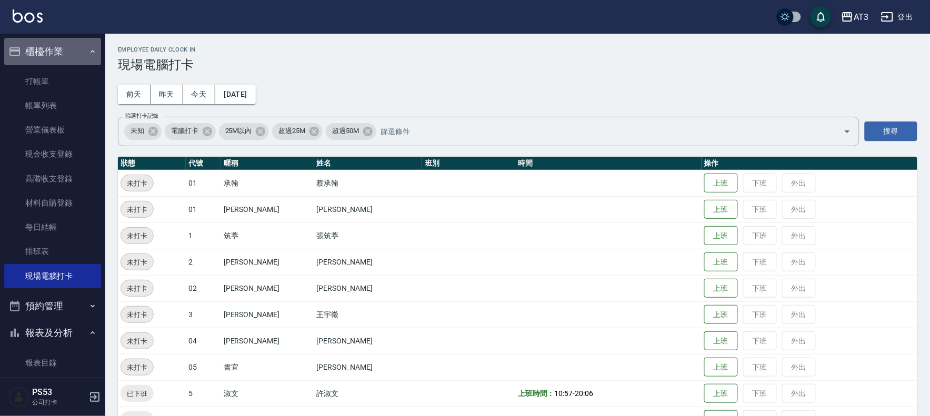
click at [62, 53] on button "櫃檯作業" at bounding box center [52, 51] width 97 height 27
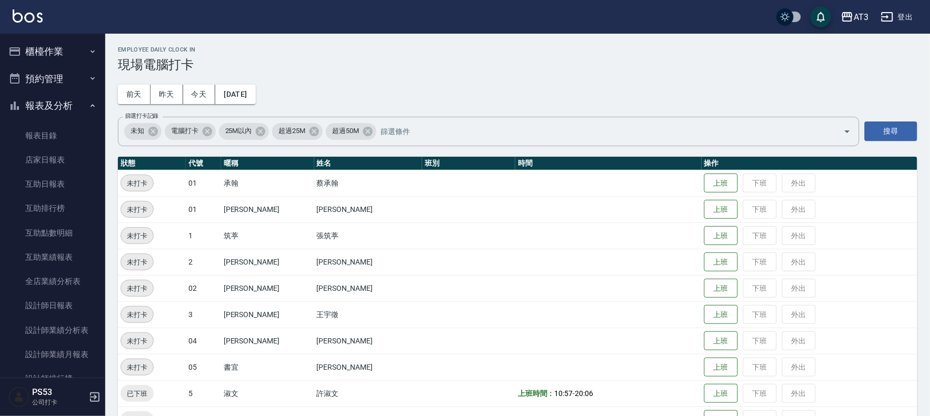
click at [65, 50] on button "櫃檯作業" at bounding box center [52, 51] width 97 height 27
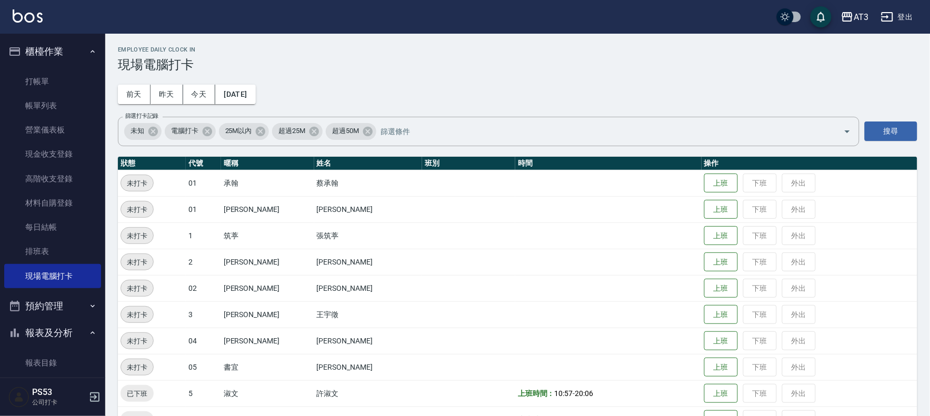
click at [66, 49] on button "櫃檯作業" at bounding box center [52, 51] width 97 height 27
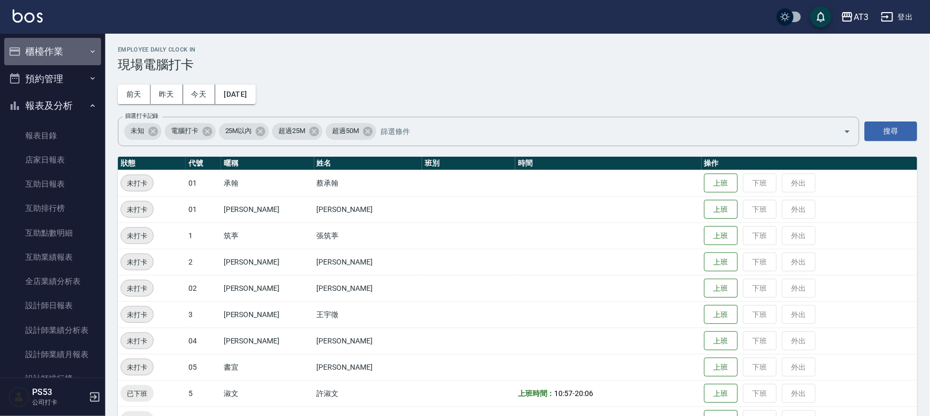
click at [66, 49] on button "櫃檯作業" at bounding box center [52, 51] width 97 height 27
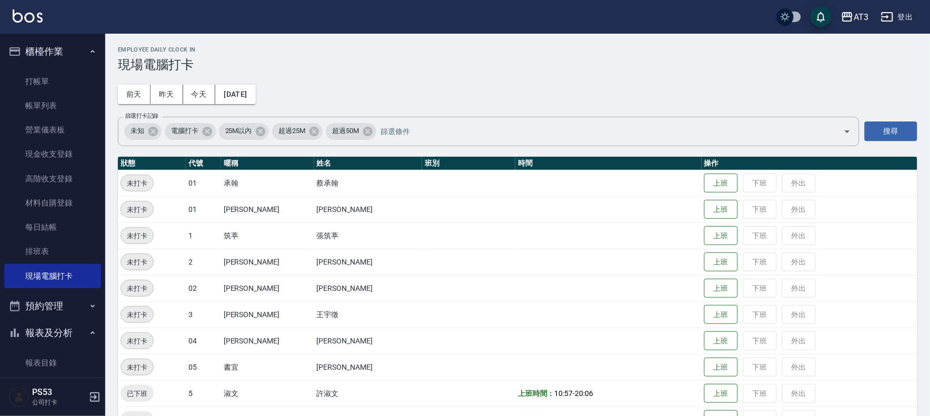
click at [64, 45] on button "櫃檯作業" at bounding box center [52, 51] width 97 height 27
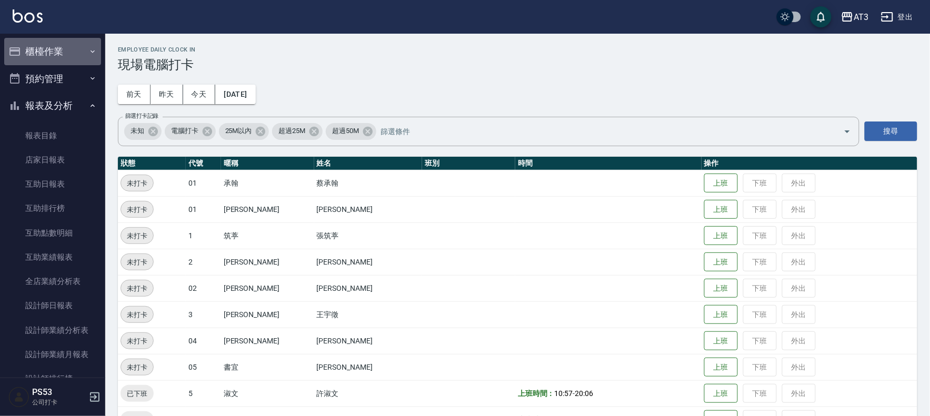
click at [60, 55] on button "櫃檯作業" at bounding box center [52, 51] width 97 height 27
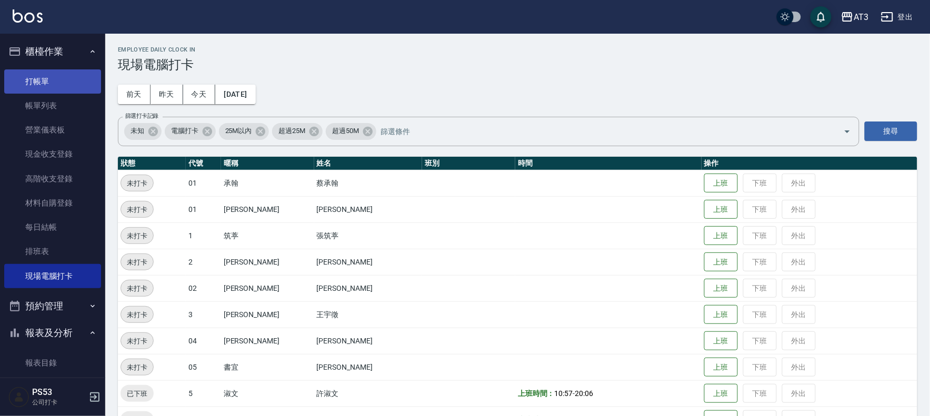
click at [62, 83] on link "打帳單" at bounding box center [52, 81] width 97 height 24
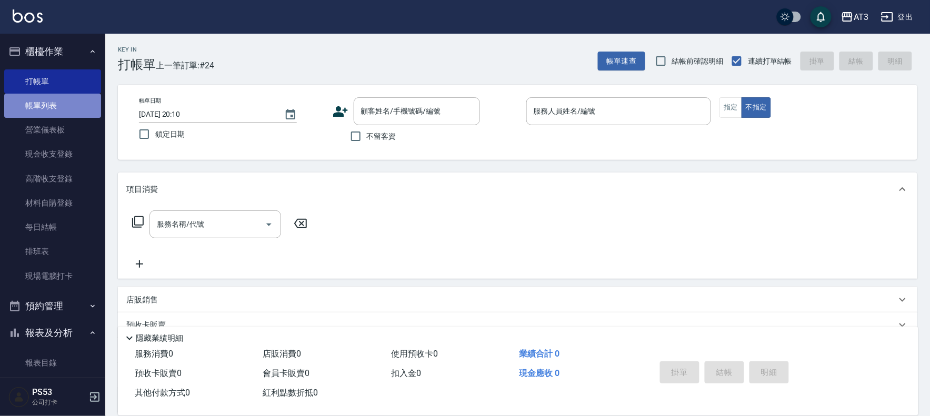
click at [74, 102] on link "帳單列表" at bounding box center [52, 106] width 97 height 24
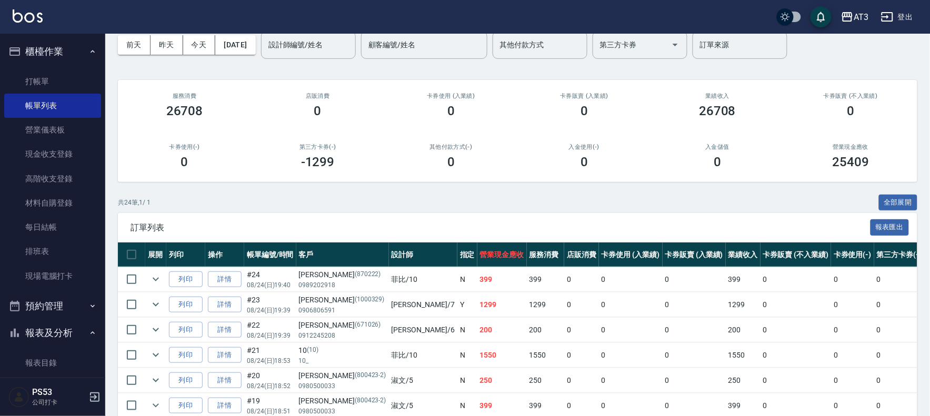
scroll to position [117, 0]
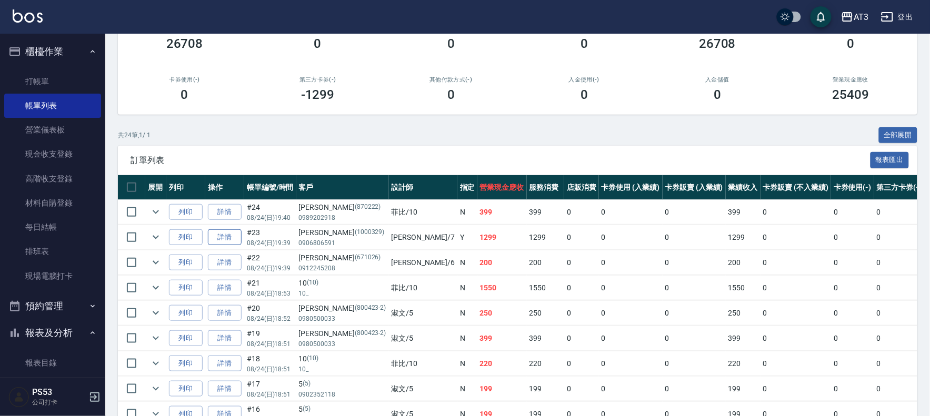
click at [225, 237] on link "詳情" at bounding box center [225, 237] width 34 height 16
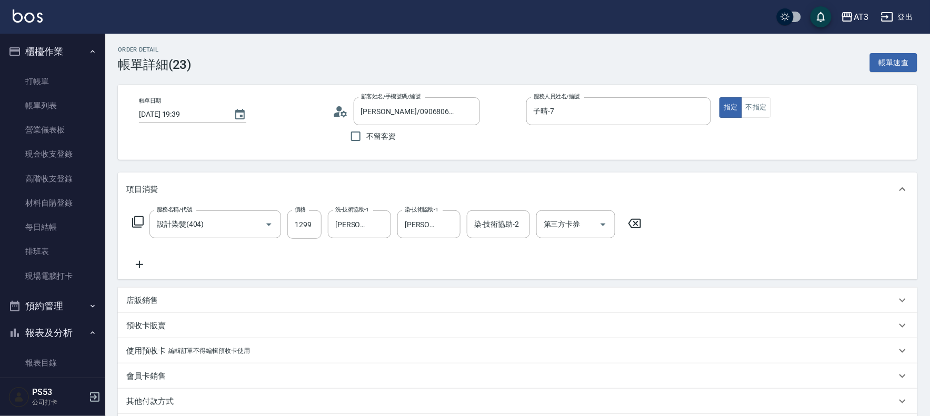
scroll to position [117, 0]
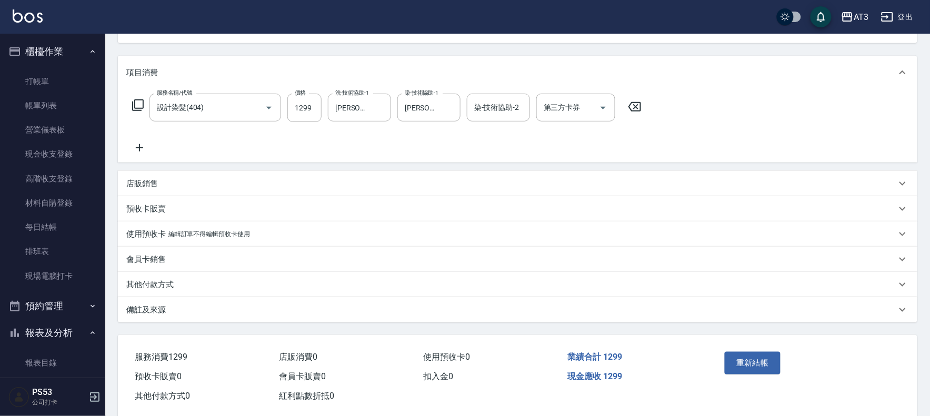
click at [200, 180] on div "店販銷售" at bounding box center [511, 183] width 770 height 11
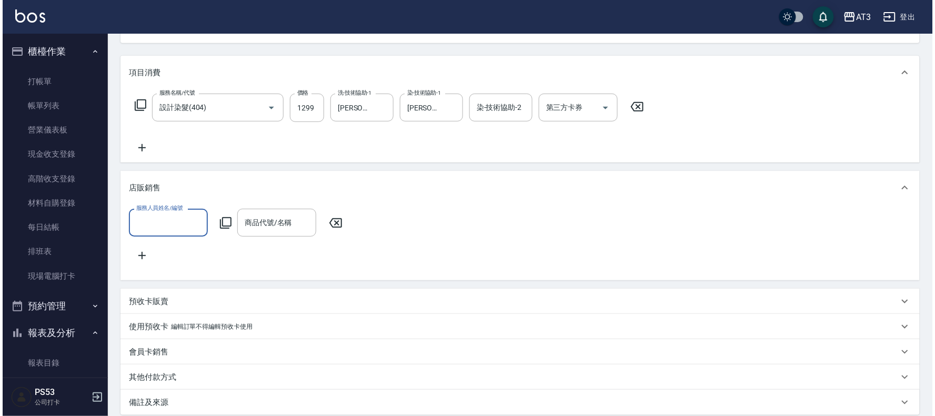
scroll to position [0, 0]
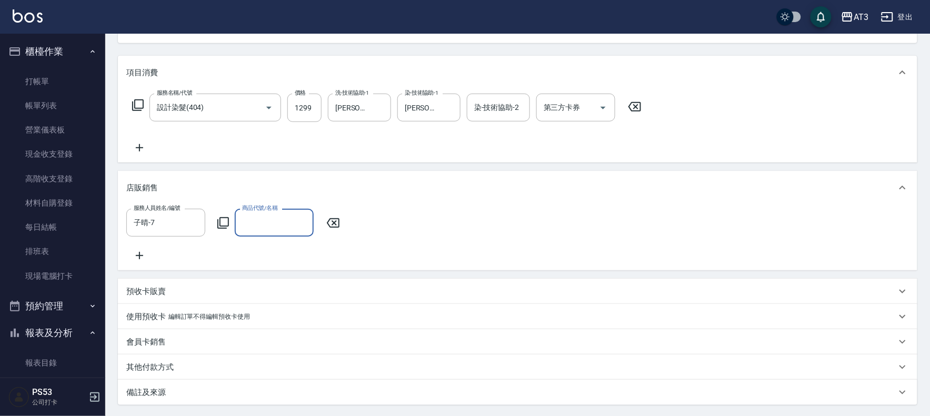
click at [218, 221] on icon at bounding box center [223, 223] width 12 height 12
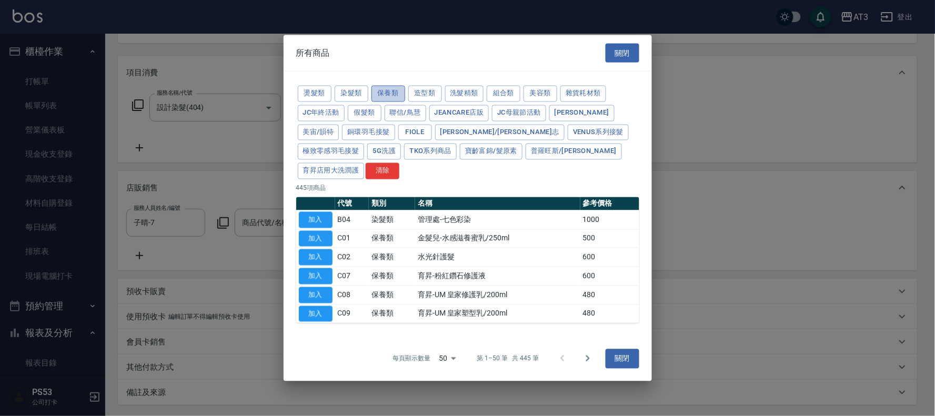
click at [386, 102] on button "保養類" at bounding box center [388, 94] width 34 height 16
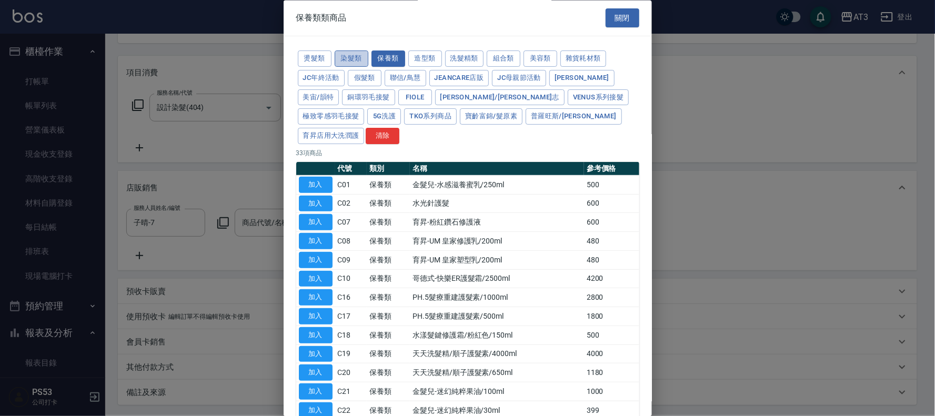
click at [354, 54] on button "染髮類" at bounding box center [352, 59] width 34 height 16
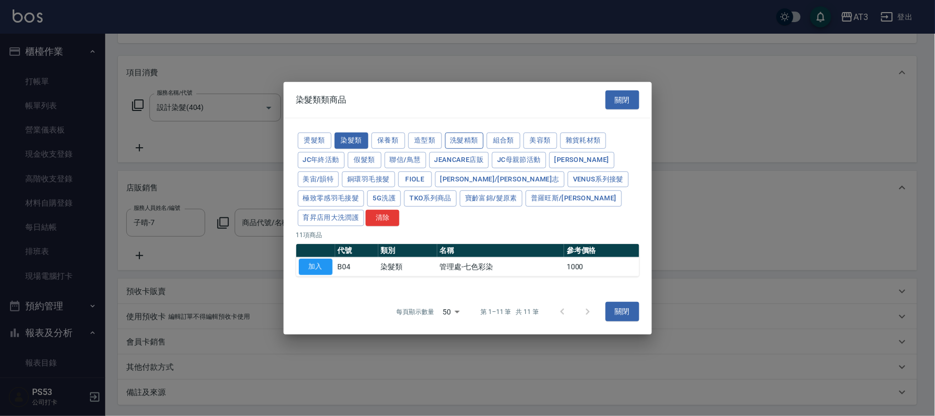
click at [450, 149] on button "洗髮精類" at bounding box center [464, 141] width 39 height 16
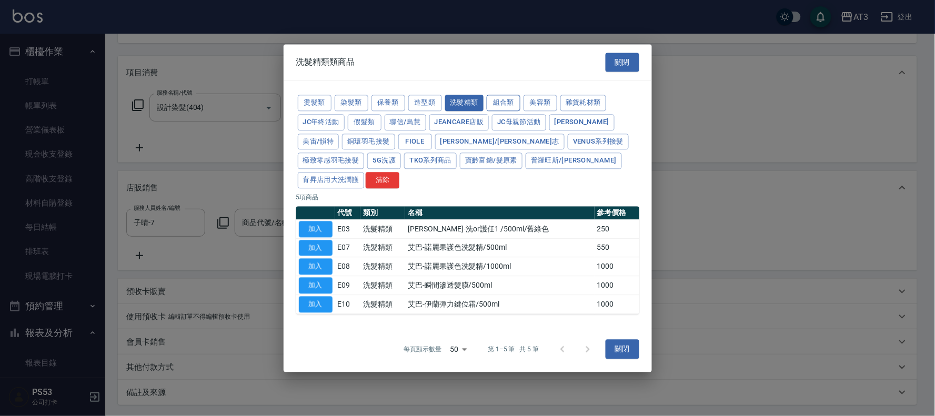
click at [503, 111] on button "組合類" at bounding box center [504, 103] width 34 height 16
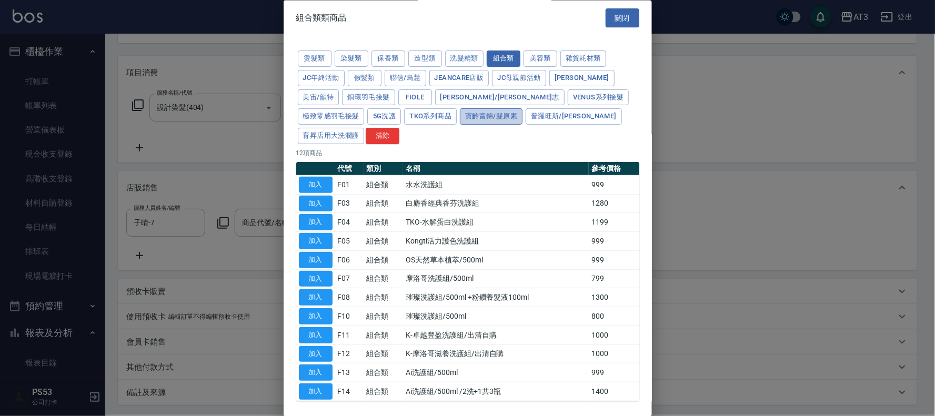
click at [460, 117] on button "寶齡富錦/髮原素" at bounding box center [491, 117] width 63 height 16
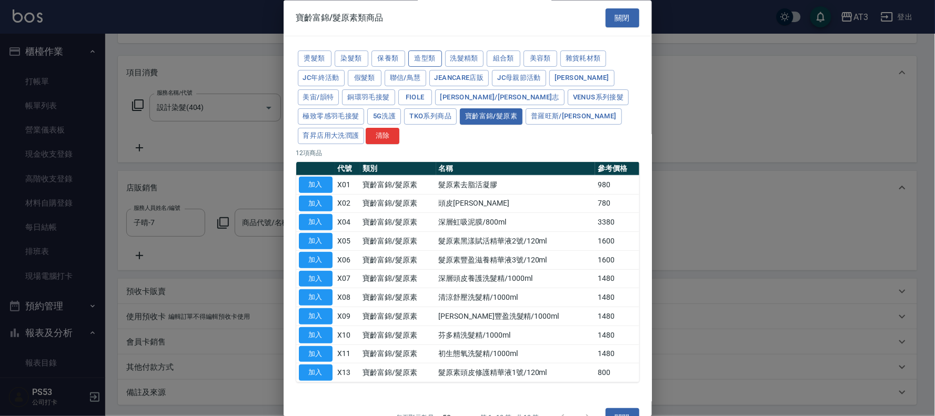
click at [417, 64] on button "造型類" at bounding box center [425, 59] width 34 height 16
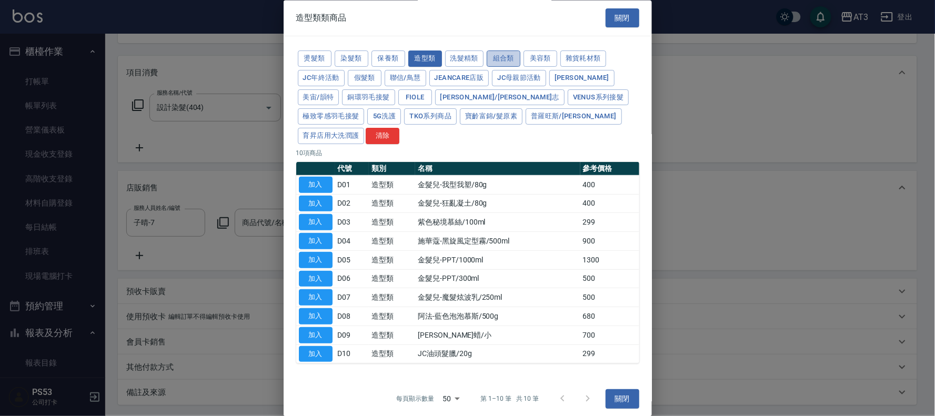
click at [508, 67] on button "組合類" at bounding box center [504, 59] width 34 height 16
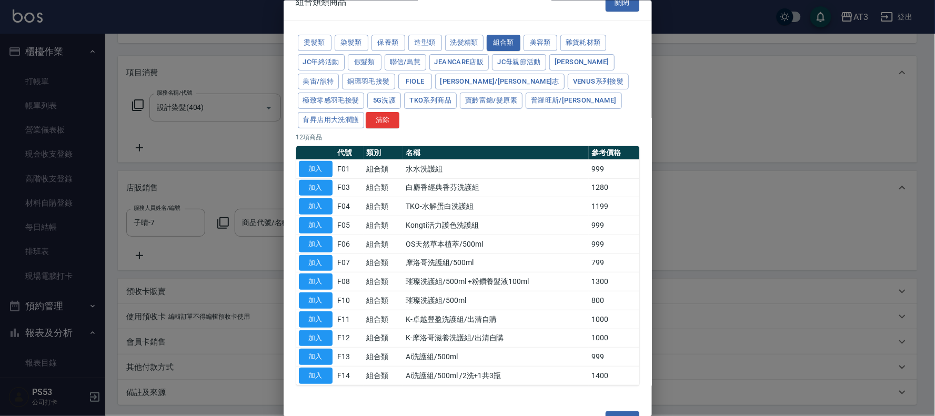
scroll to position [25, 0]
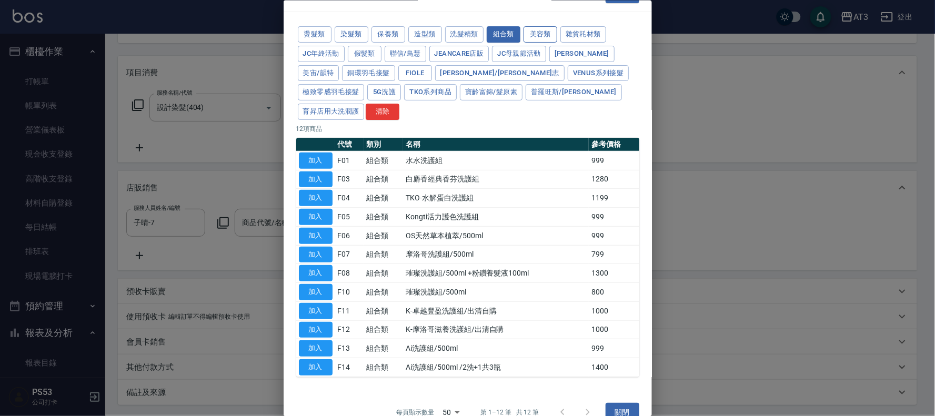
click at [535, 32] on button "美容類" at bounding box center [540, 34] width 34 height 16
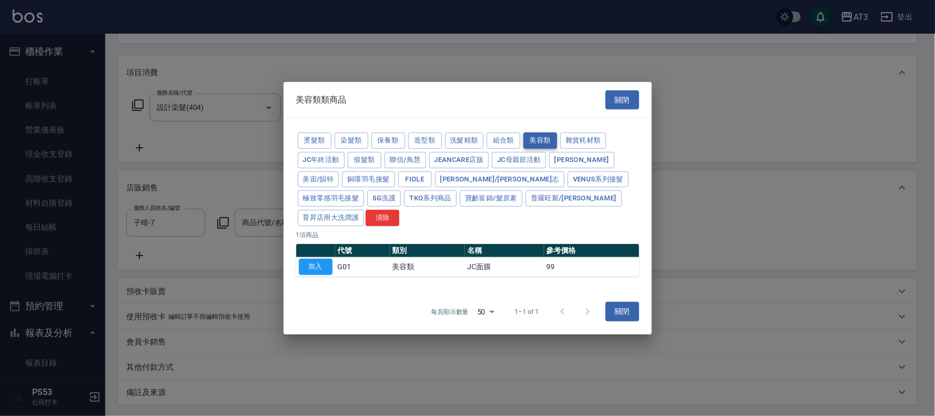
scroll to position [0, 0]
click at [317, 149] on button "燙髮類" at bounding box center [315, 141] width 34 height 16
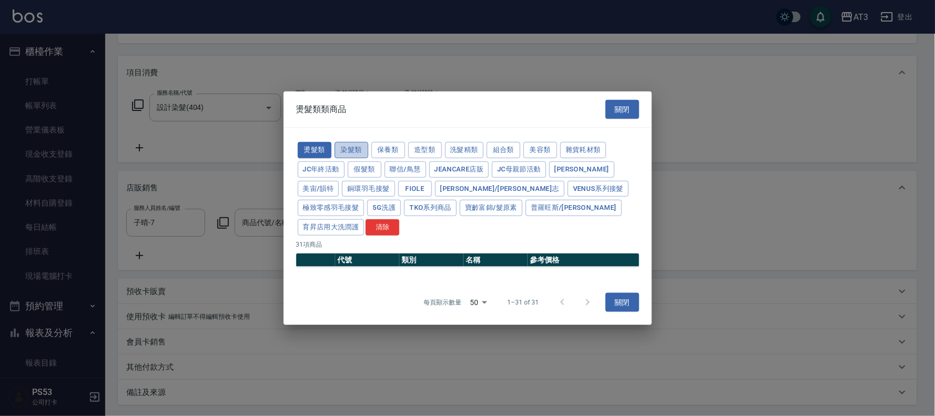
click at [354, 153] on button "染髮類" at bounding box center [352, 150] width 34 height 16
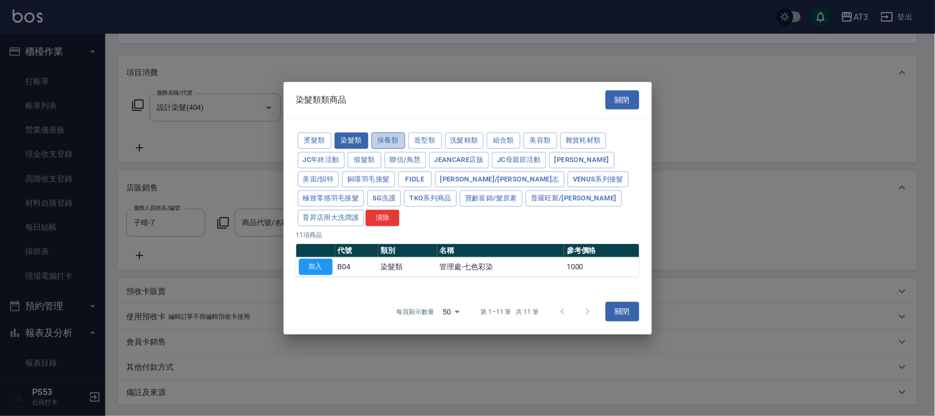
click at [384, 143] on button "保養類" at bounding box center [388, 141] width 34 height 16
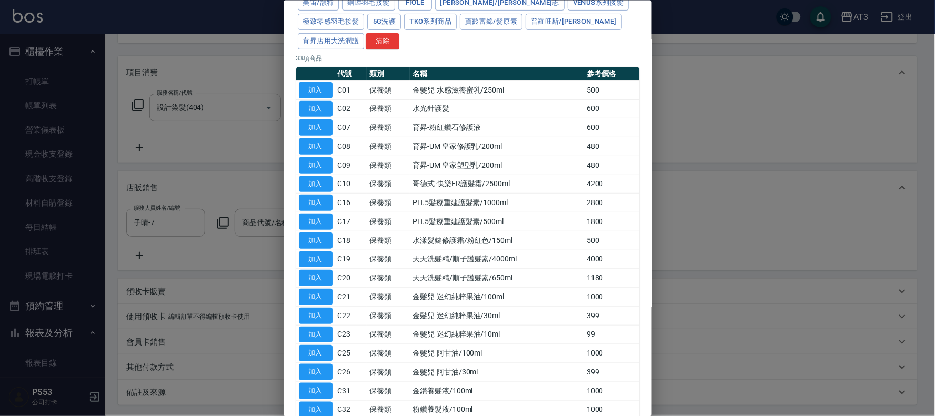
scroll to position [76, 0]
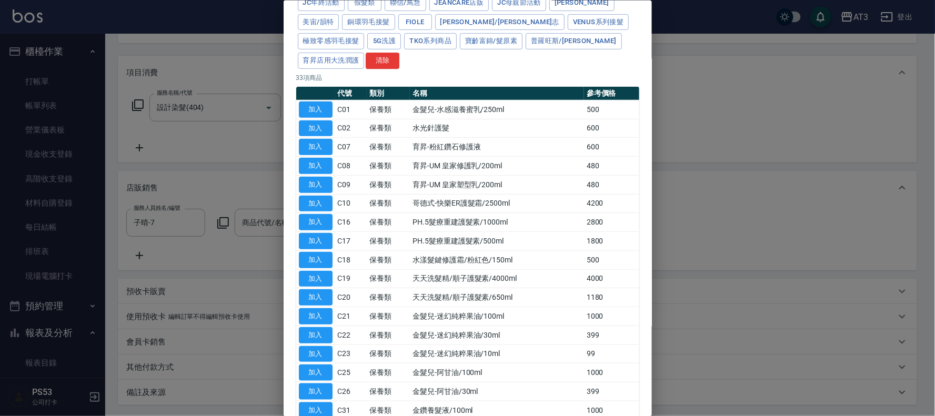
drag, startPoint x: 335, startPoint y: 145, endPoint x: 497, endPoint y: 68, distance: 178.6
click at [497, 86] on th "名稱" at bounding box center [497, 93] width 174 height 14
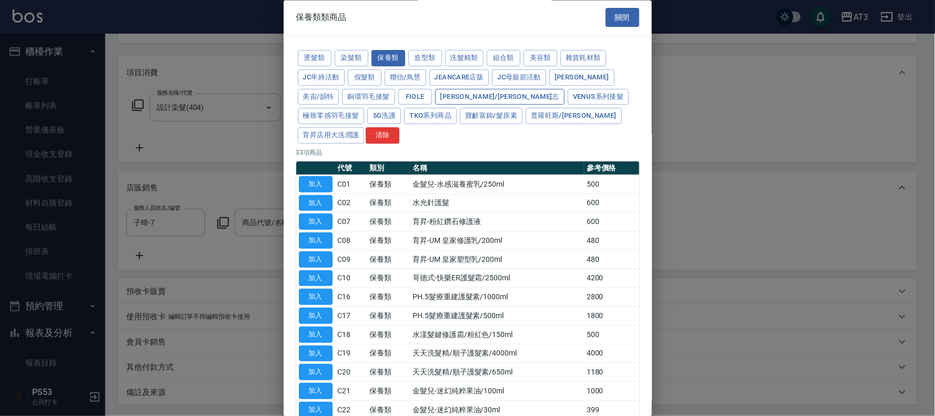
scroll to position [0, 0]
click at [402, 77] on button "聯信/鳥慧" at bounding box center [406, 78] width 42 height 16
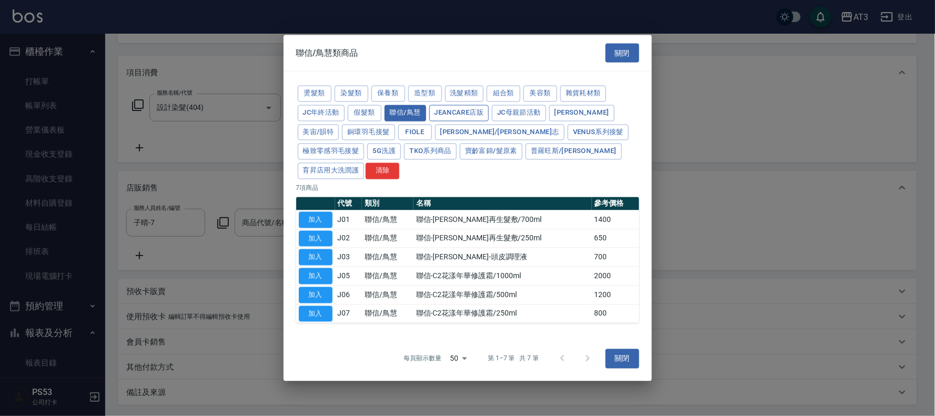
click at [446, 115] on button "JeanCare店販" at bounding box center [459, 113] width 60 height 16
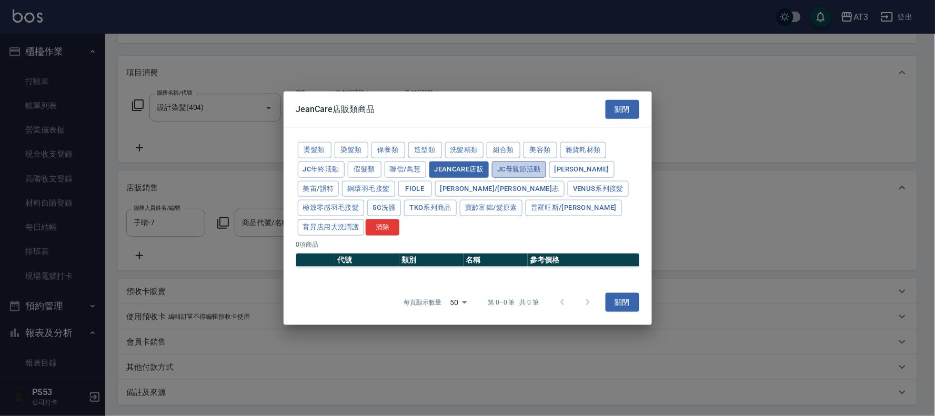
click at [523, 174] on button "JC母親節活動" at bounding box center [519, 170] width 54 height 16
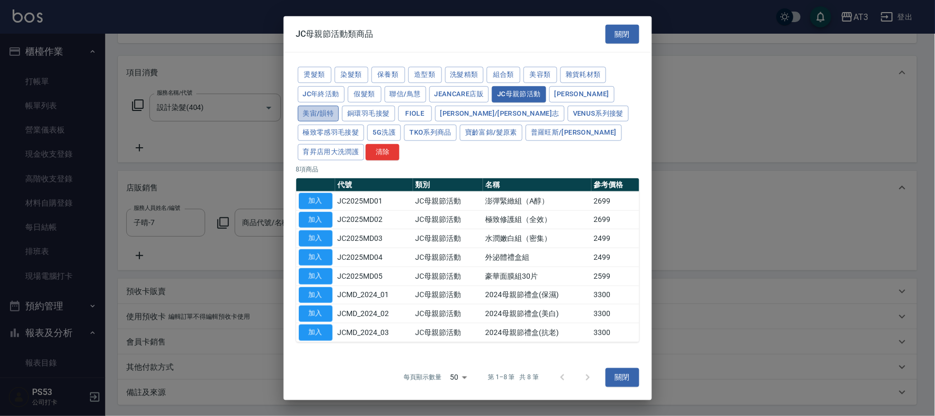
click at [339, 105] on button "美宙/韻特" at bounding box center [319, 113] width 42 height 16
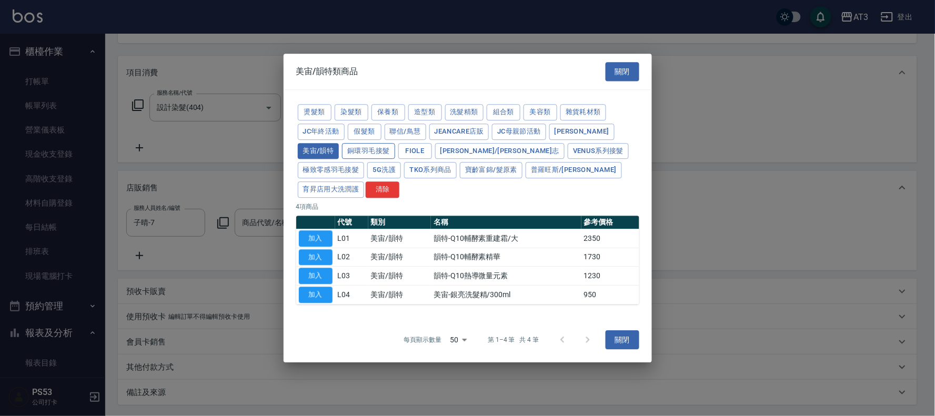
click at [342, 159] on button "銅環羽毛接髮" at bounding box center [368, 151] width 53 height 16
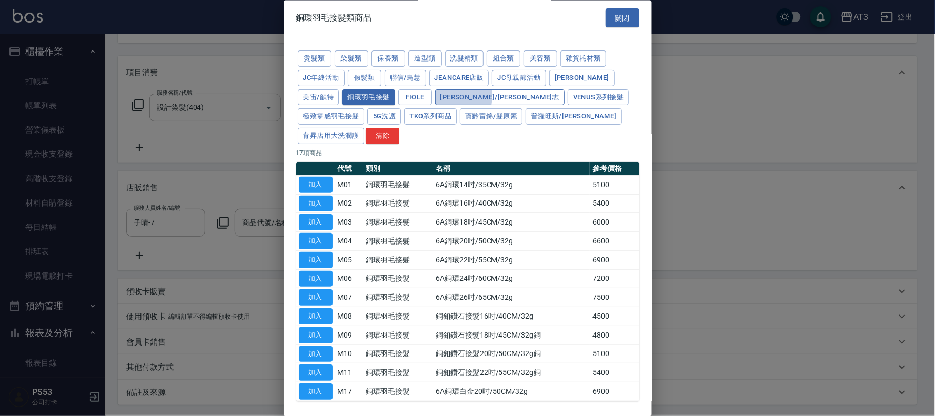
click at [449, 96] on button "[PERSON_NAME]/[PERSON_NAME]志" at bounding box center [499, 97] width 129 height 16
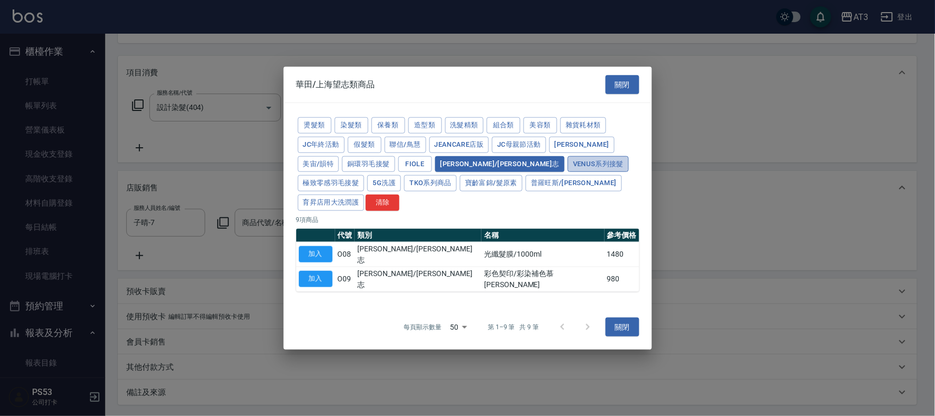
click at [568, 172] on button "Venus系列接髮" at bounding box center [598, 164] width 61 height 16
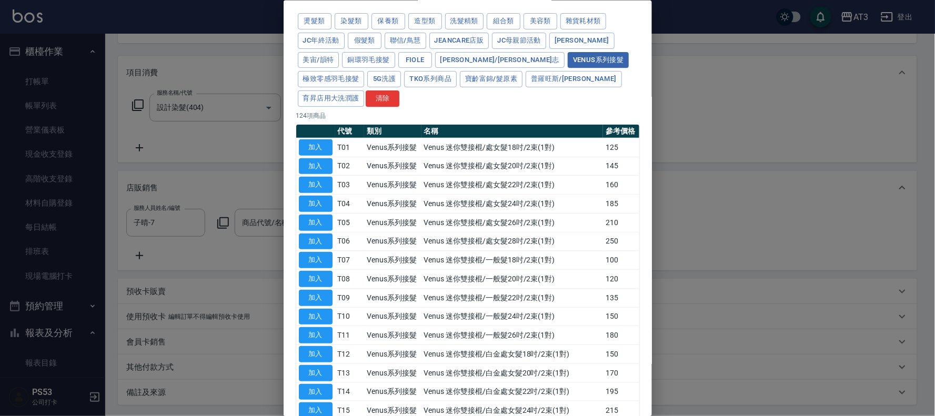
scroll to position [58, 0]
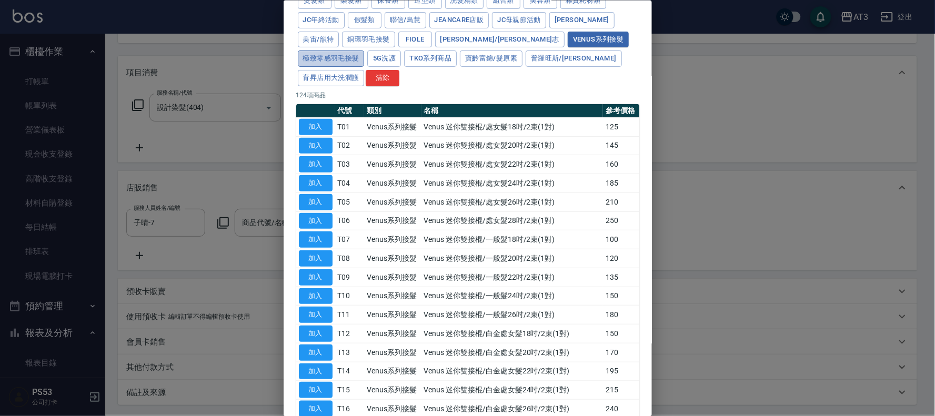
click at [365, 51] on button "極致零感羽毛接髮" at bounding box center [331, 59] width 67 height 16
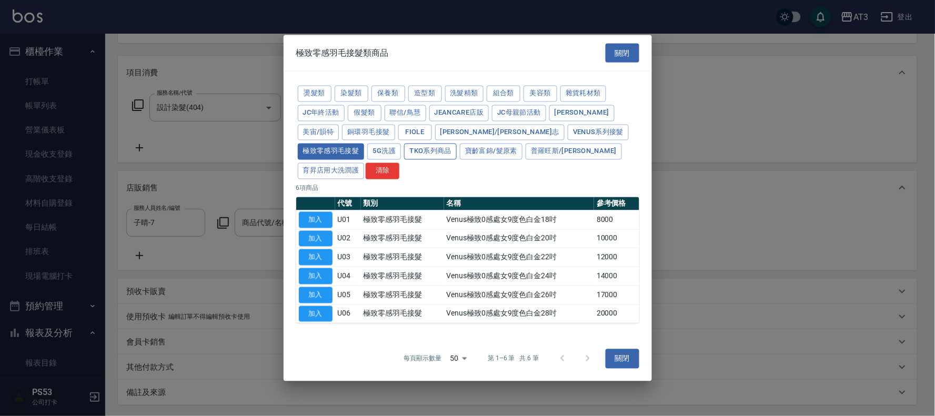
click at [404, 160] on button "TKO系列商品" at bounding box center [430, 152] width 53 height 16
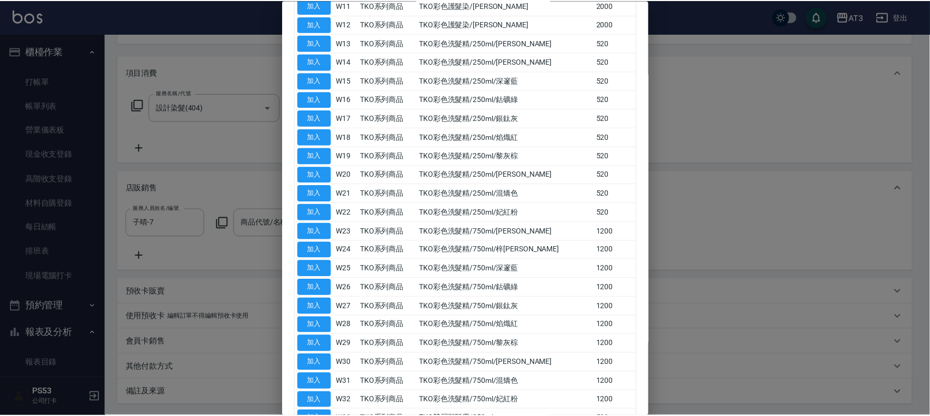
scroll to position [207, 0]
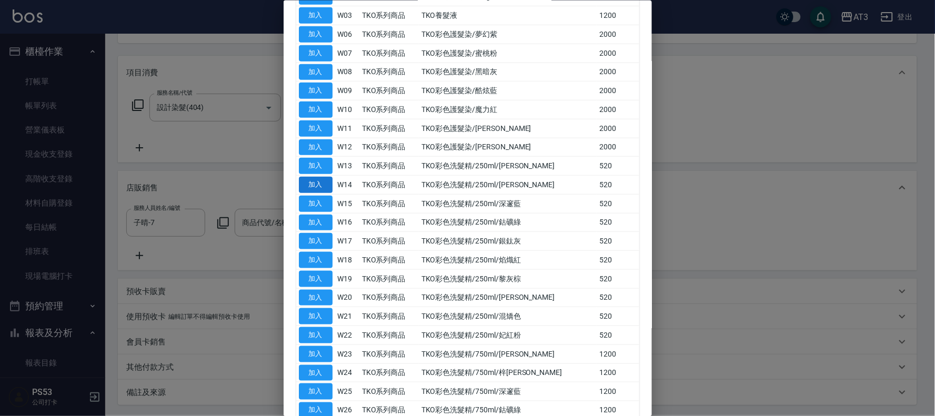
click at [321, 177] on button "加入" at bounding box center [316, 185] width 34 height 16
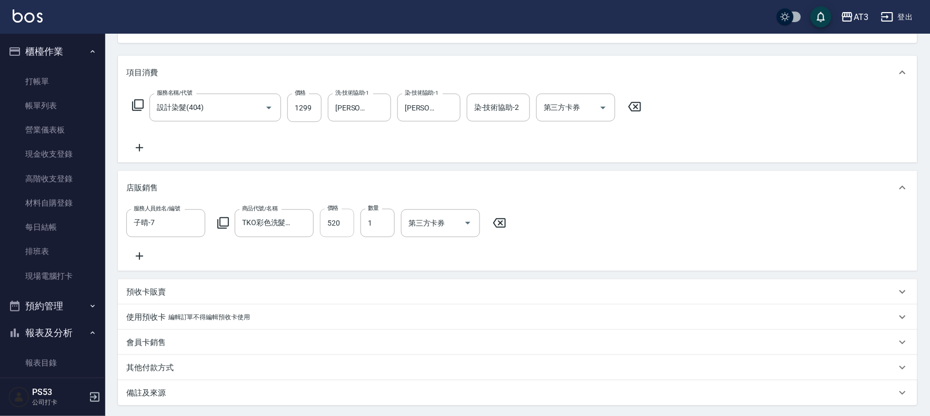
click at [344, 225] on input "520" at bounding box center [337, 223] width 34 height 28
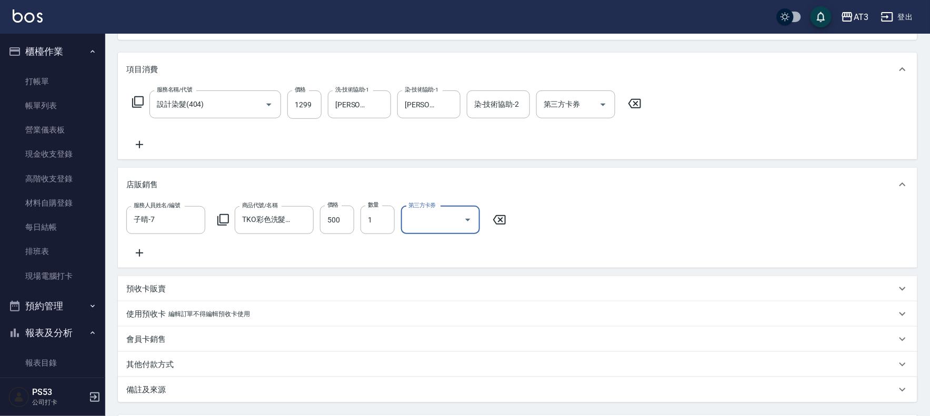
scroll to position [228, 0]
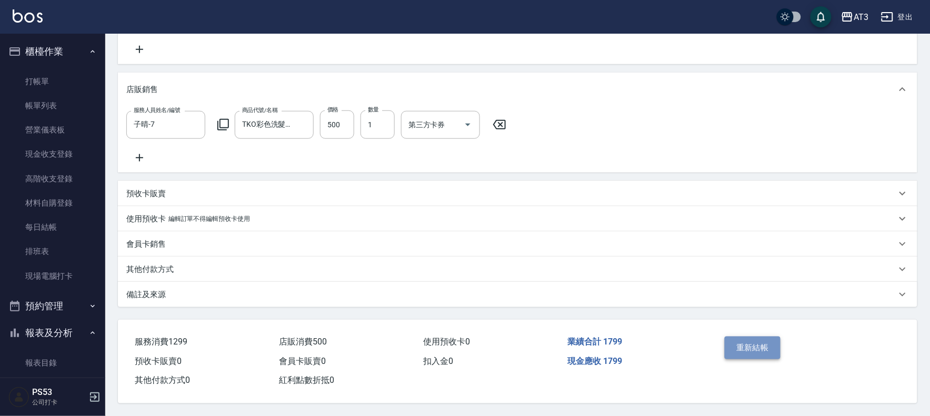
click at [750, 339] on button "重新結帳" at bounding box center [752, 348] width 56 height 22
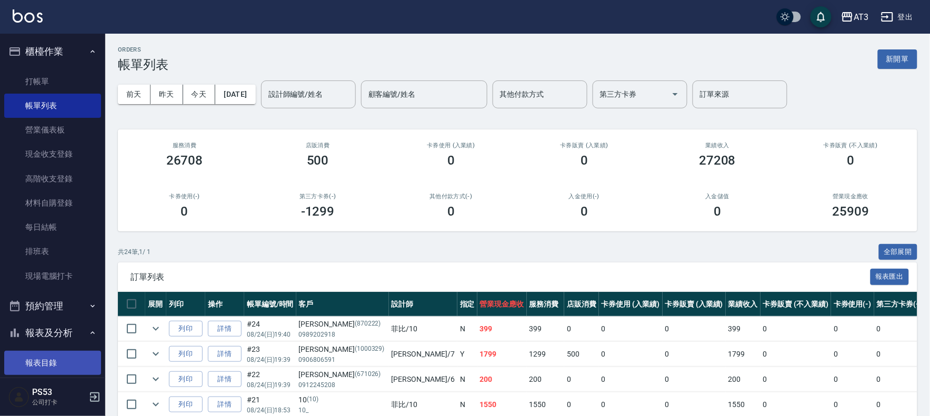
scroll to position [234, 0]
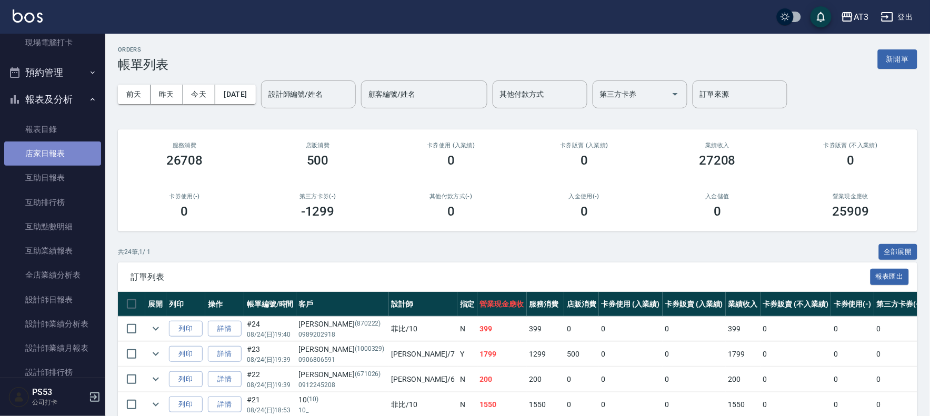
click at [73, 150] on link "店家日報表" at bounding box center [52, 154] width 97 height 24
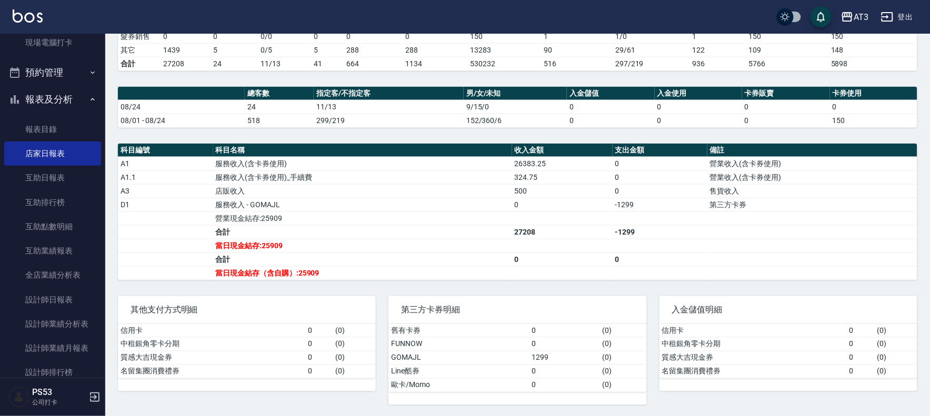
scroll to position [267, 0]
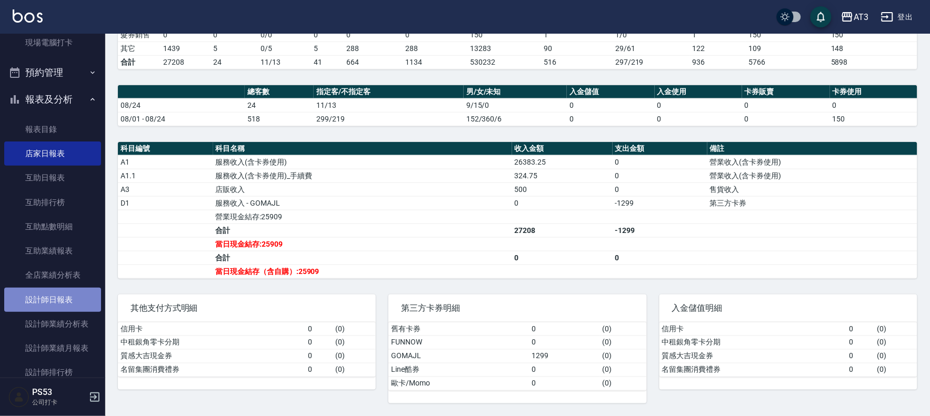
click at [76, 289] on link "設計師日報表" at bounding box center [52, 300] width 97 height 24
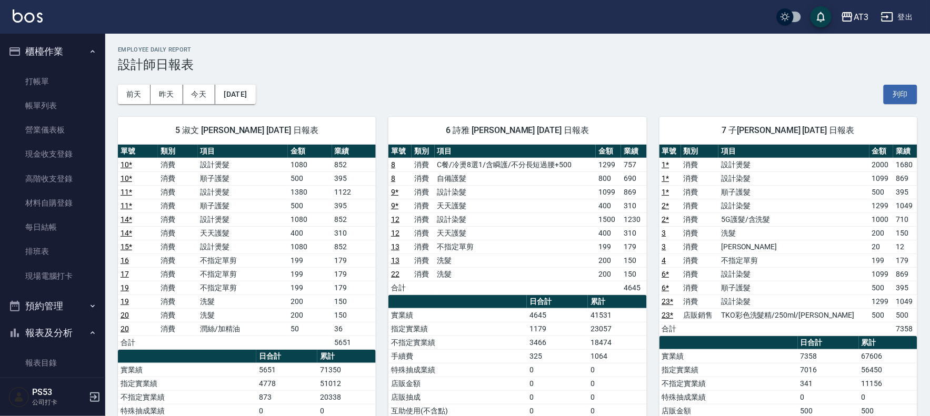
click at [130, 246] on link "15 *" at bounding box center [126, 247] width 12 height 8
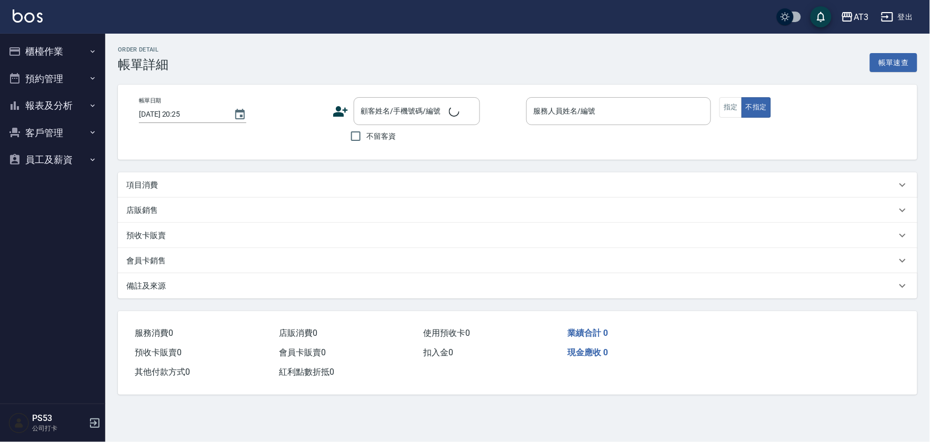
type input "[DATE] 18:50"
type input "淑文-5"
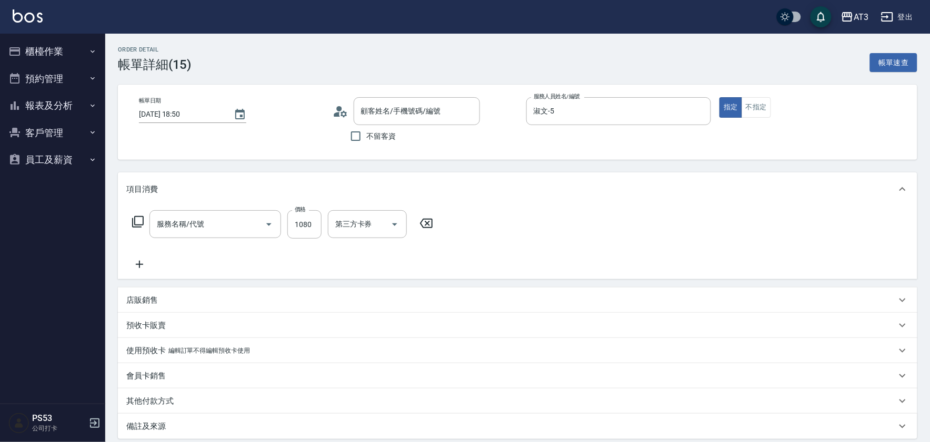
type input "[PERSON_NAME]/0908613161/670408"
type input "設計燙髮(302)"
click at [315, 224] on input "1080" at bounding box center [304, 224] width 34 height 28
click at [343, 184] on div "項目消費" at bounding box center [511, 189] width 770 height 11
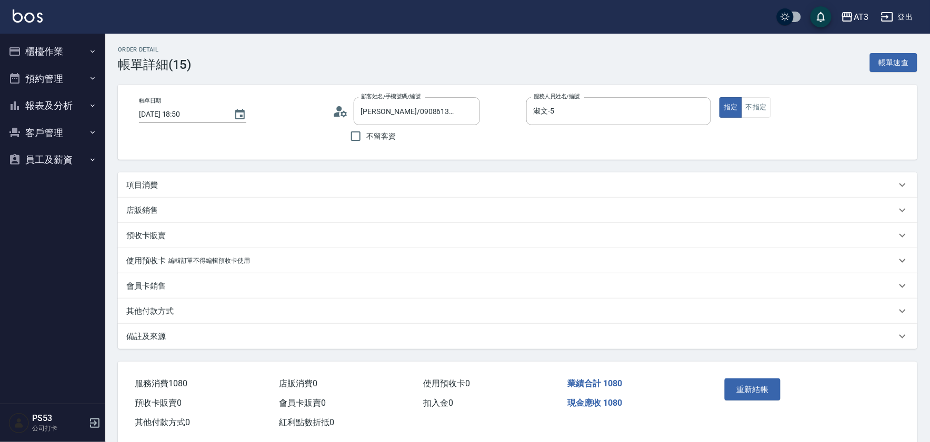
click at [251, 177] on div "項目消費" at bounding box center [517, 185] width 799 height 25
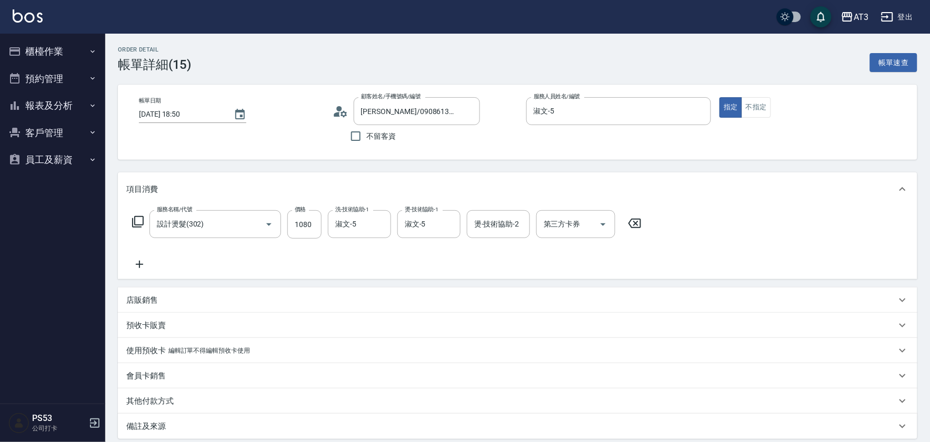
click at [38, 20] on img at bounding box center [28, 15] width 30 height 13
